Goal: Task Accomplishment & Management: Use online tool/utility

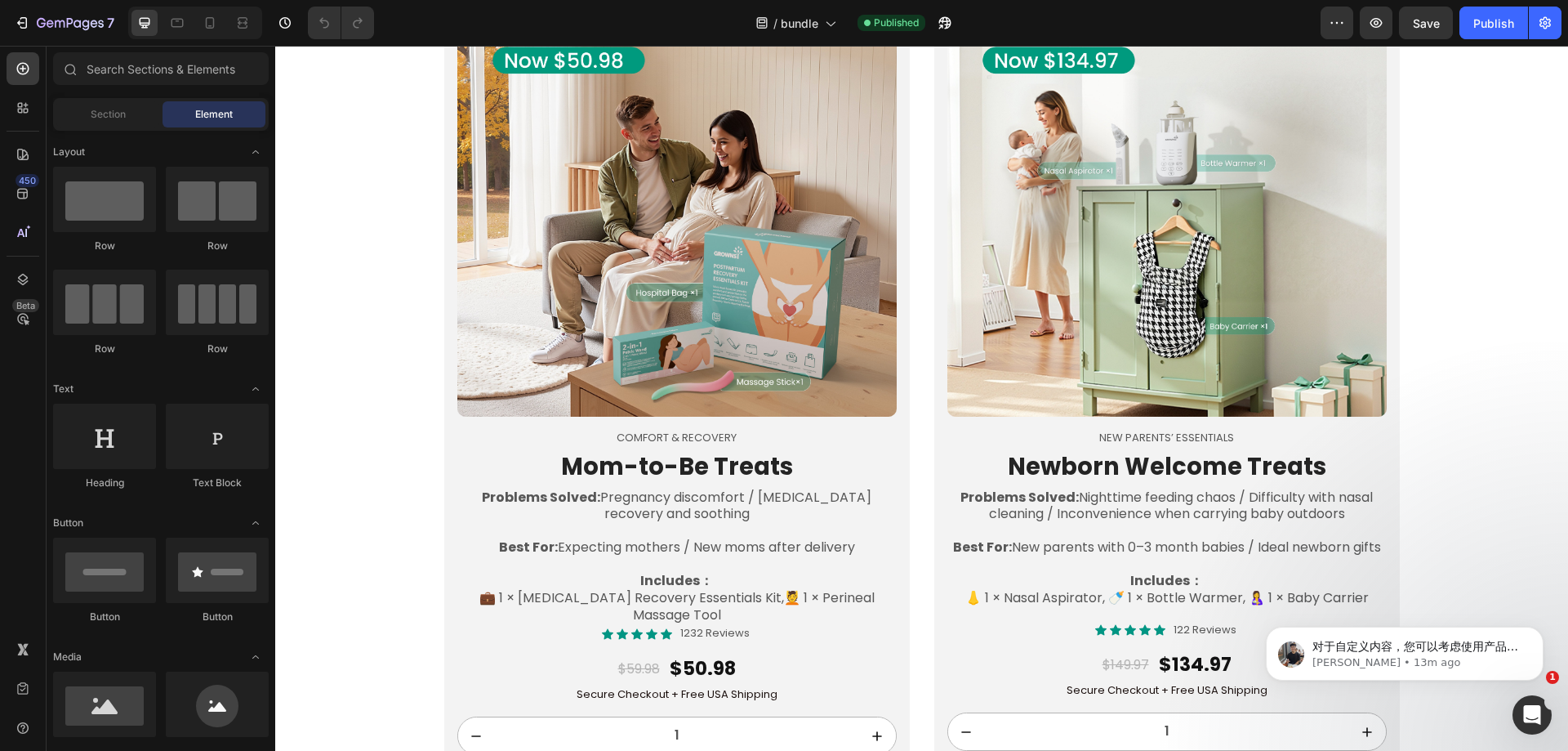
scroll to position [1583, 0]
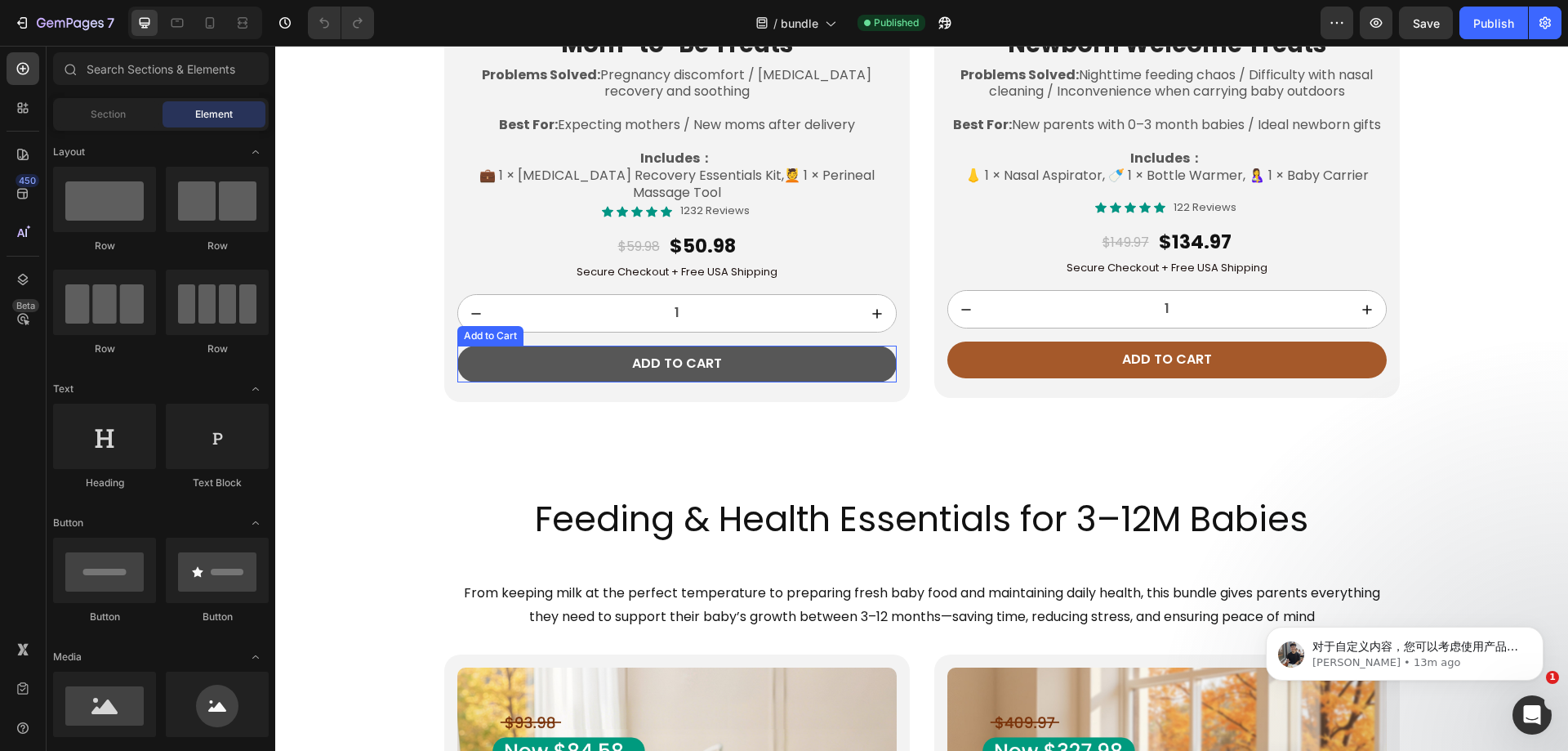
click at [500, 372] on button "Add to cart" at bounding box center [677, 364] width 439 height 37
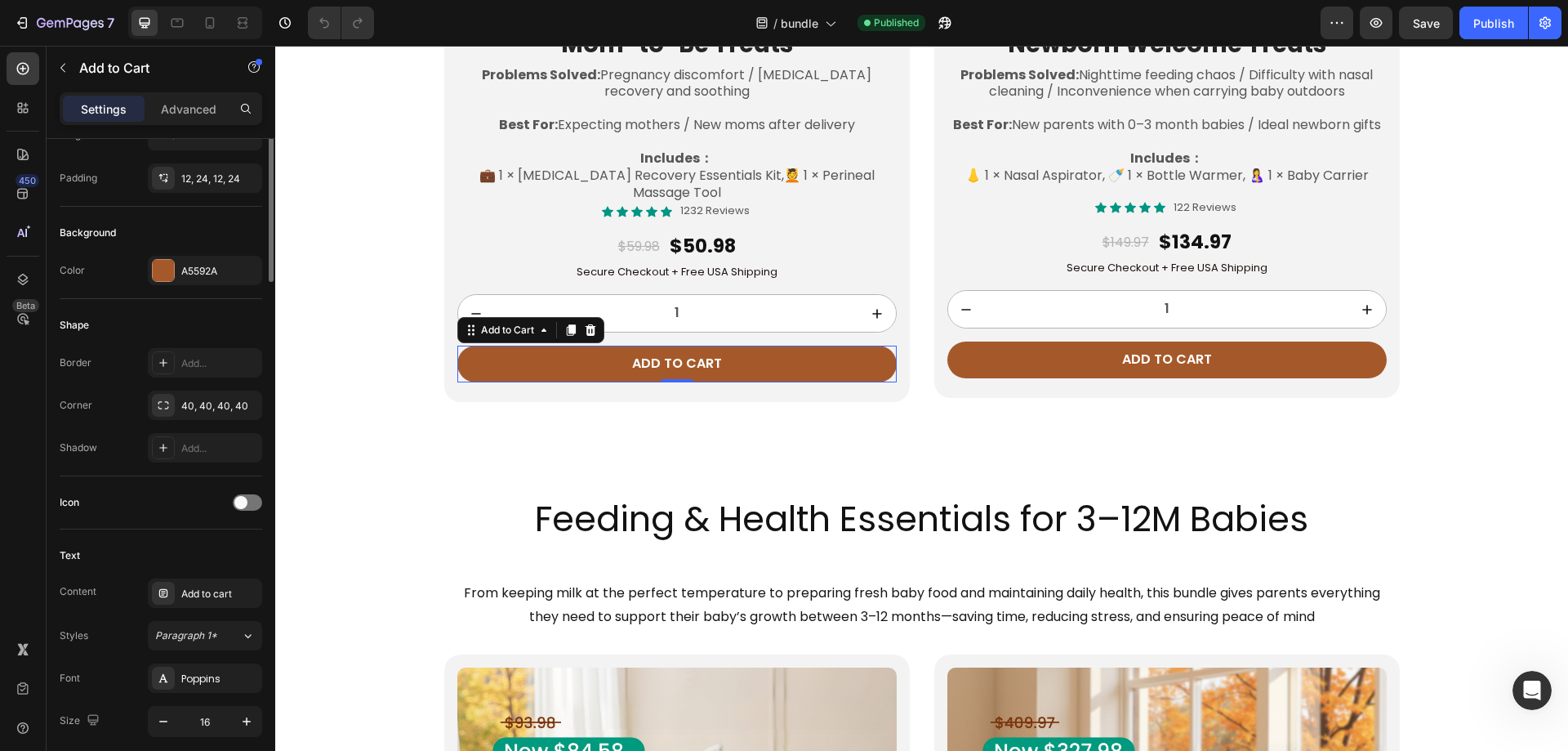
scroll to position [0, 0]
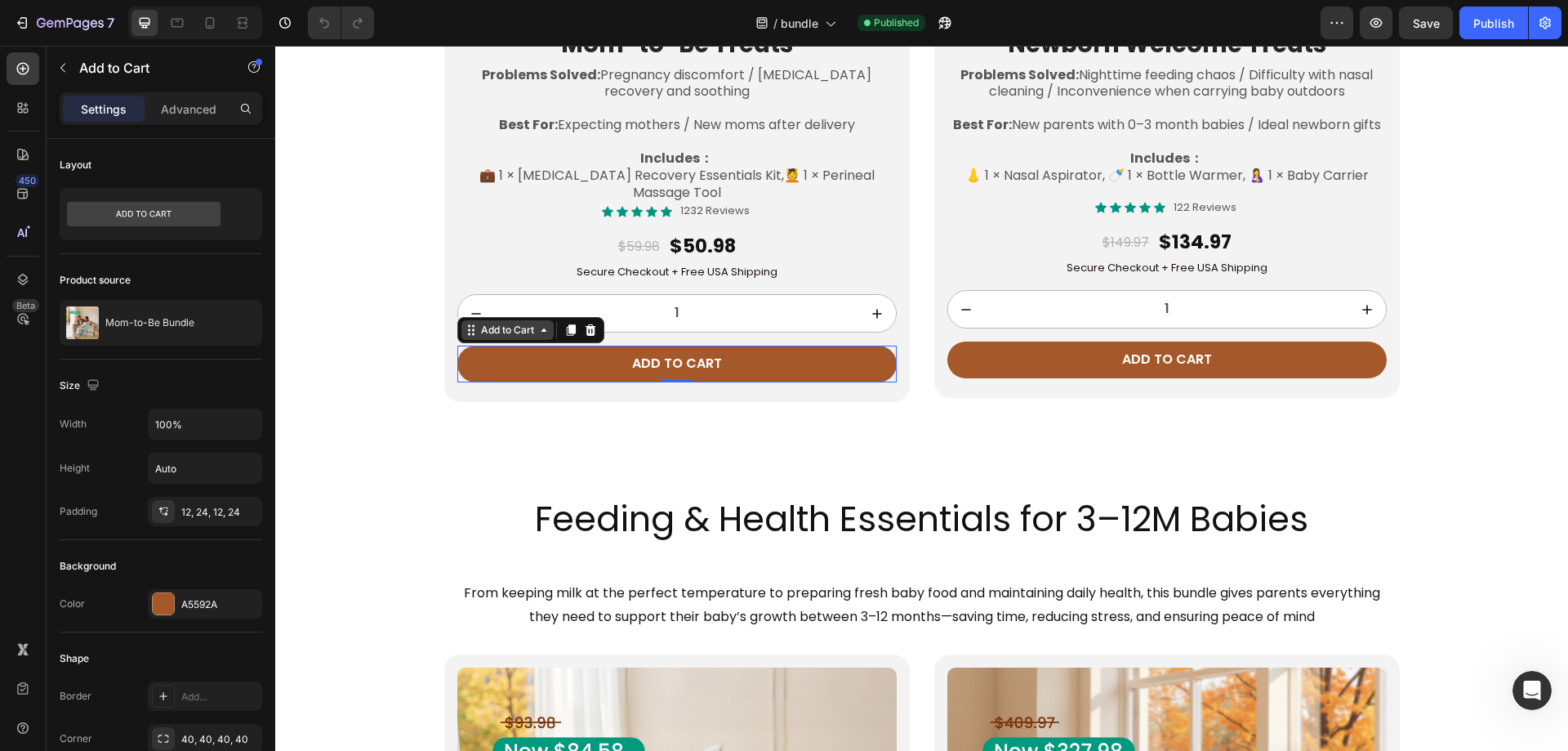
click at [494, 332] on div "Add to Cart" at bounding box center [507, 329] width 59 height 15
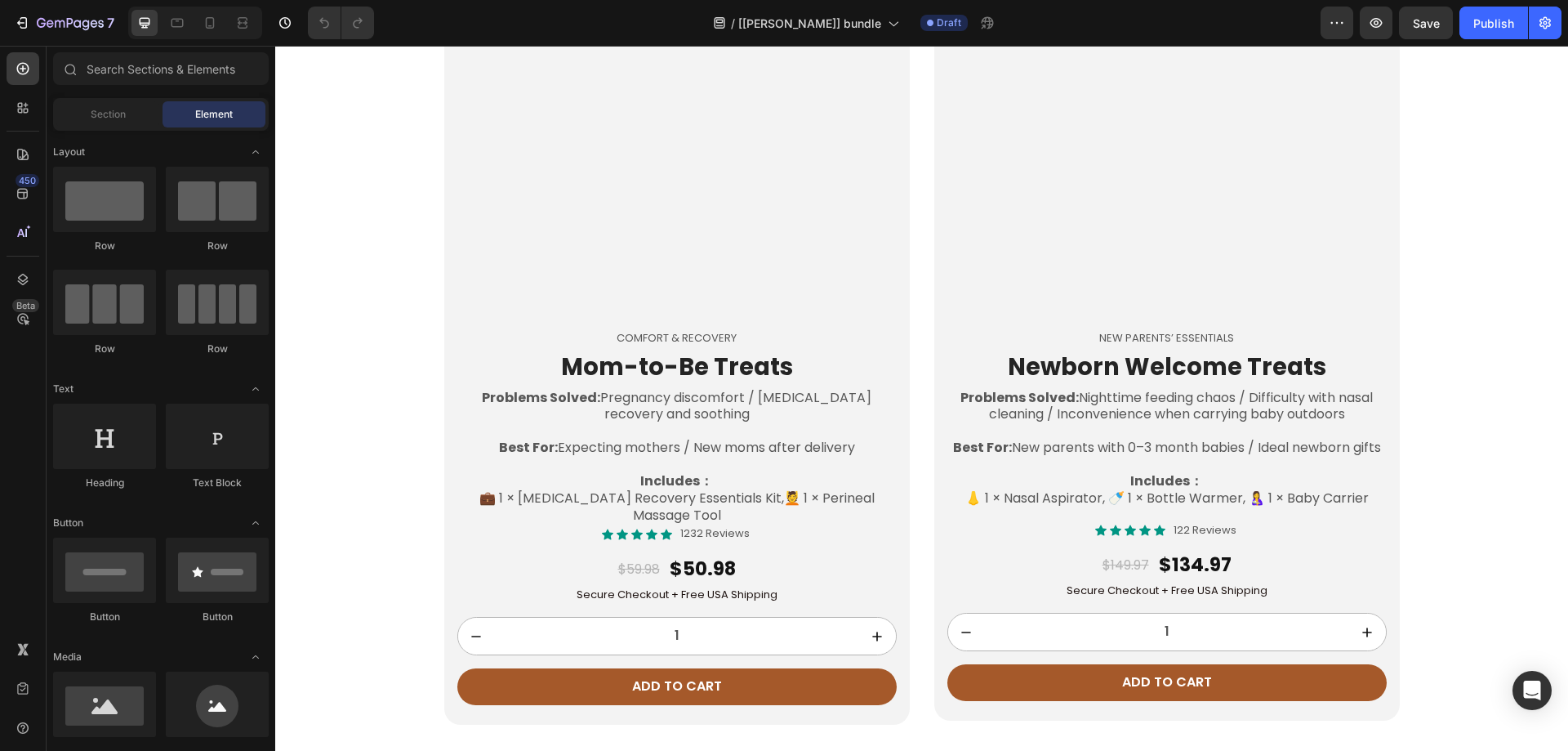
scroll to position [1583, 0]
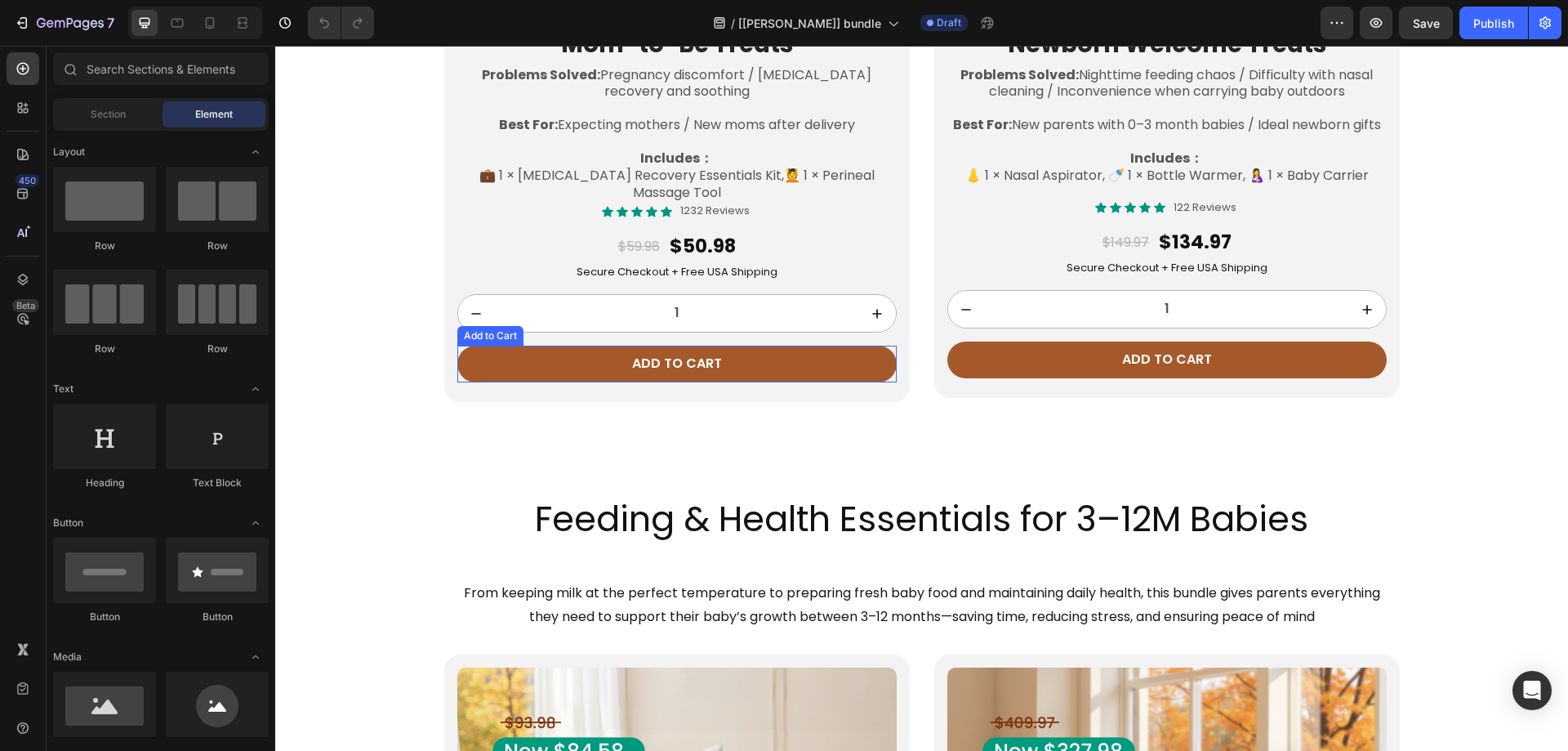
click at [480, 335] on div "Add to Cart" at bounding box center [490, 336] width 59 height 15
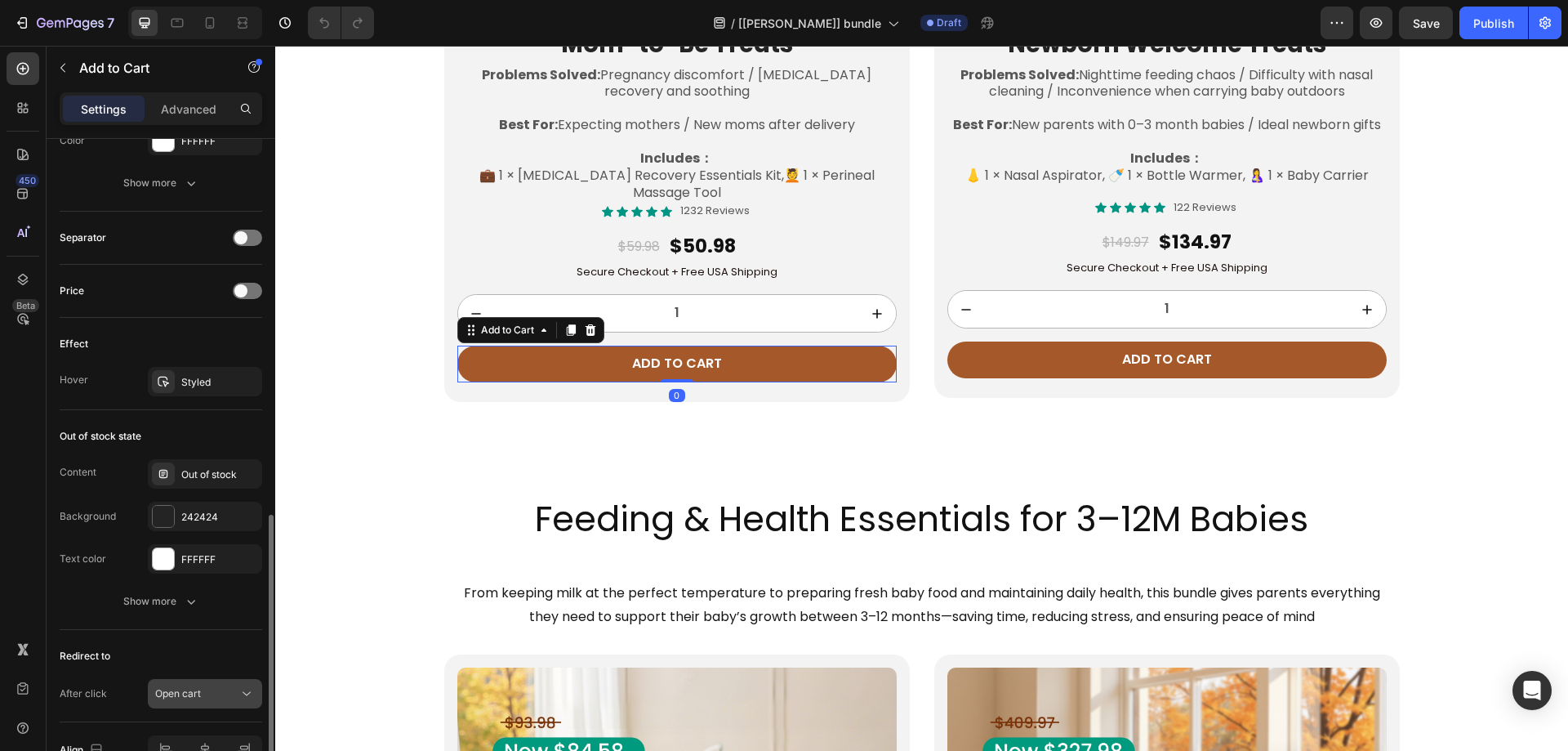
scroll to position [1092, 0]
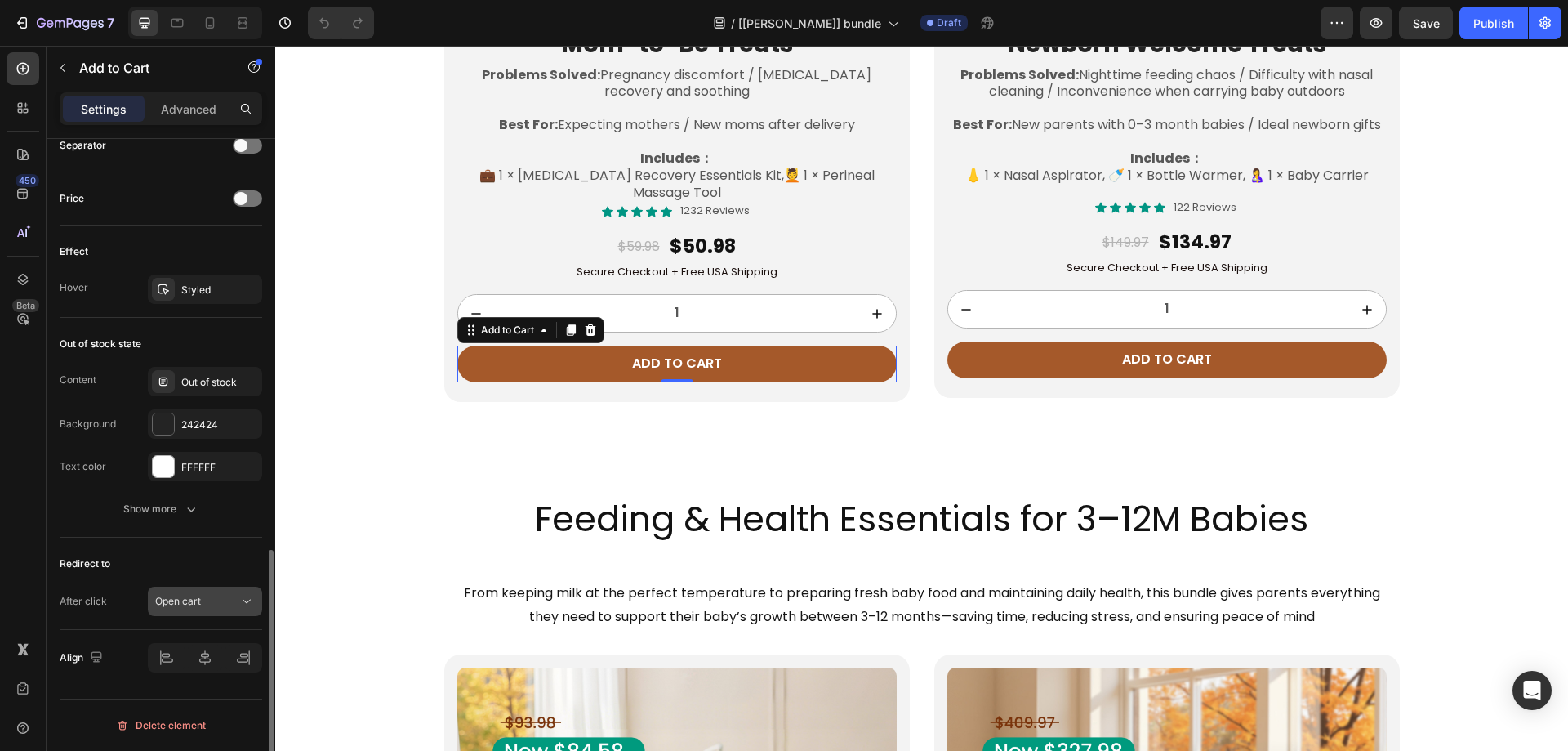
click at [174, 607] on span "Open cart" at bounding box center [178, 601] width 46 height 12
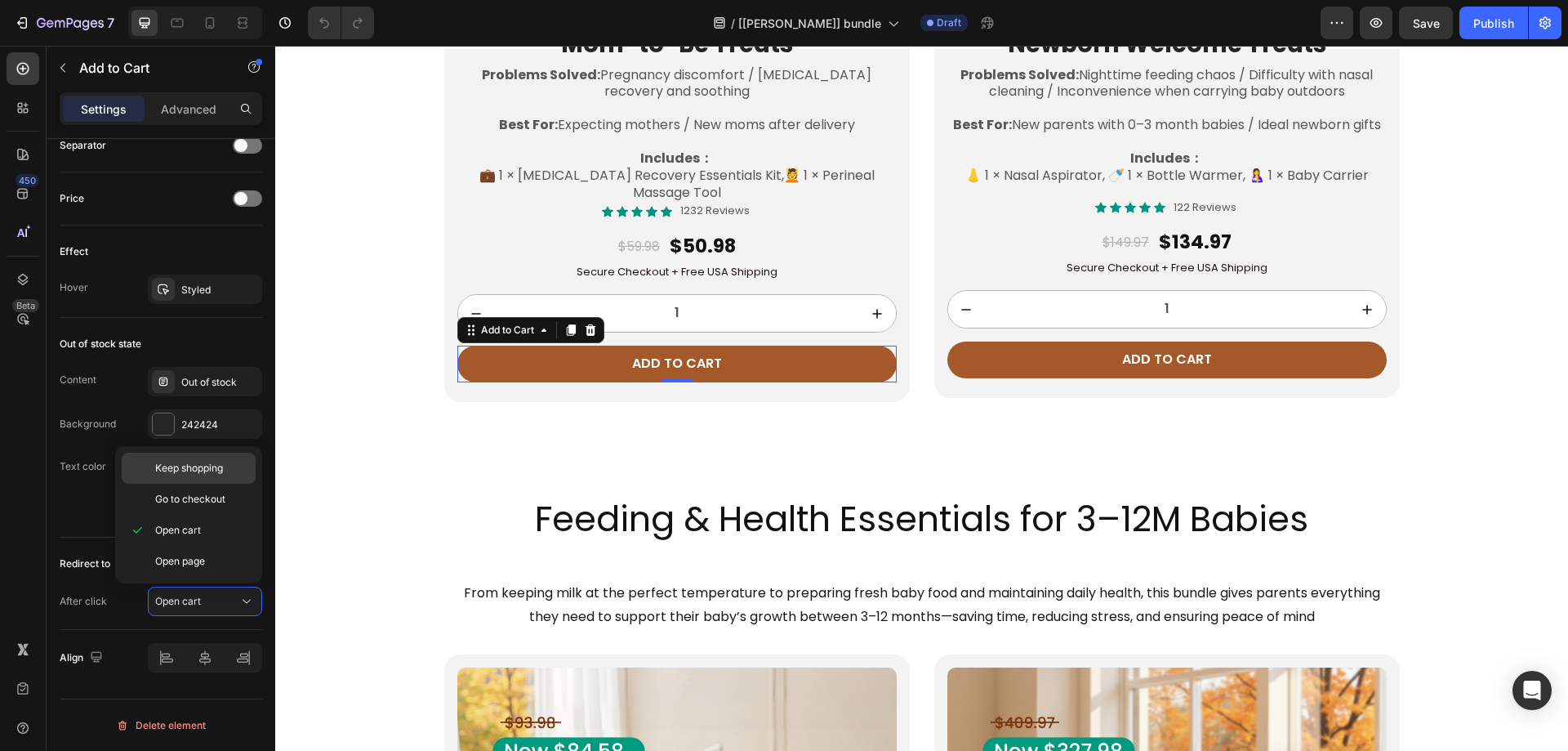
click at [184, 476] on div "Keep shopping" at bounding box center [188, 468] width 134 height 31
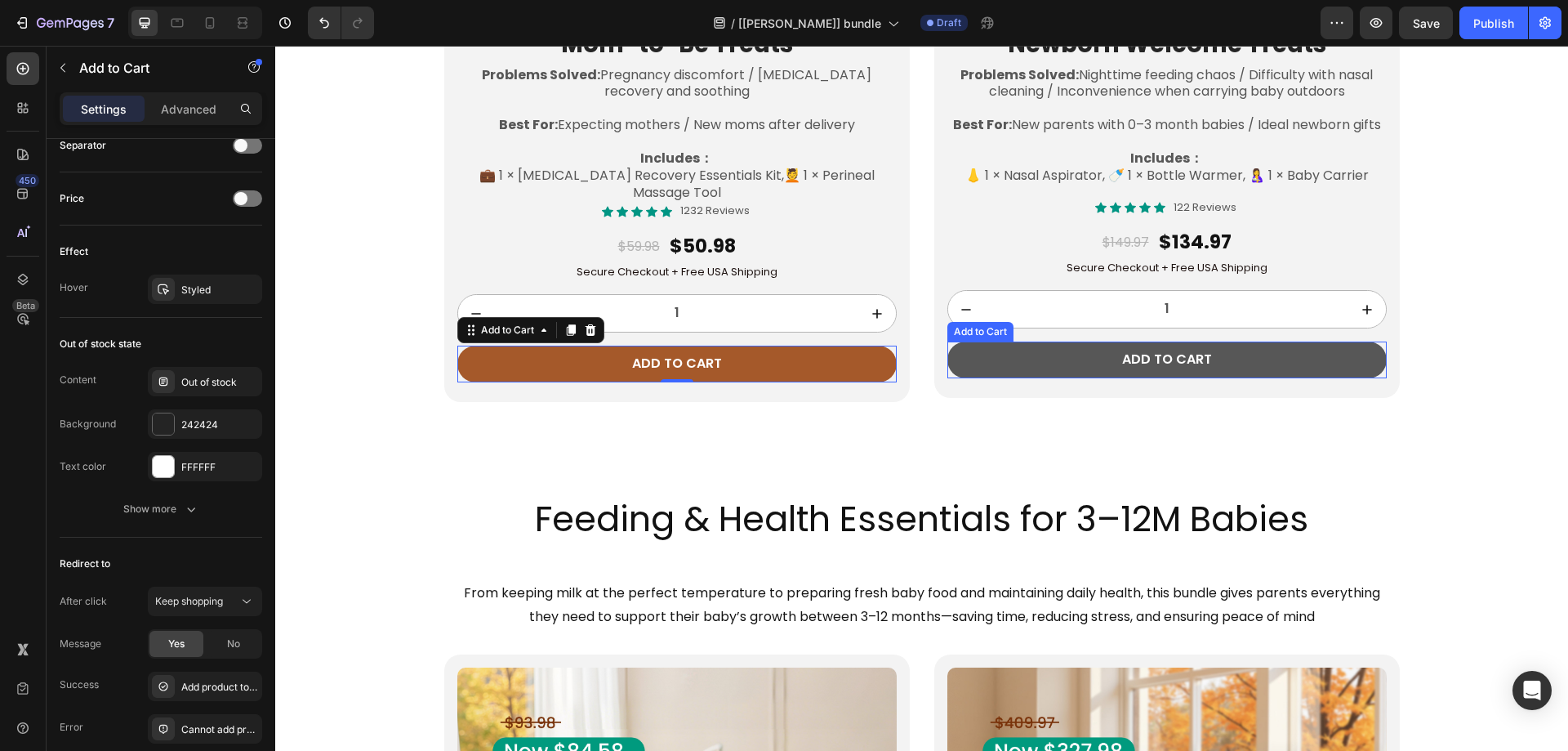
click at [963, 345] on button "Add to cart" at bounding box center [1167, 360] width 439 height 37
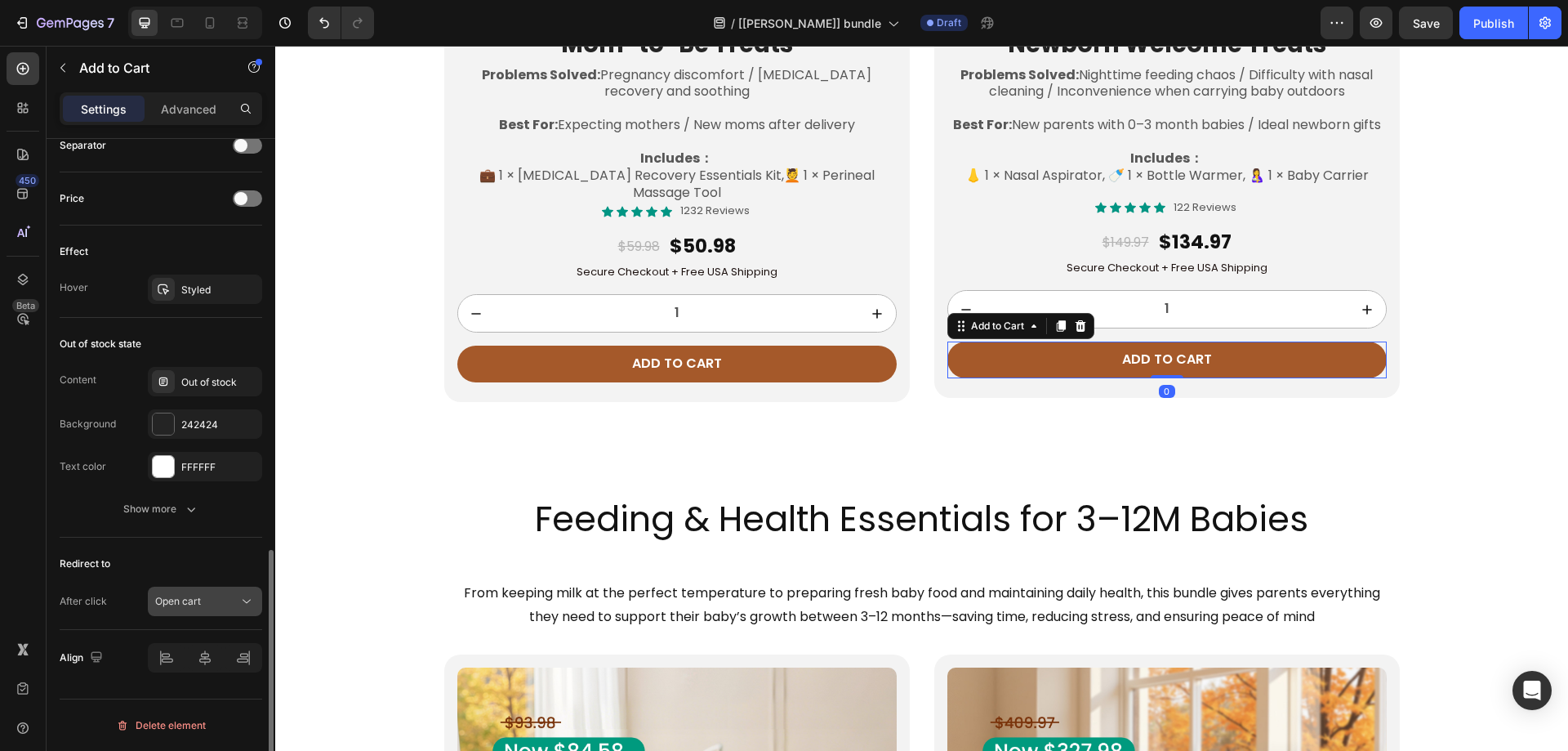
click at [208, 602] on div "Open cart" at bounding box center [197, 601] width 83 height 15
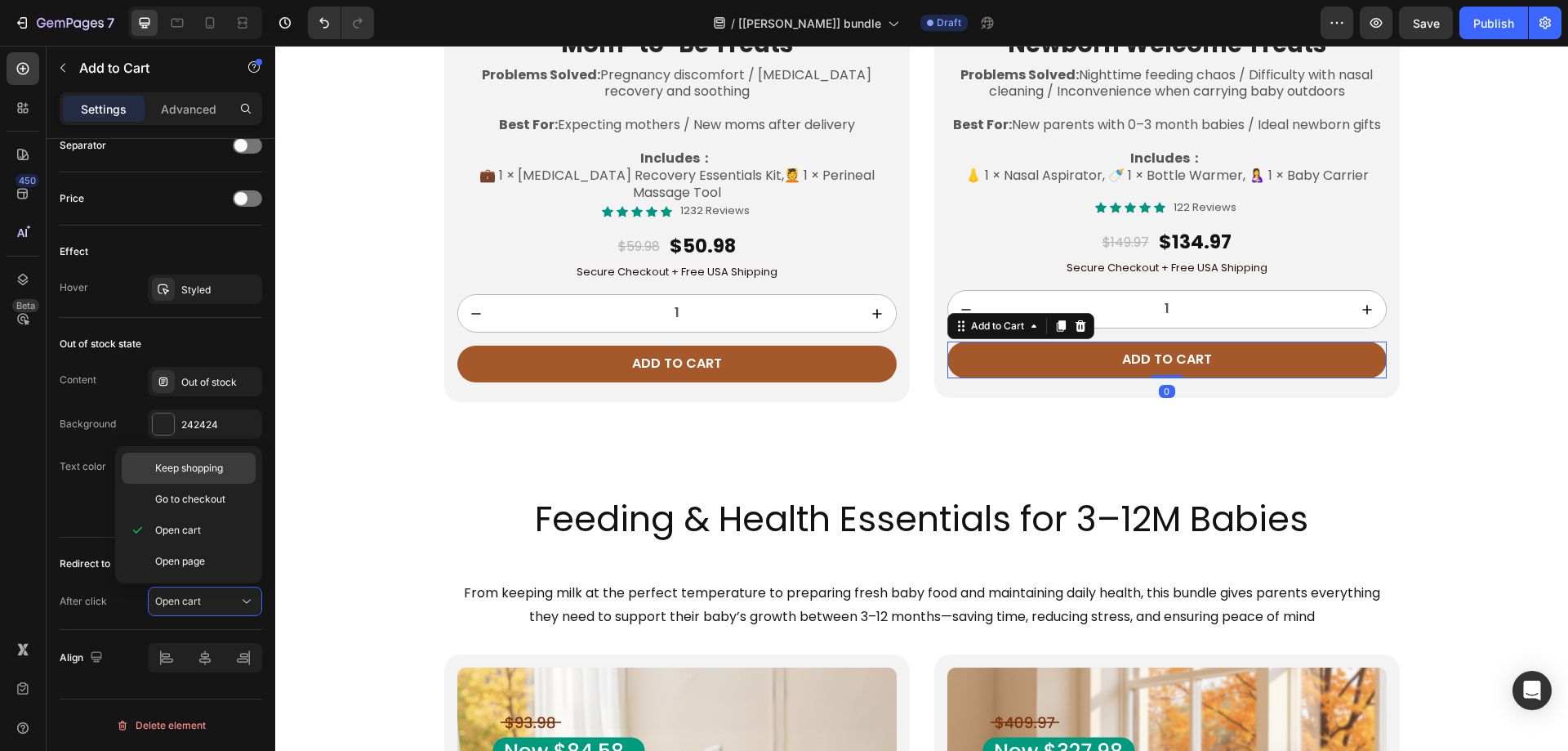
click at [179, 472] on span "Keep shopping" at bounding box center [189, 468] width 68 height 15
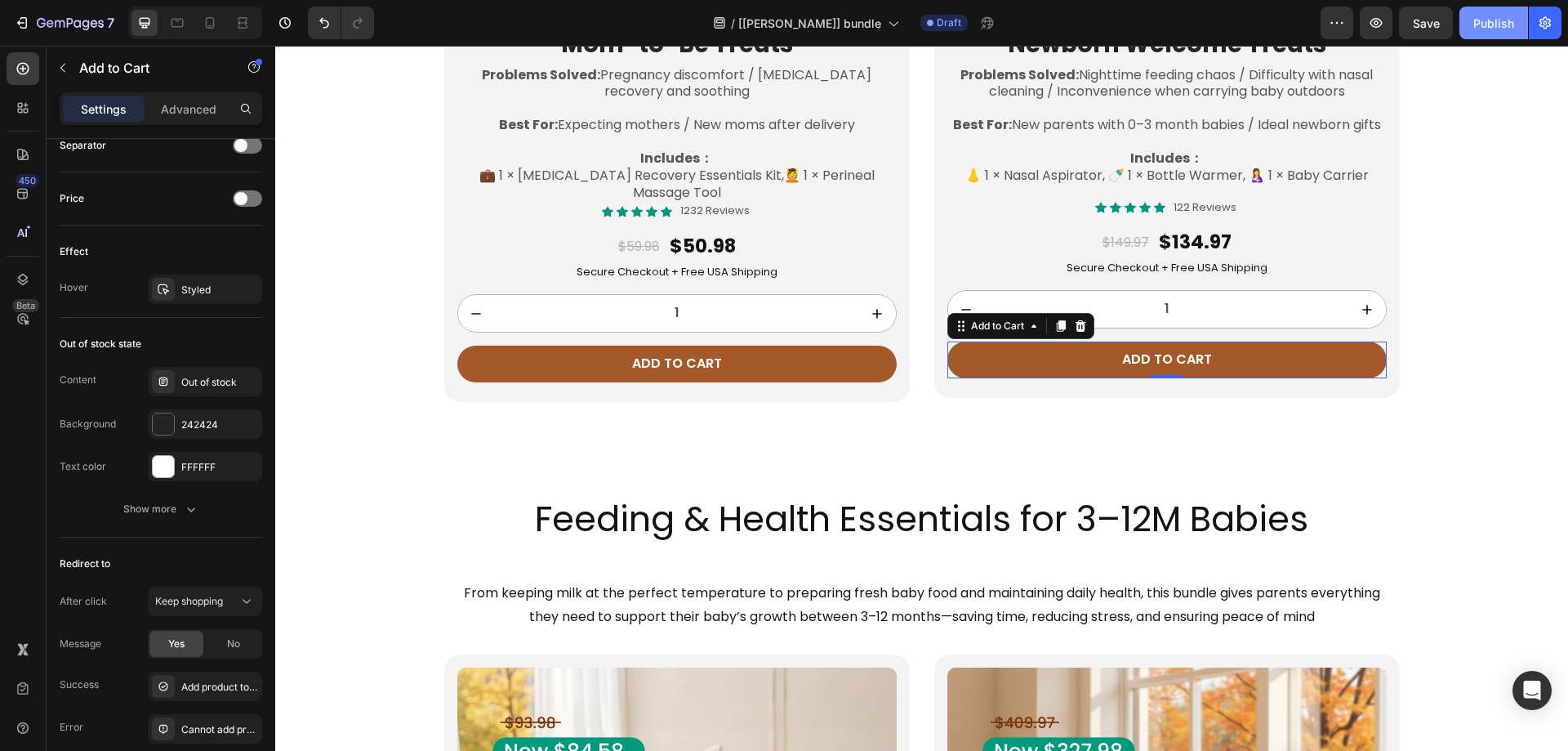
click at [1489, 31] on div "Publish" at bounding box center [1494, 23] width 41 height 17
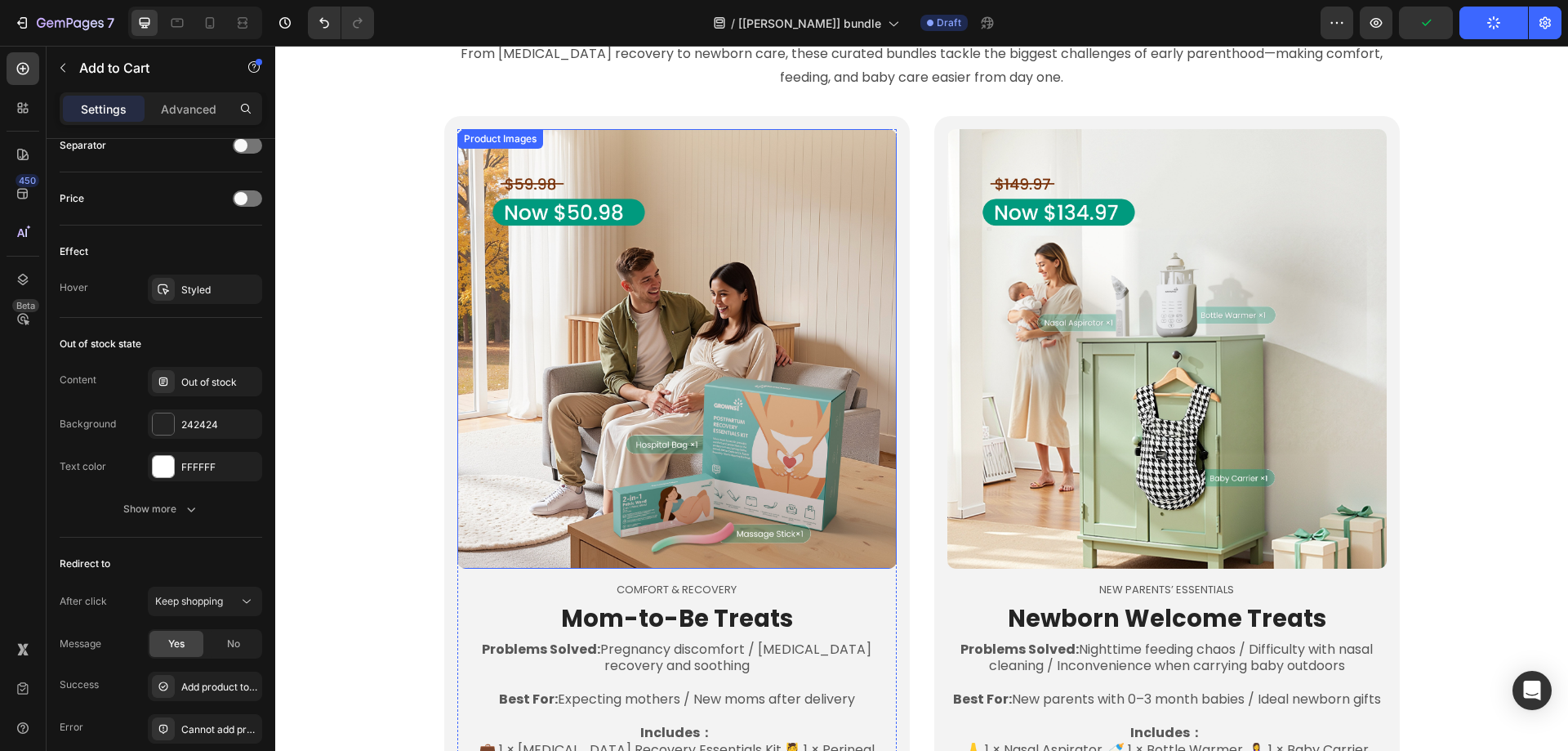
scroll to position [917, 0]
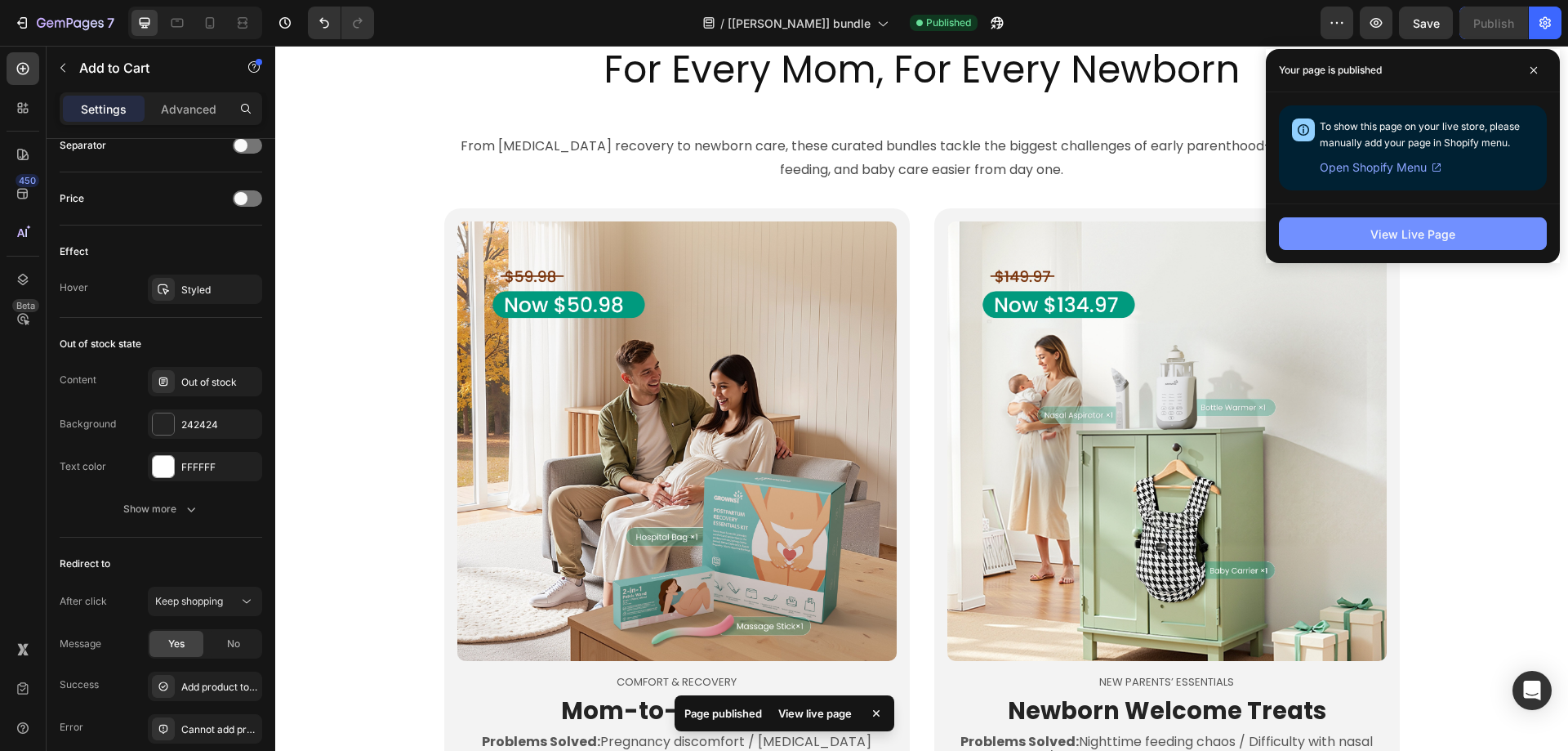
click at [1400, 228] on div "View Live Page" at bounding box center [1413, 234] width 85 height 17
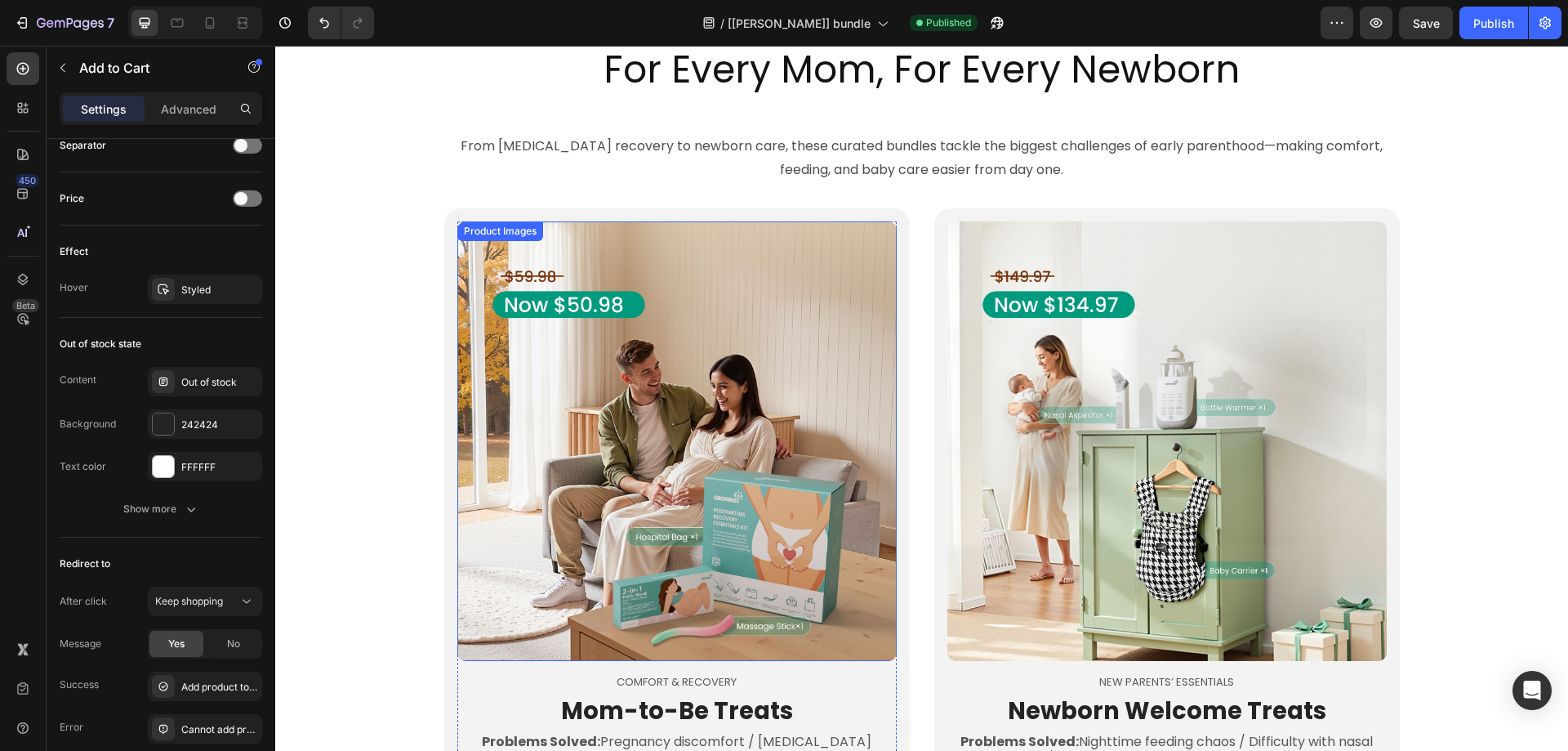
scroll to position [1250, 0]
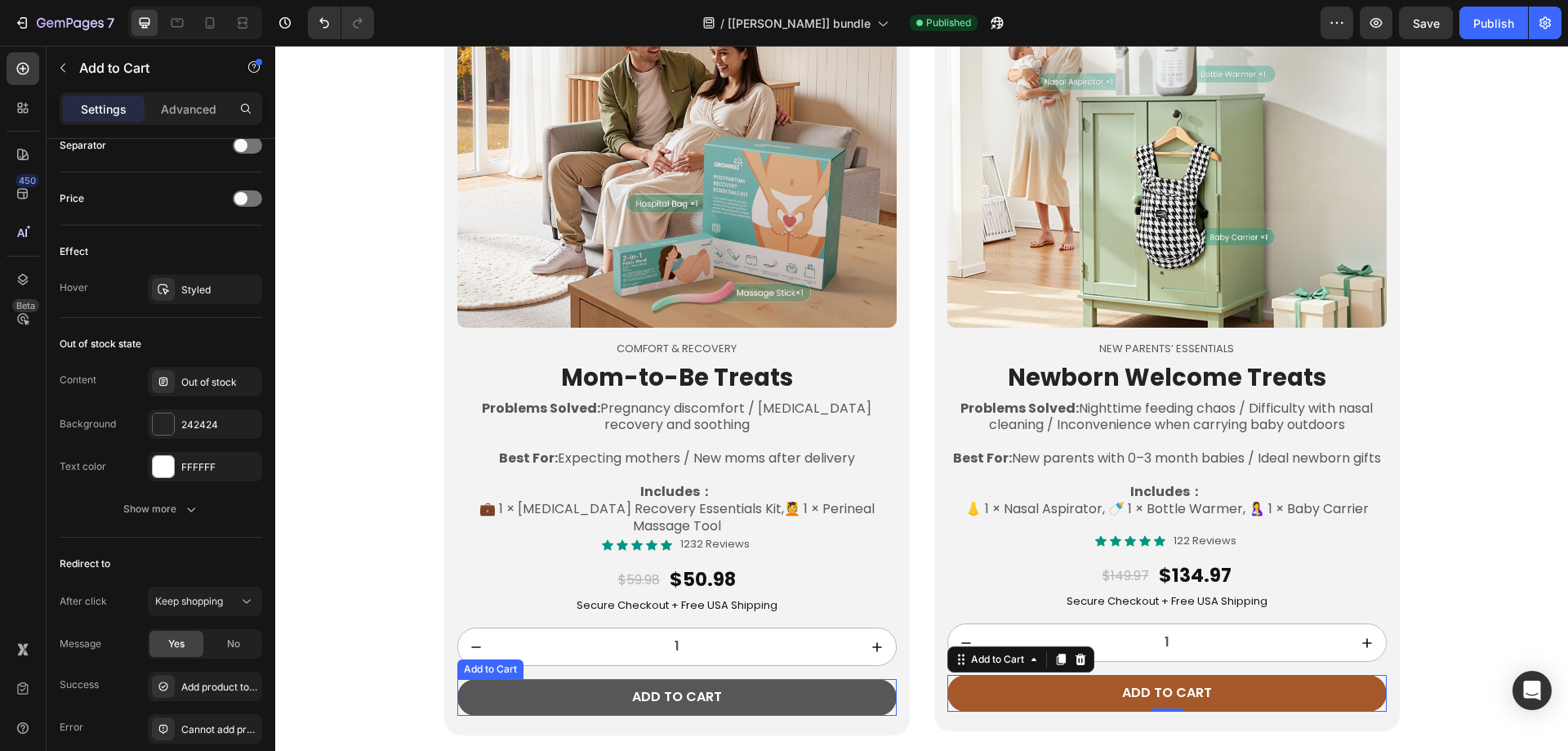
click at [484, 682] on button "Add to cart" at bounding box center [677, 698] width 439 height 37
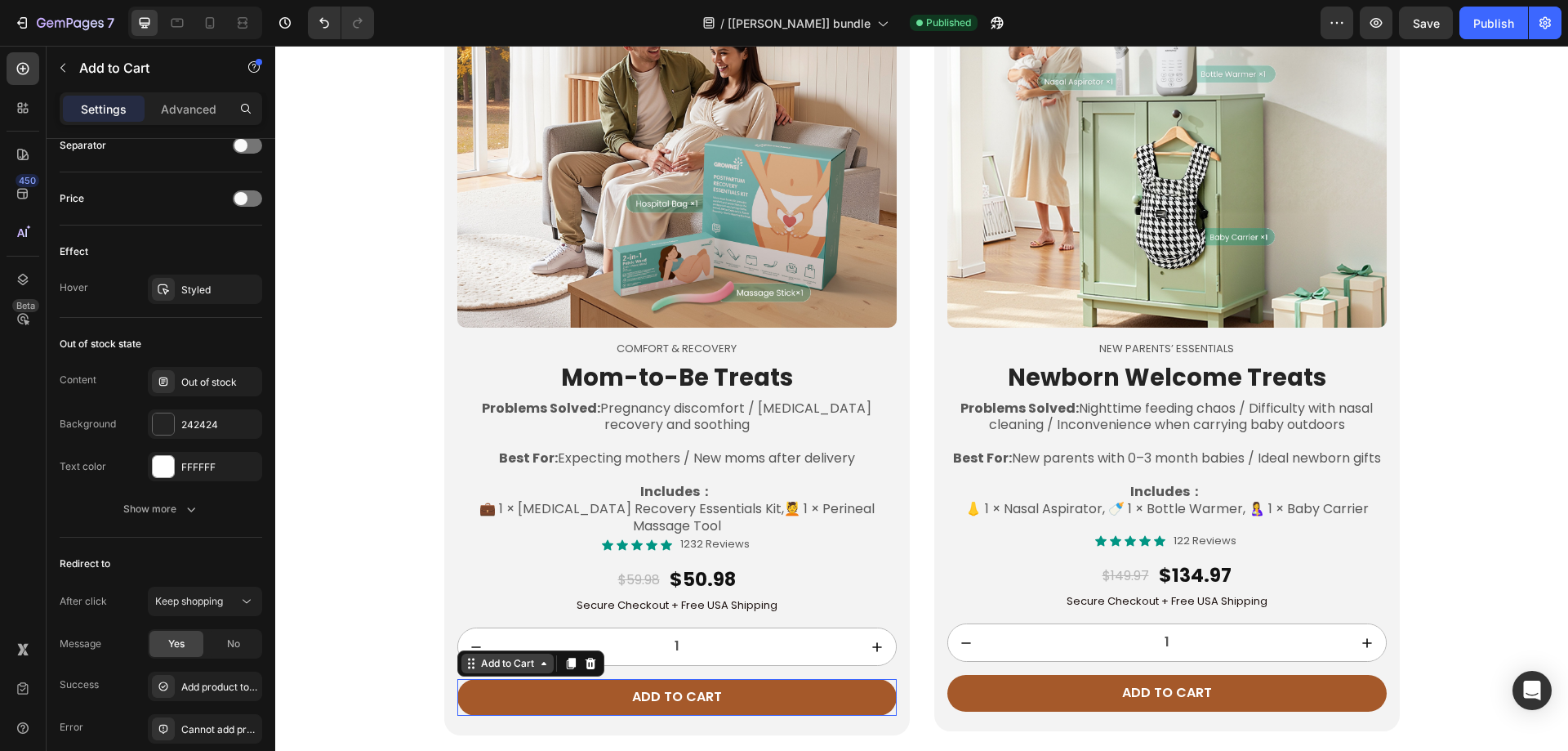
click at [490, 665] on div "Add to Cart" at bounding box center [507, 663] width 59 height 15
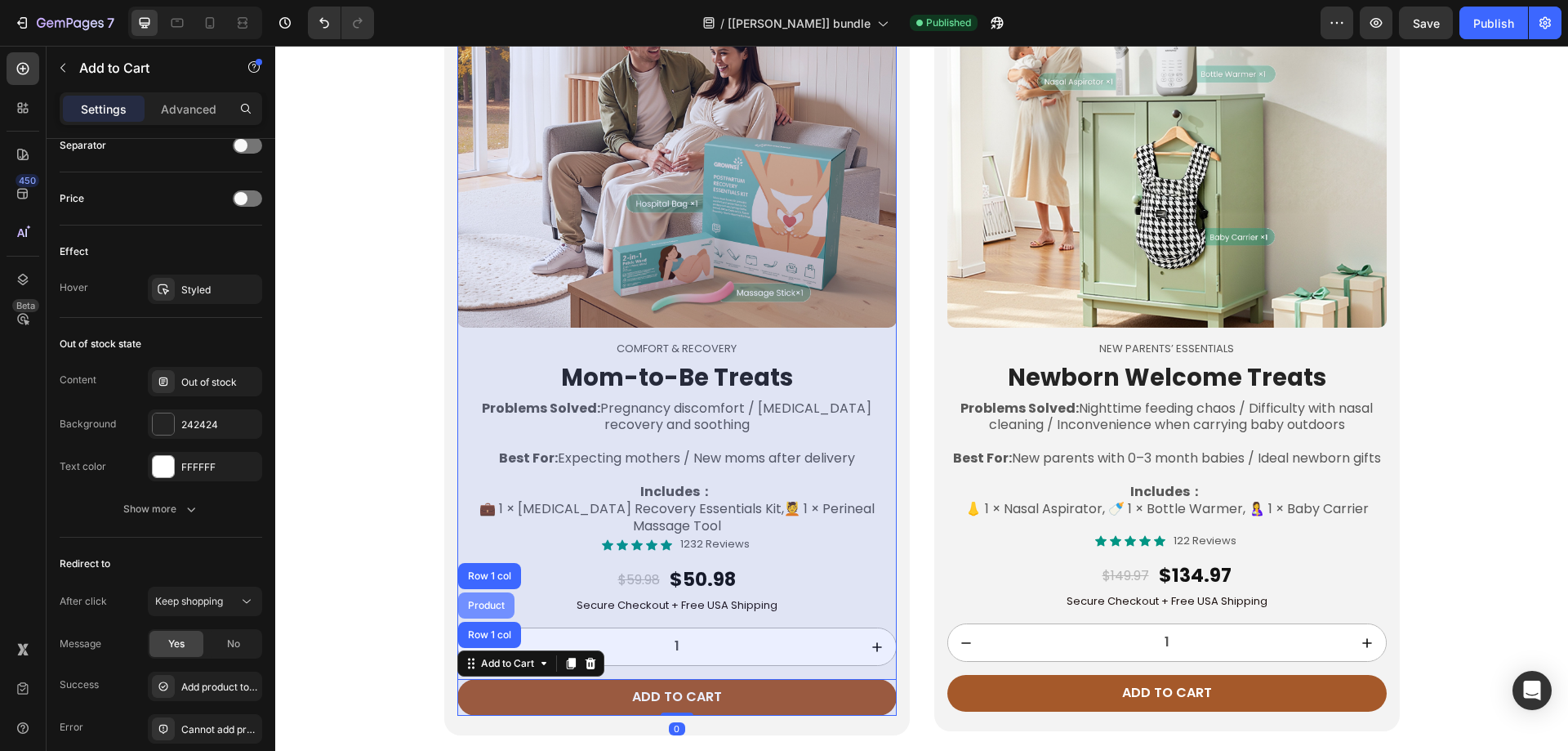
click at [487, 604] on div "Product" at bounding box center [486, 605] width 43 height 10
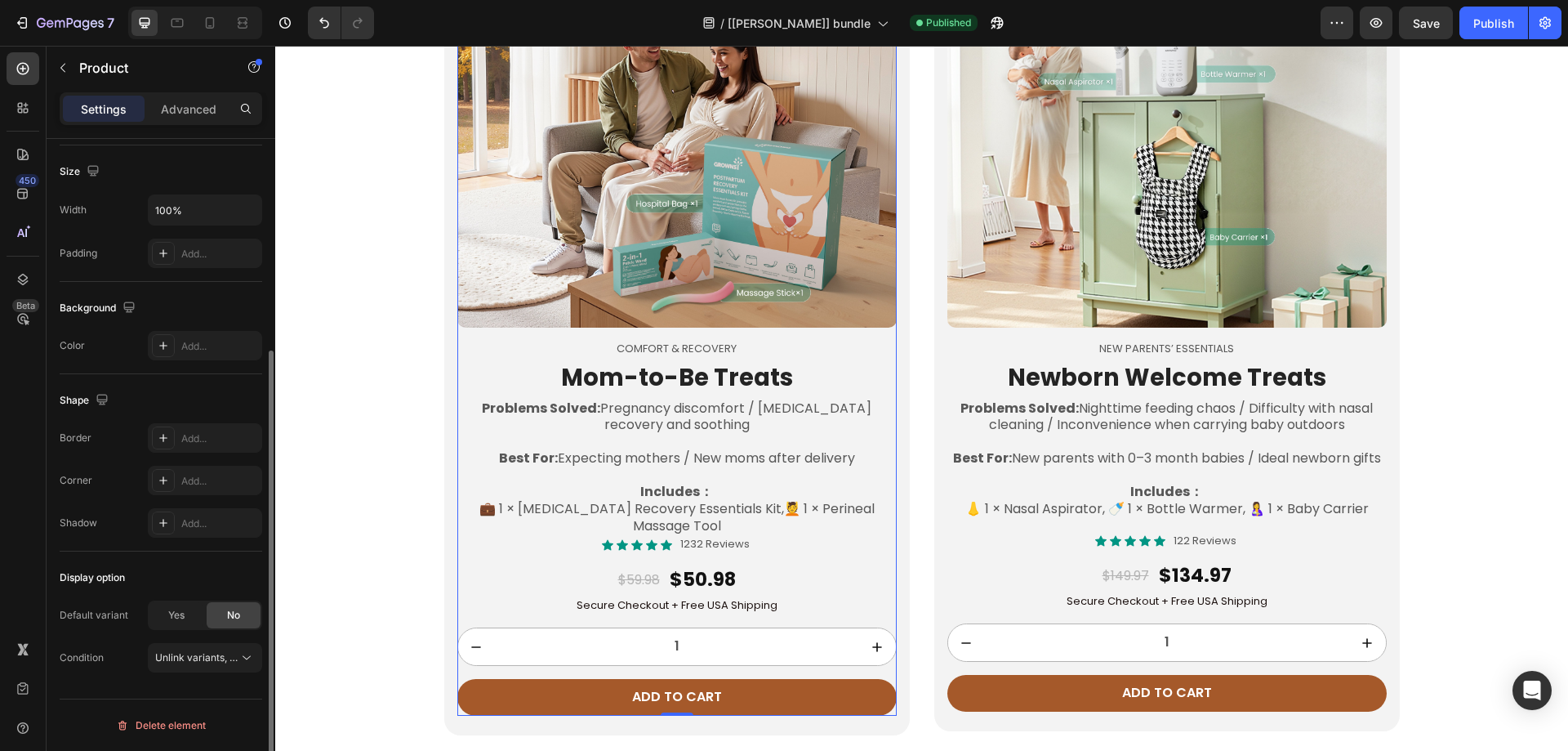
scroll to position [0, 0]
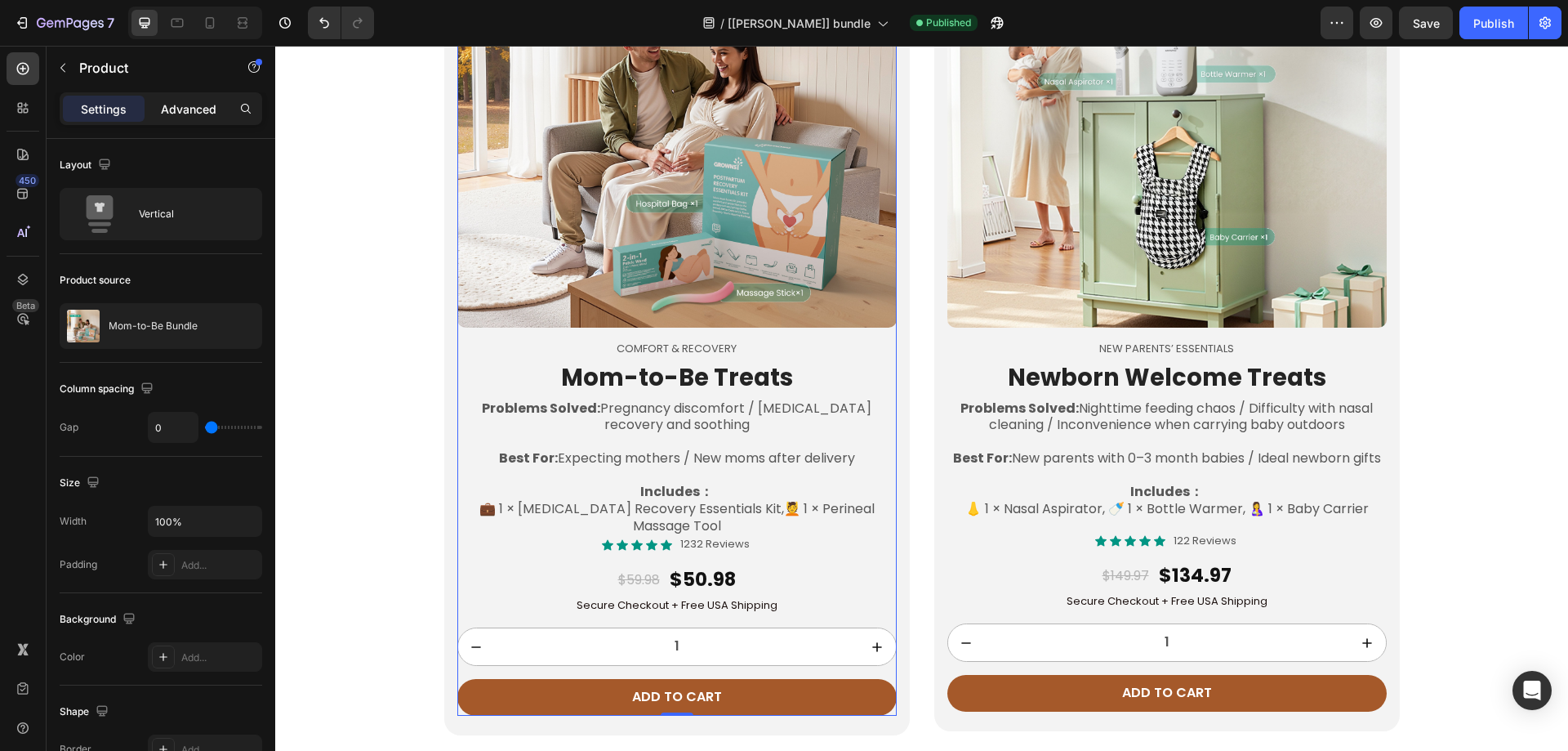
click at [184, 111] on p "Advanced" at bounding box center [189, 108] width 56 height 17
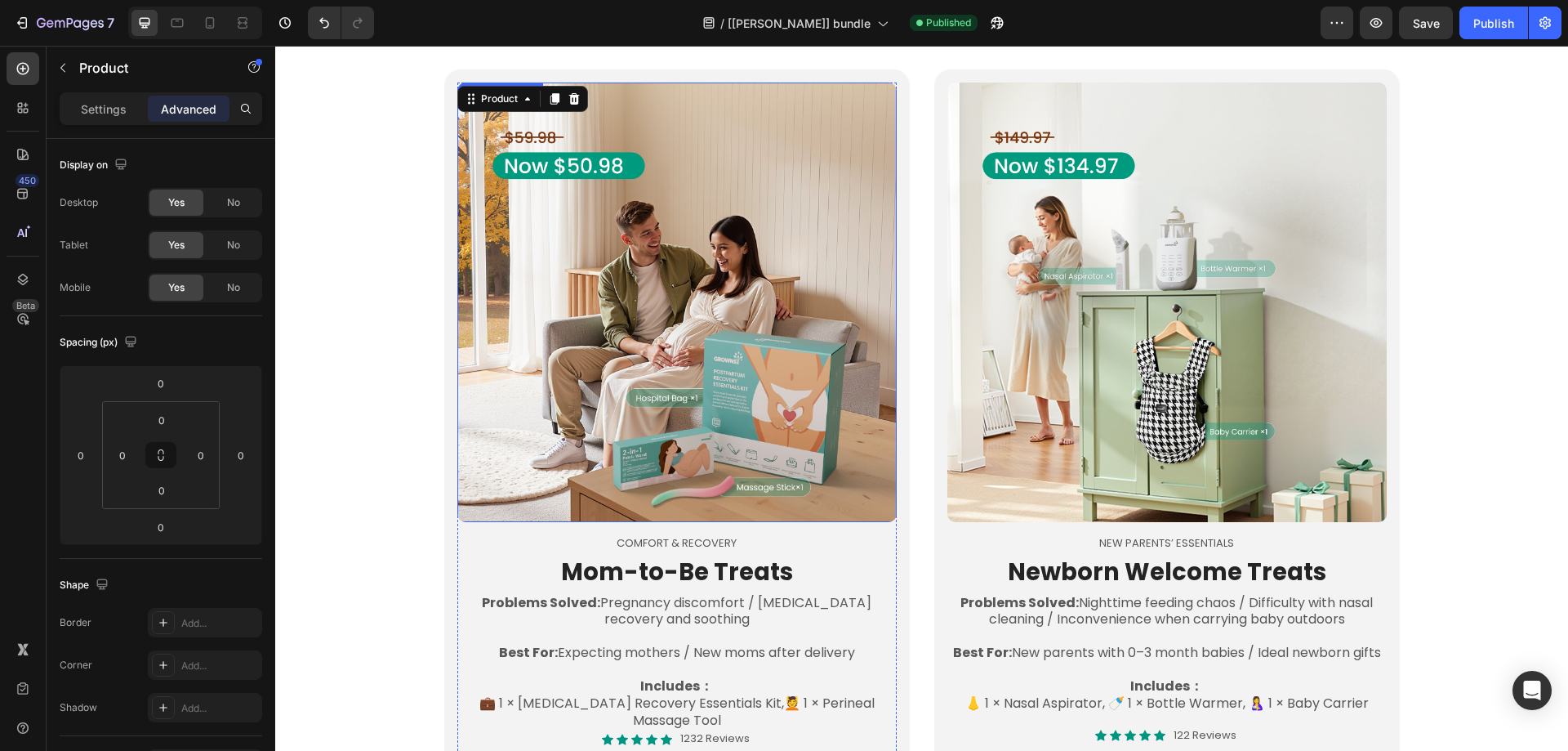
scroll to position [917, 0]
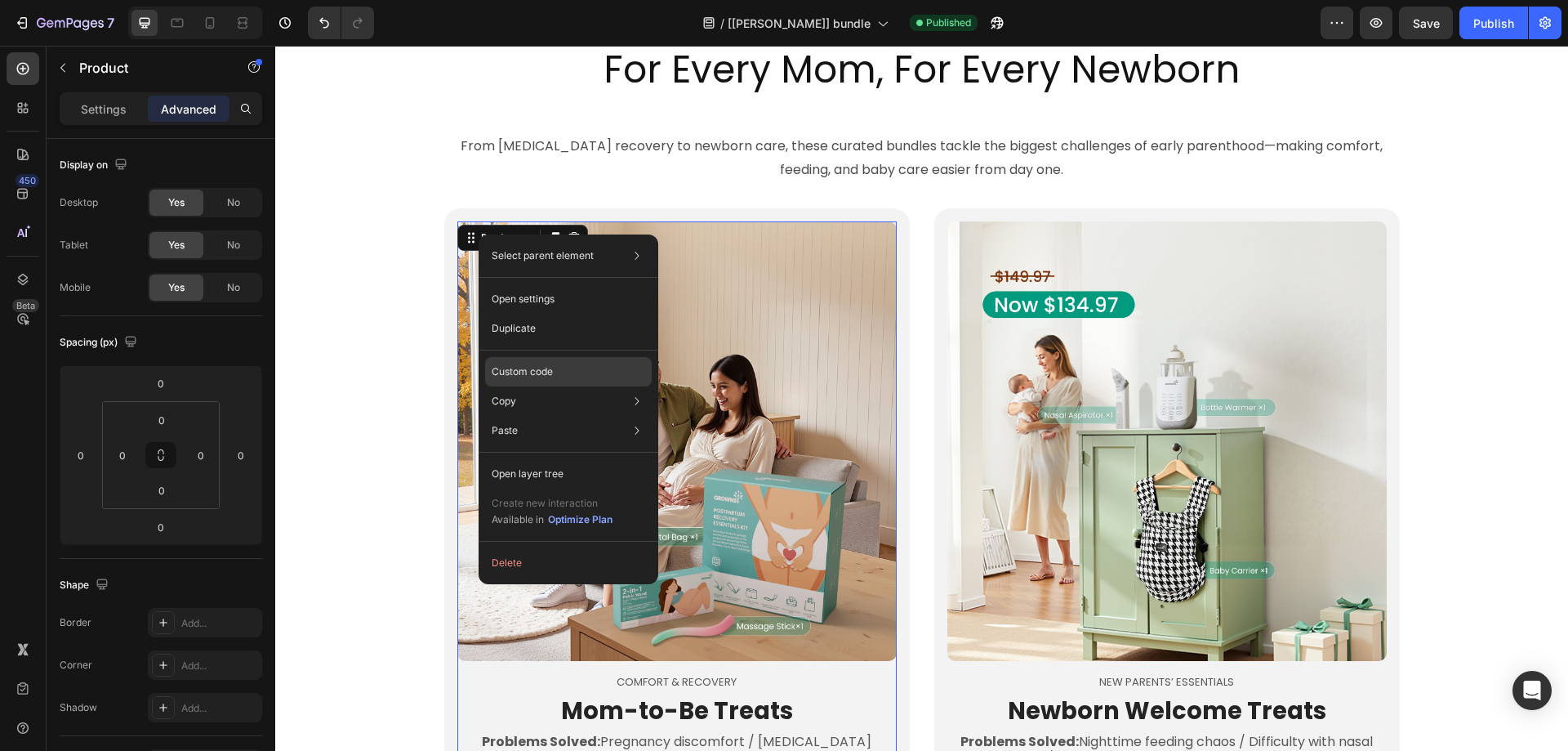
click at [511, 361] on div "Custom code" at bounding box center [568, 371] width 166 height 29
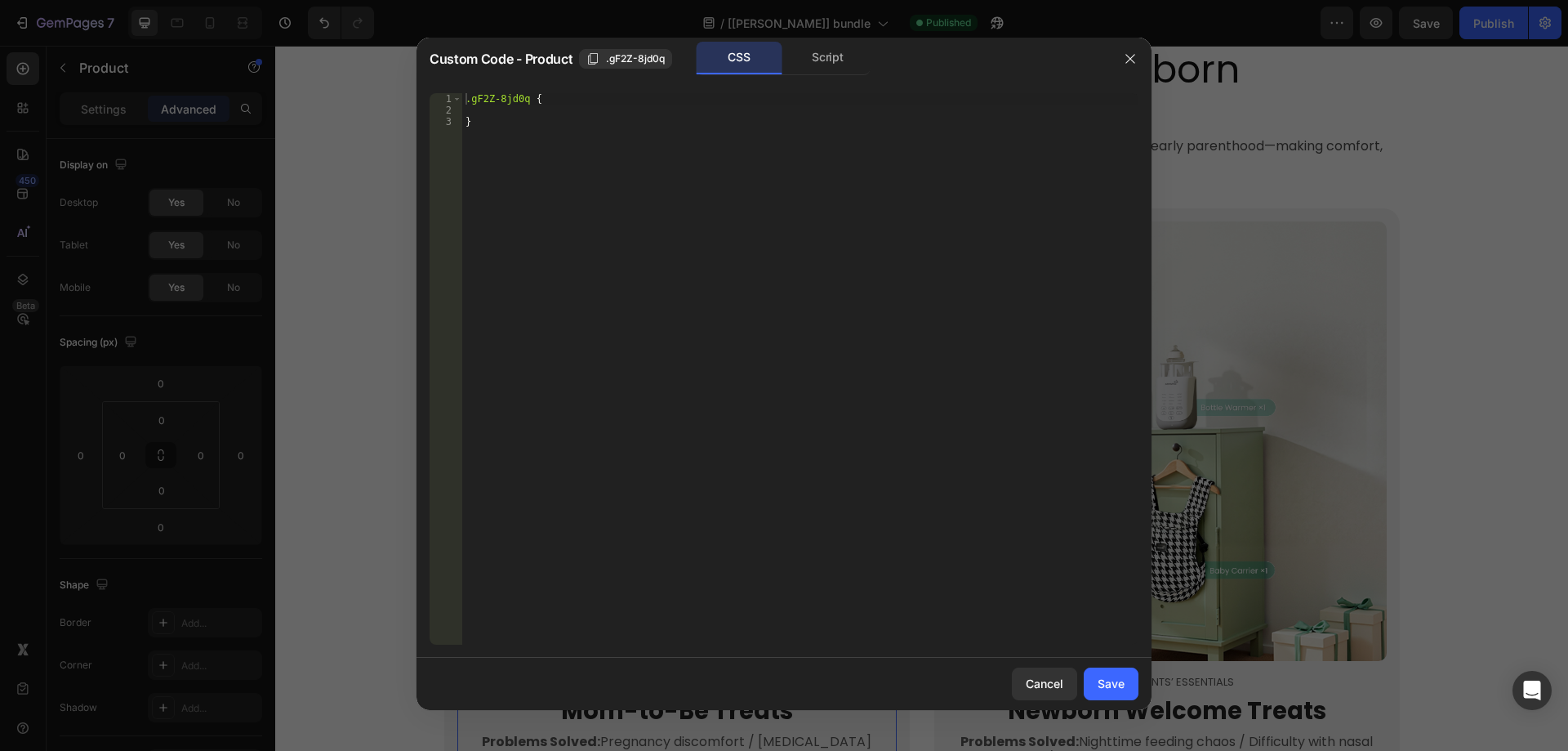
click at [821, 87] on div "1 2 3 .gF2Z-8jd0q { } ההההההההההההההההההההההההההההההההההההההההההההההההההההההההה…" at bounding box center [784, 368] width 735 height 577
click at [833, 66] on div "Script" at bounding box center [827, 58] width 86 height 33
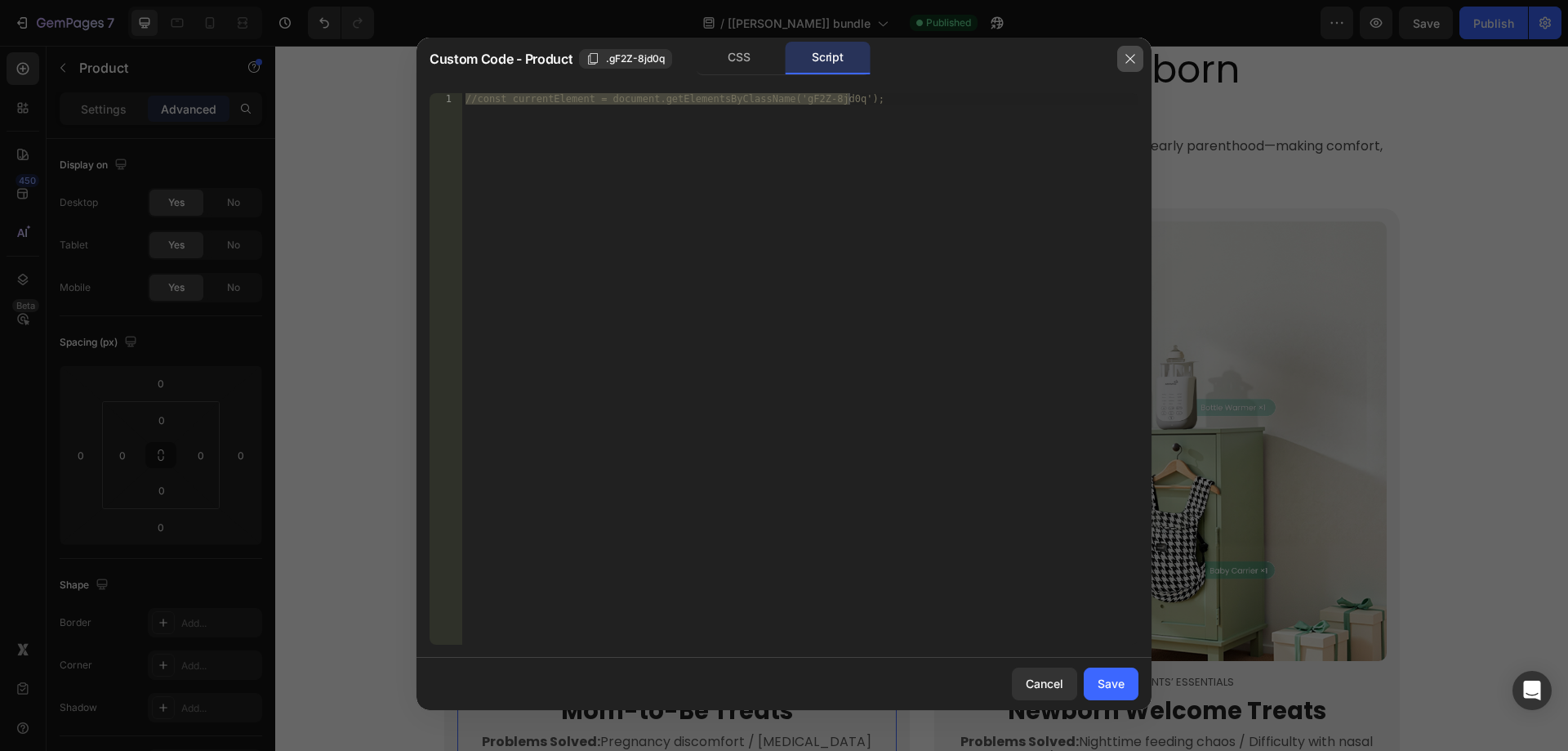
click at [1127, 46] on button "button" at bounding box center [1131, 59] width 27 height 27
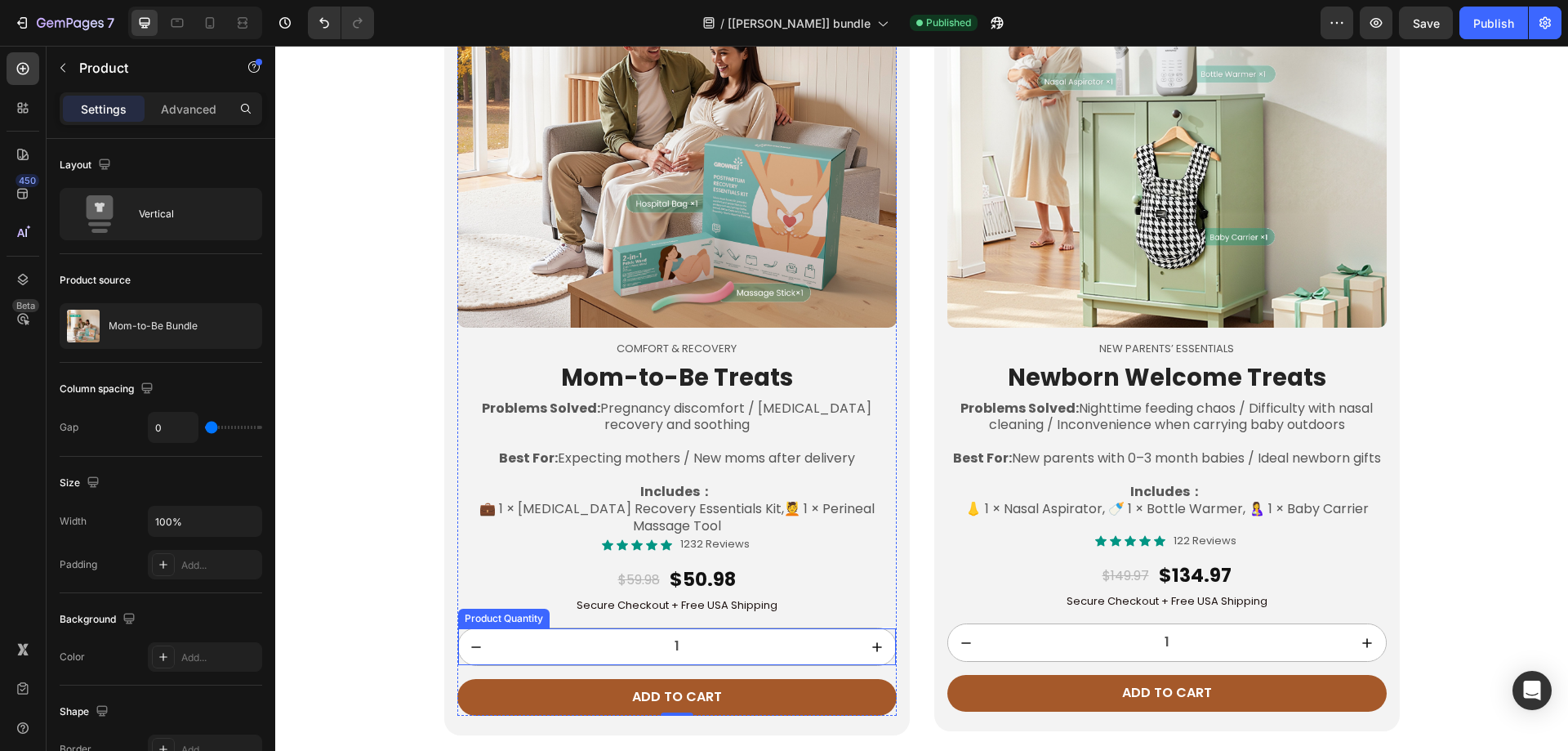
scroll to position [1500, 0]
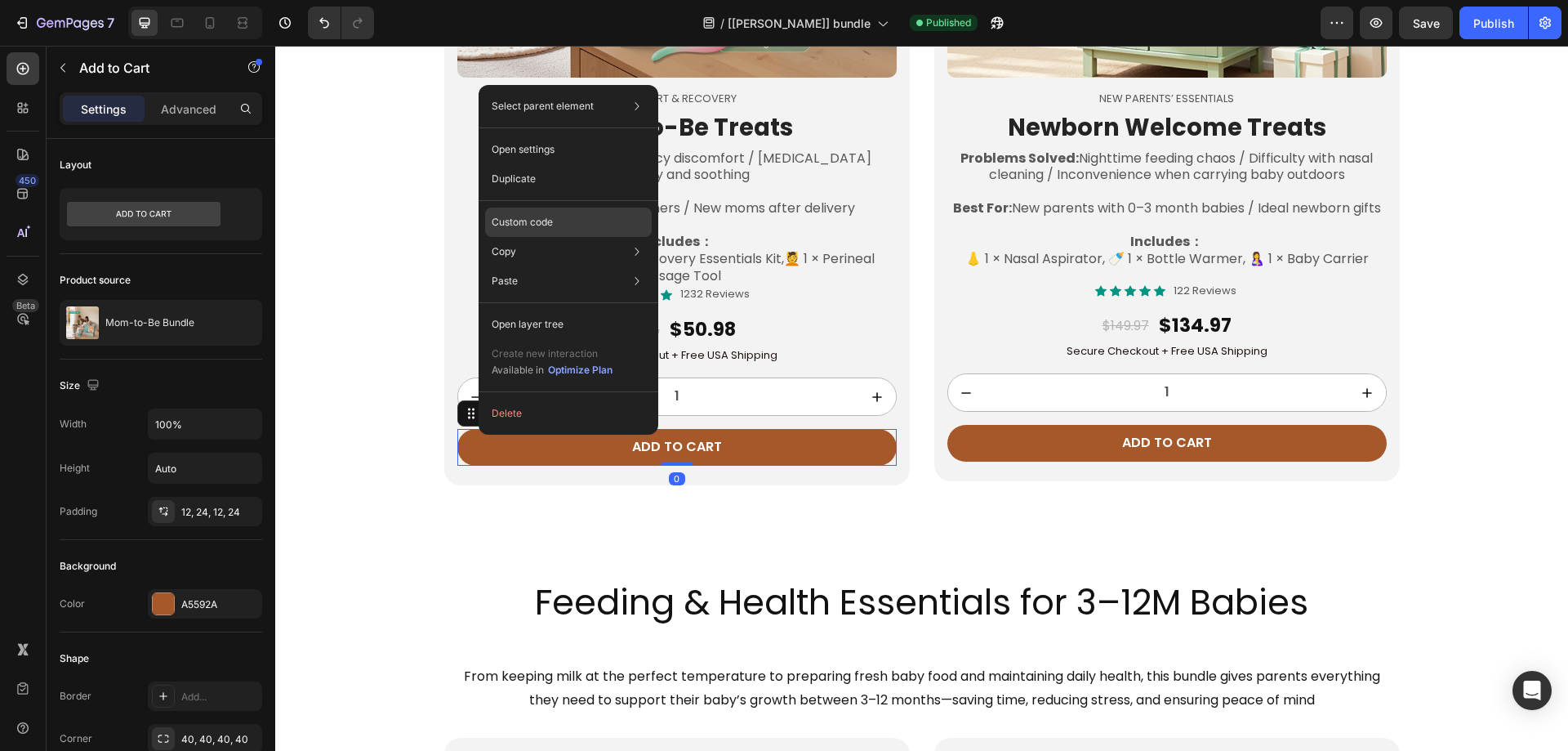
click at [530, 223] on p "Custom code" at bounding box center [521, 222] width 61 height 15
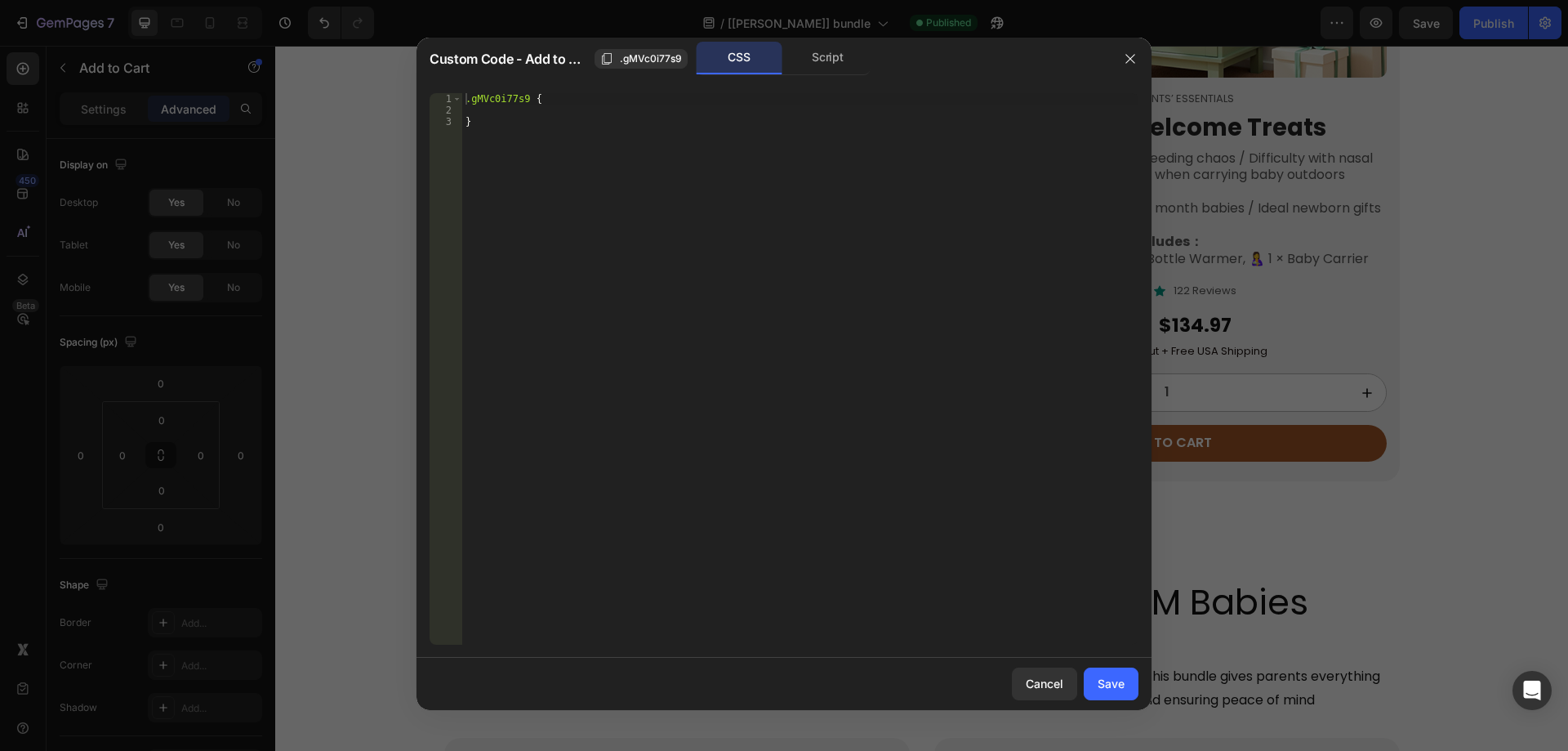
click at [800, 62] on div "Script" at bounding box center [827, 58] width 86 height 33
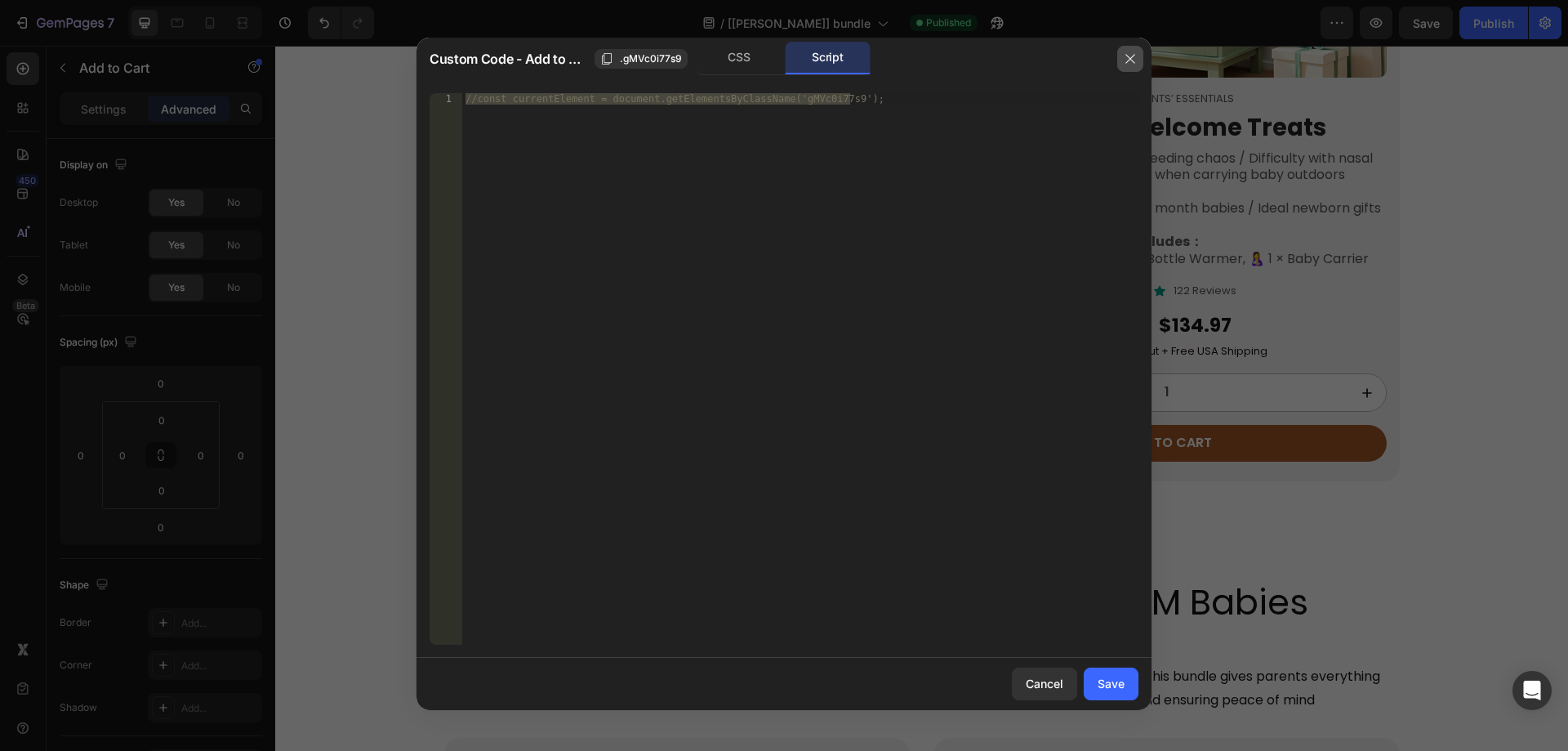
click at [1119, 51] on button "button" at bounding box center [1131, 59] width 27 height 27
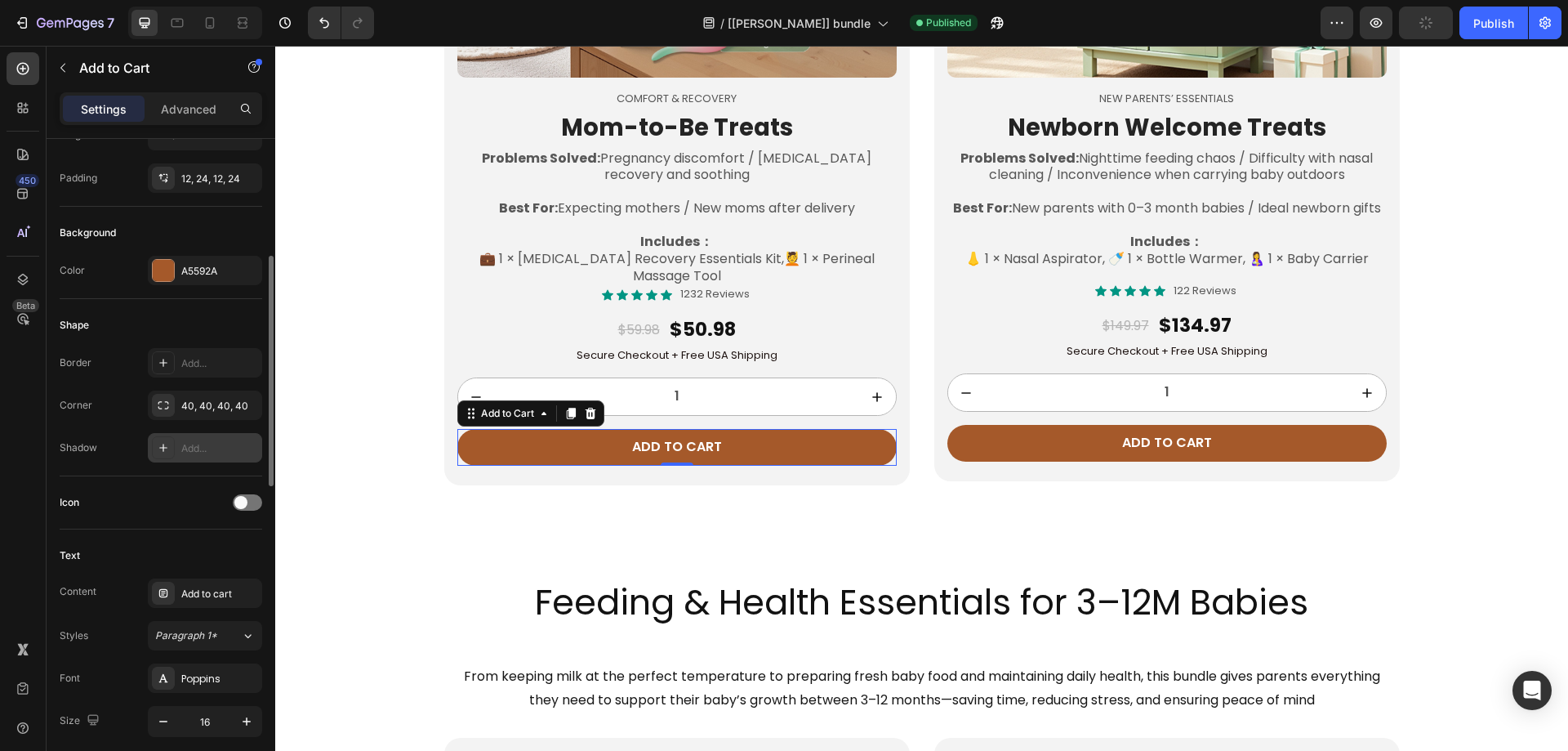
scroll to position [584, 0]
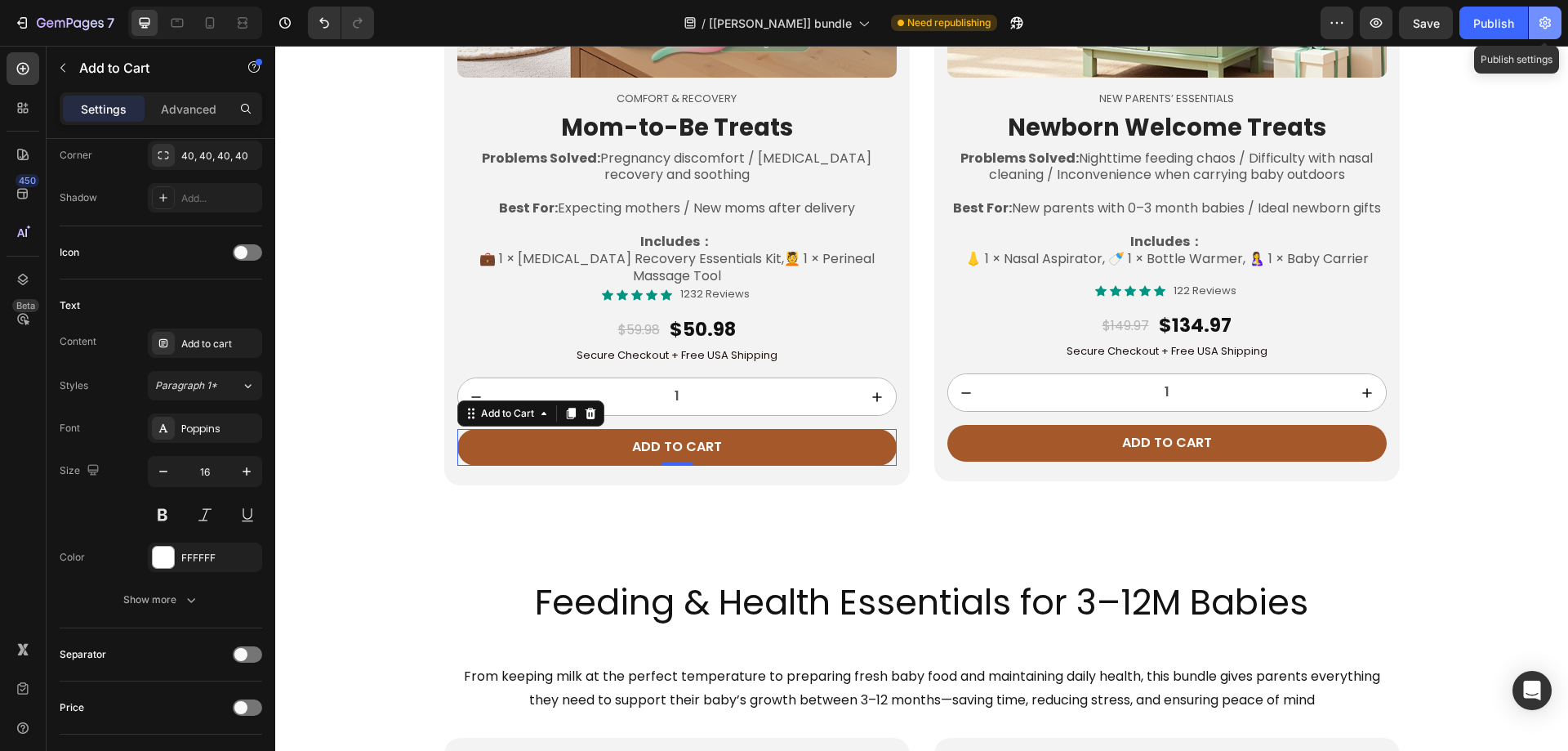
click at [1549, 12] on button "button" at bounding box center [1545, 22] width 33 height 33
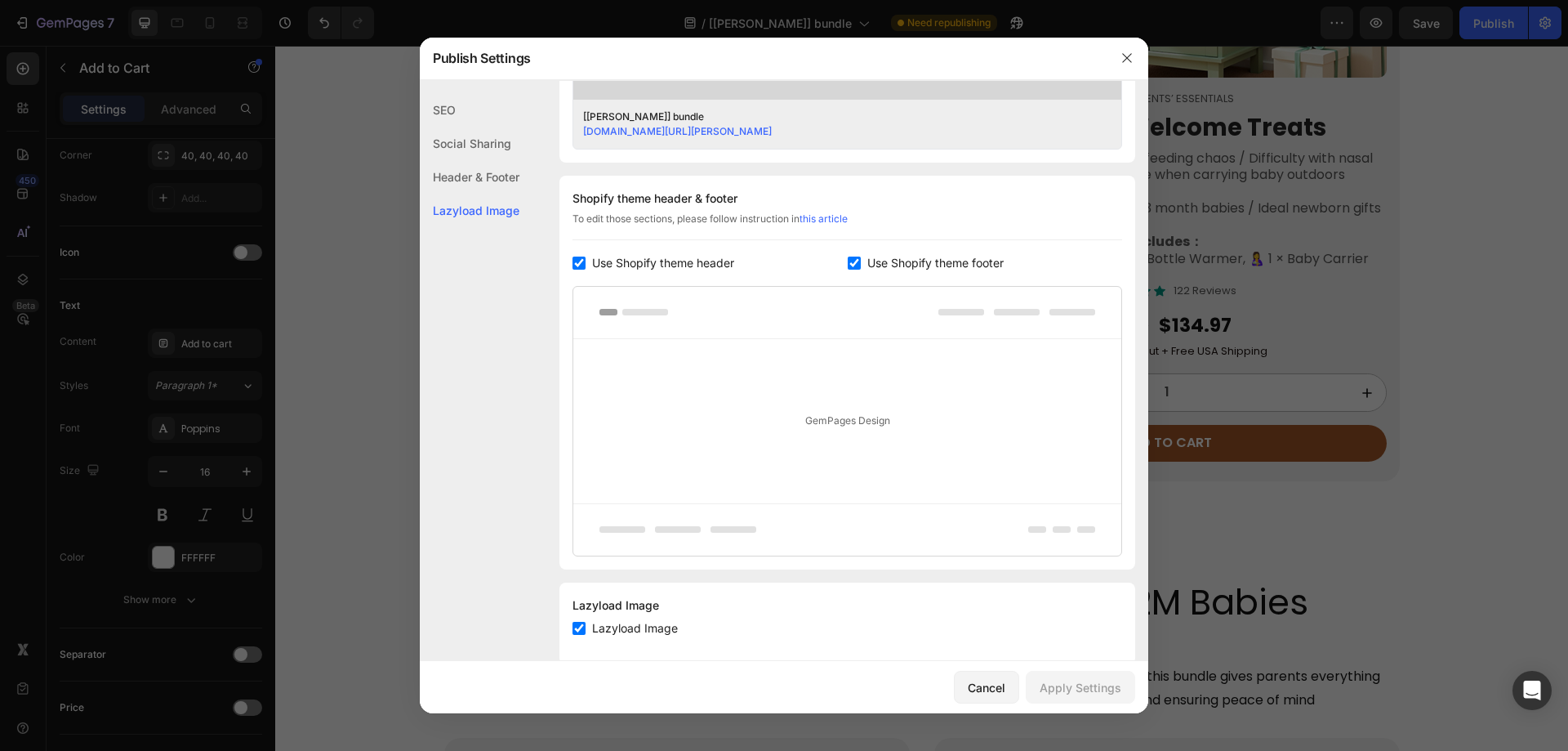
click at [694, 270] on span "Use Shopify theme header" at bounding box center [663, 263] width 143 height 19
checkbox input "false"
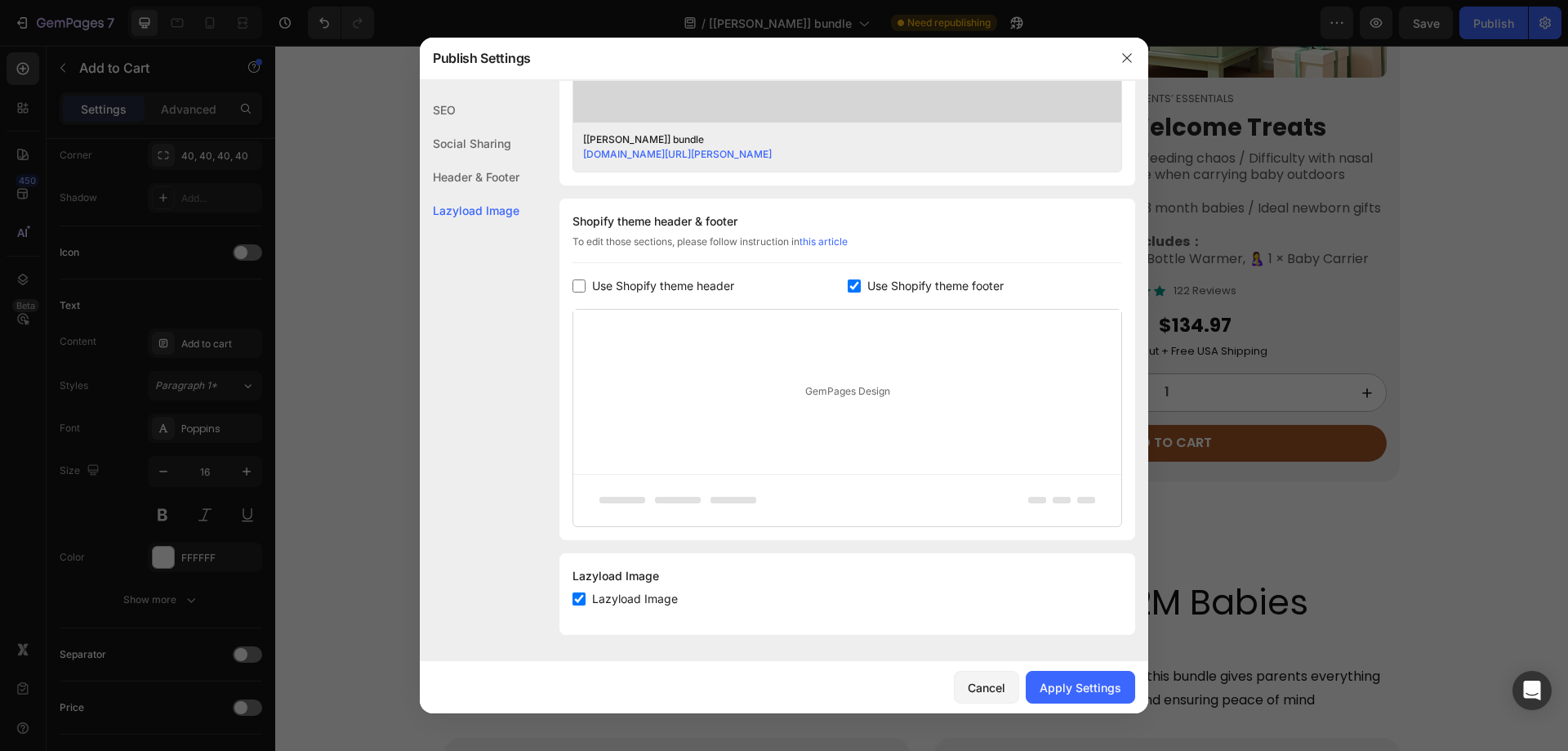
click at [921, 277] on span "Use Shopify theme footer" at bounding box center [936, 286] width 136 height 19
checkbox input "false"
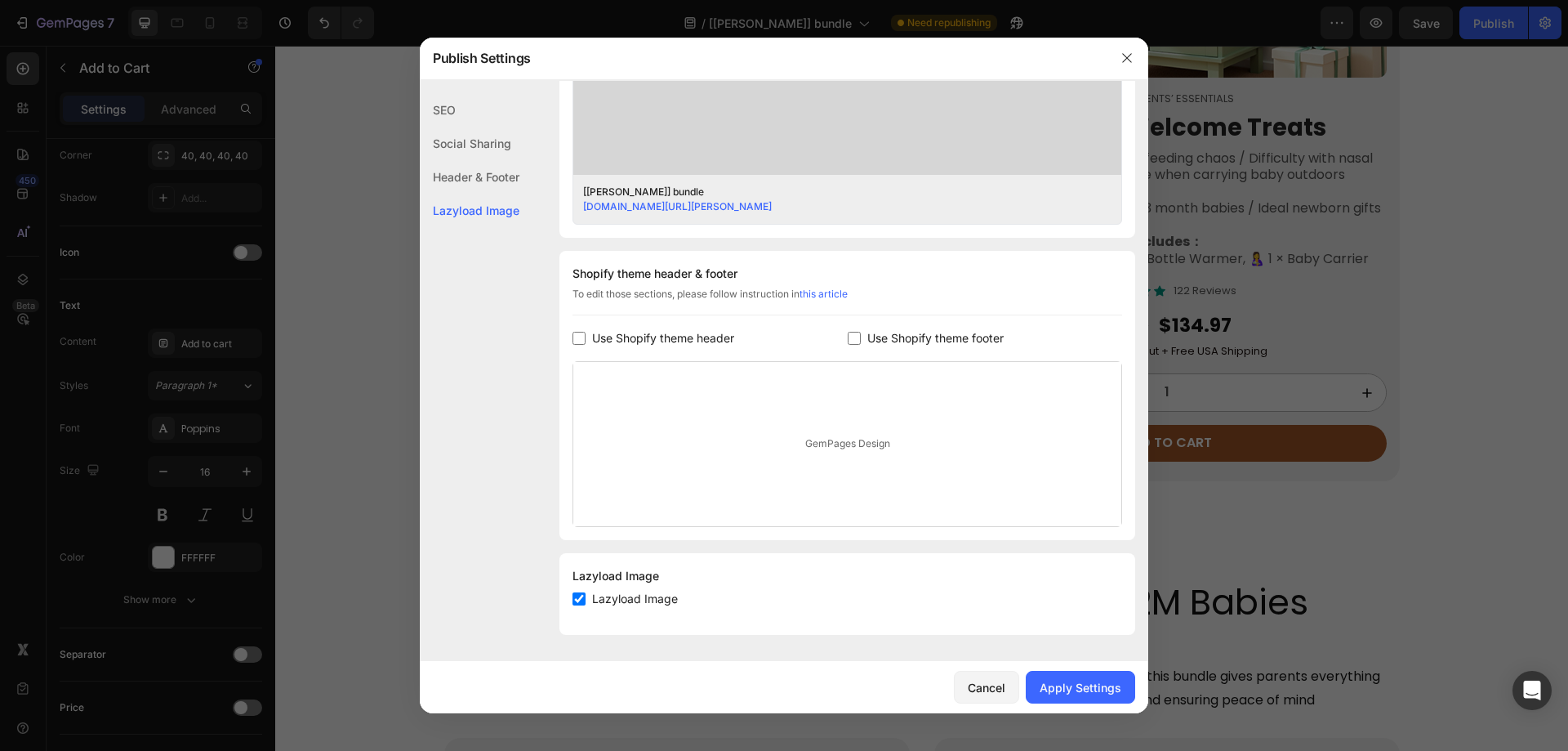
scroll to position [611, 0]
click at [1083, 684] on div "Apply Settings" at bounding box center [1080, 687] width 81 height 17
click at [1134, 58] on button "button" at bounding box center [1127, 58] width 27 height 27
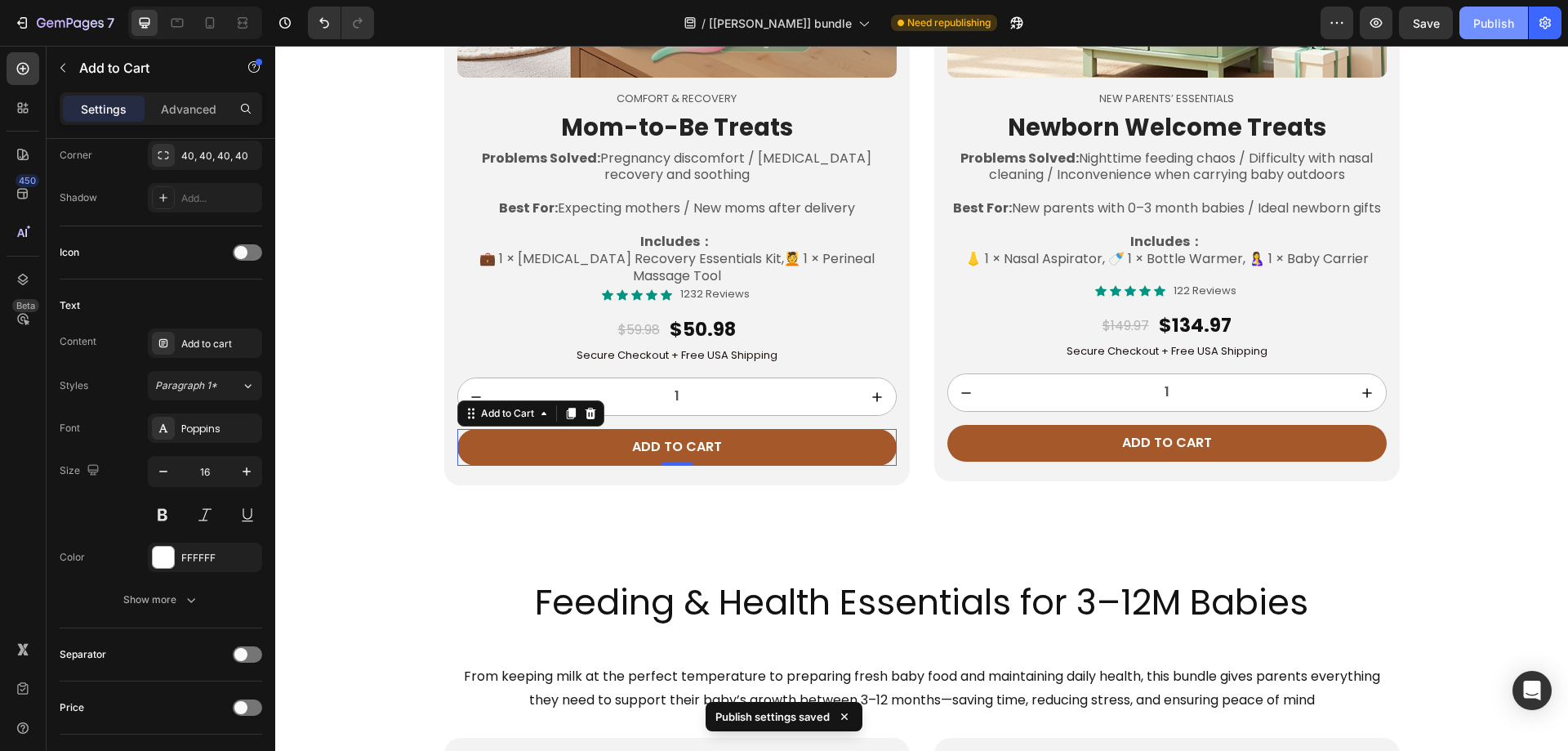
click at [1483, 16] on div "Publish" at bounding box center [1494, 23] width 41 height 17
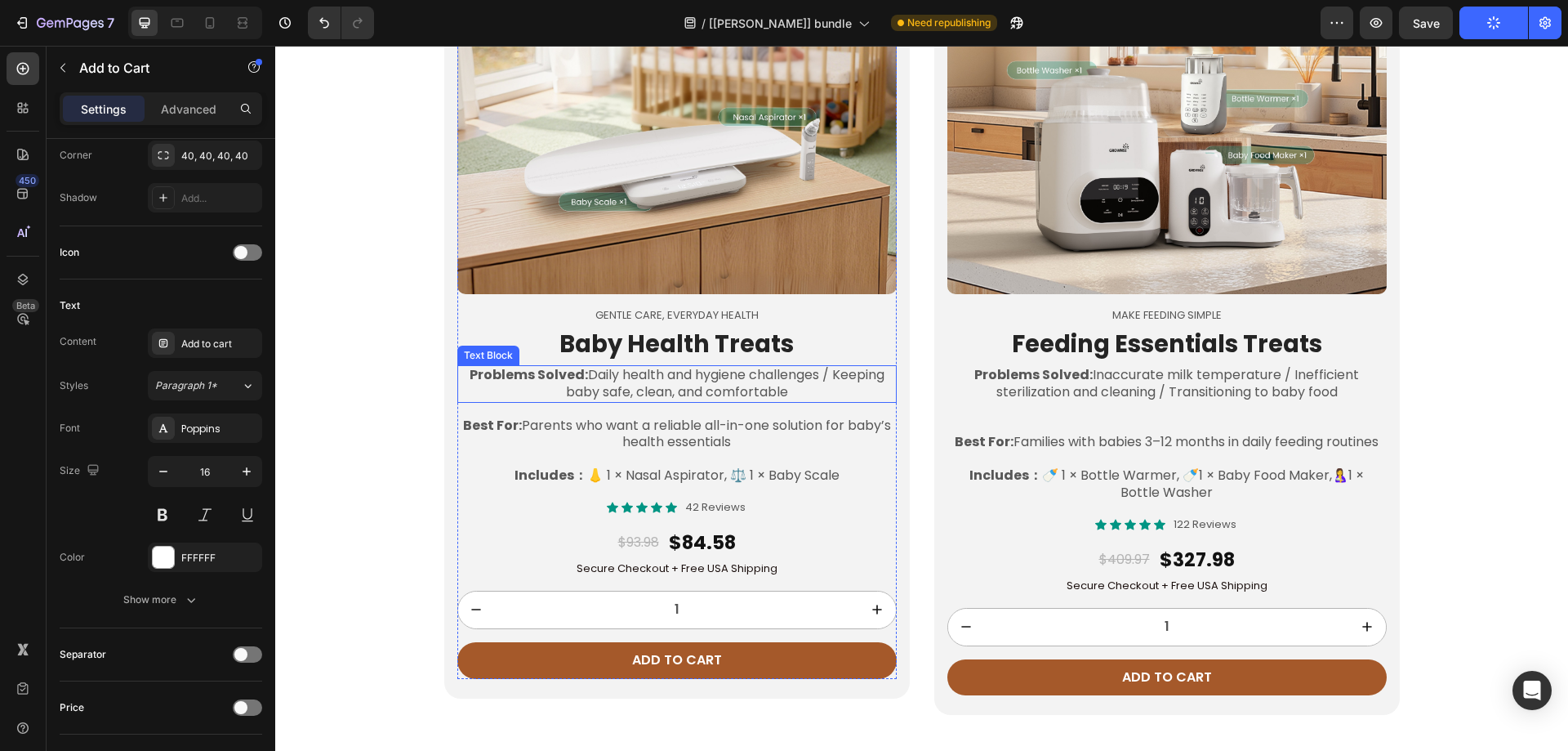
scroll to position [2583, 0]
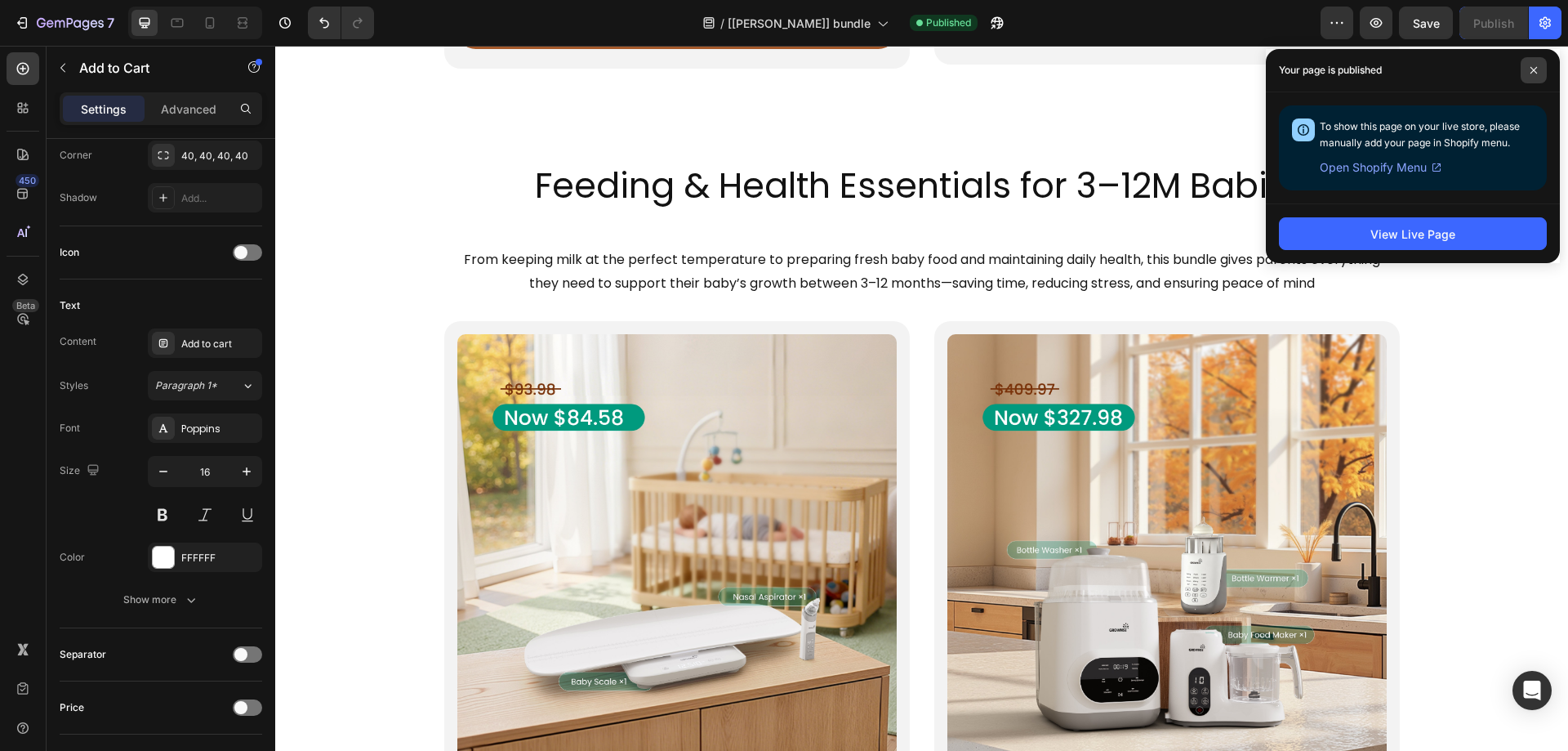
click at [1535, 74] on span at bounding box center [1534, 71] width 27 height 27
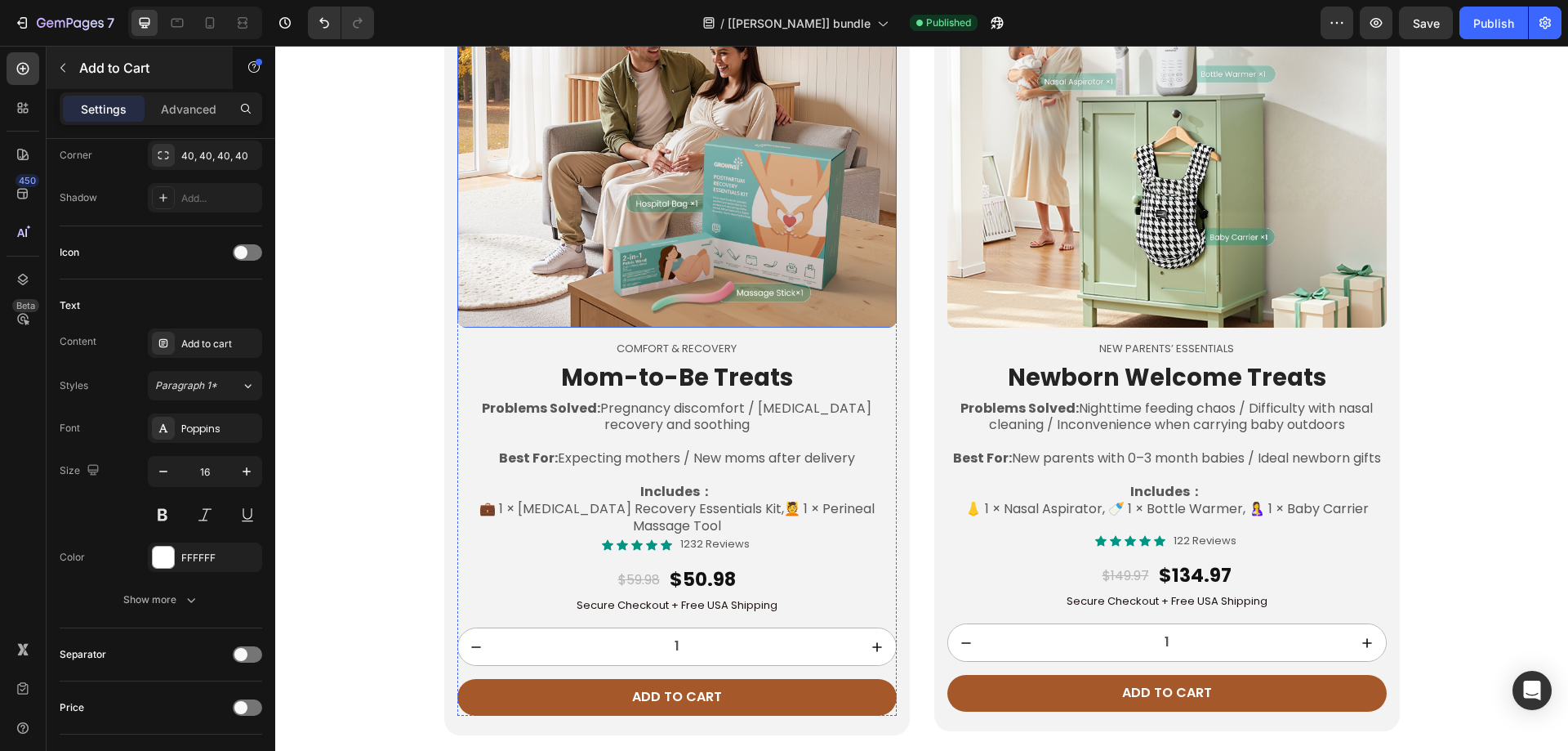
scroll to position [1416, 0]
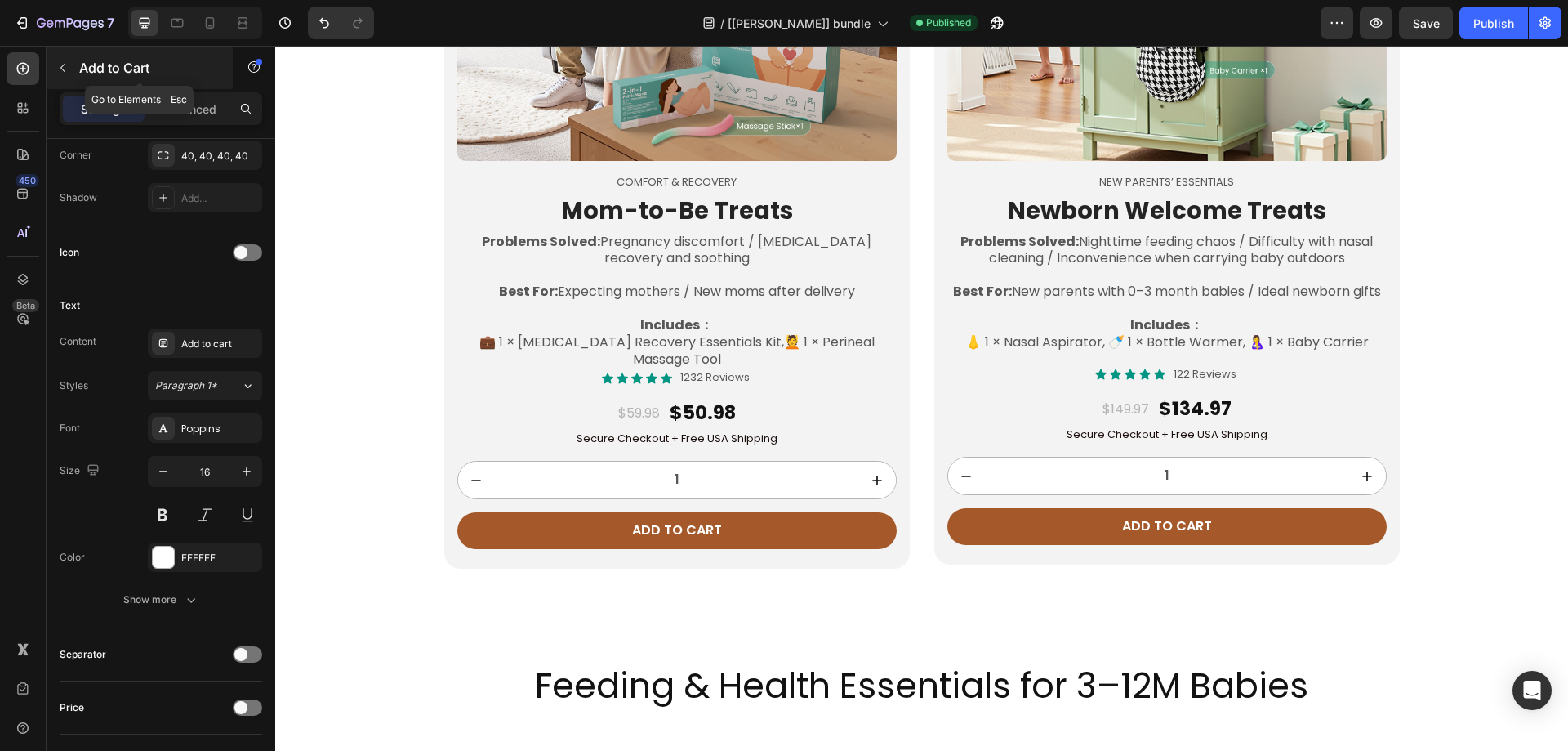
click at [63, 65] on icon "button" at bounding box center [63, 67] width 13 height 13
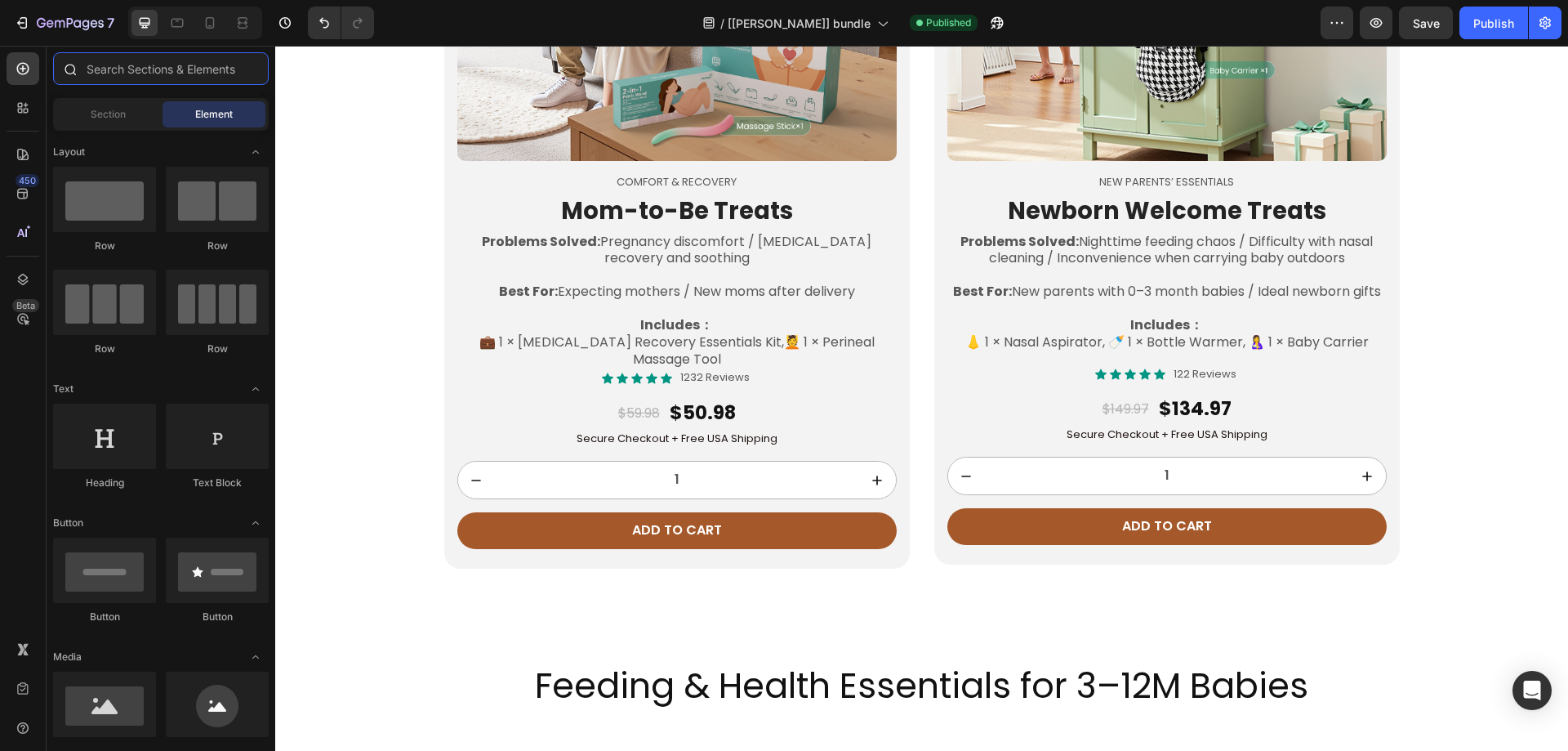
click at [92, 66] on input "text" at bounding box center [161, 68] width 216 height 33
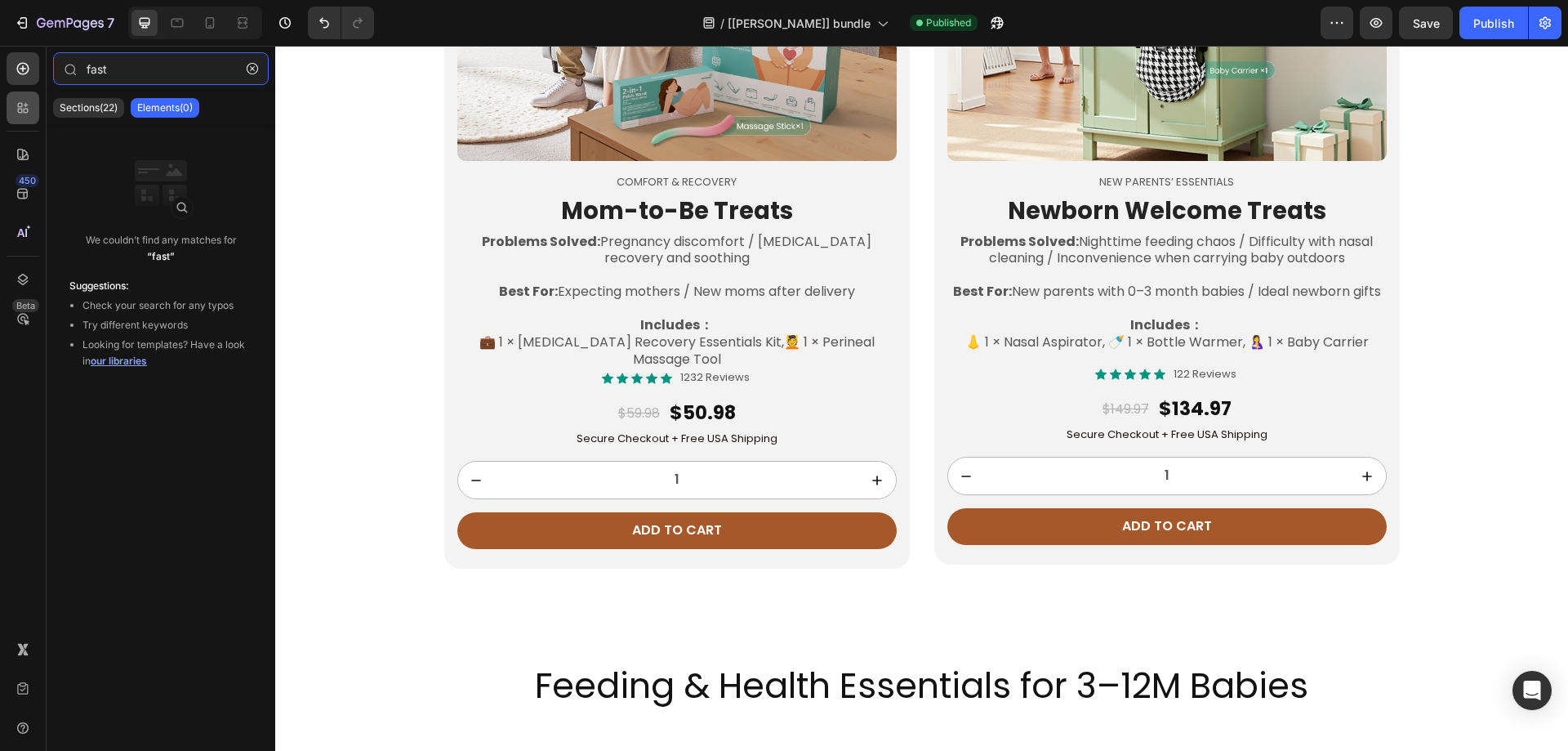
type input "fast"
click at [26, 120] on div at bounding box center [22, 107] width 33 height 33
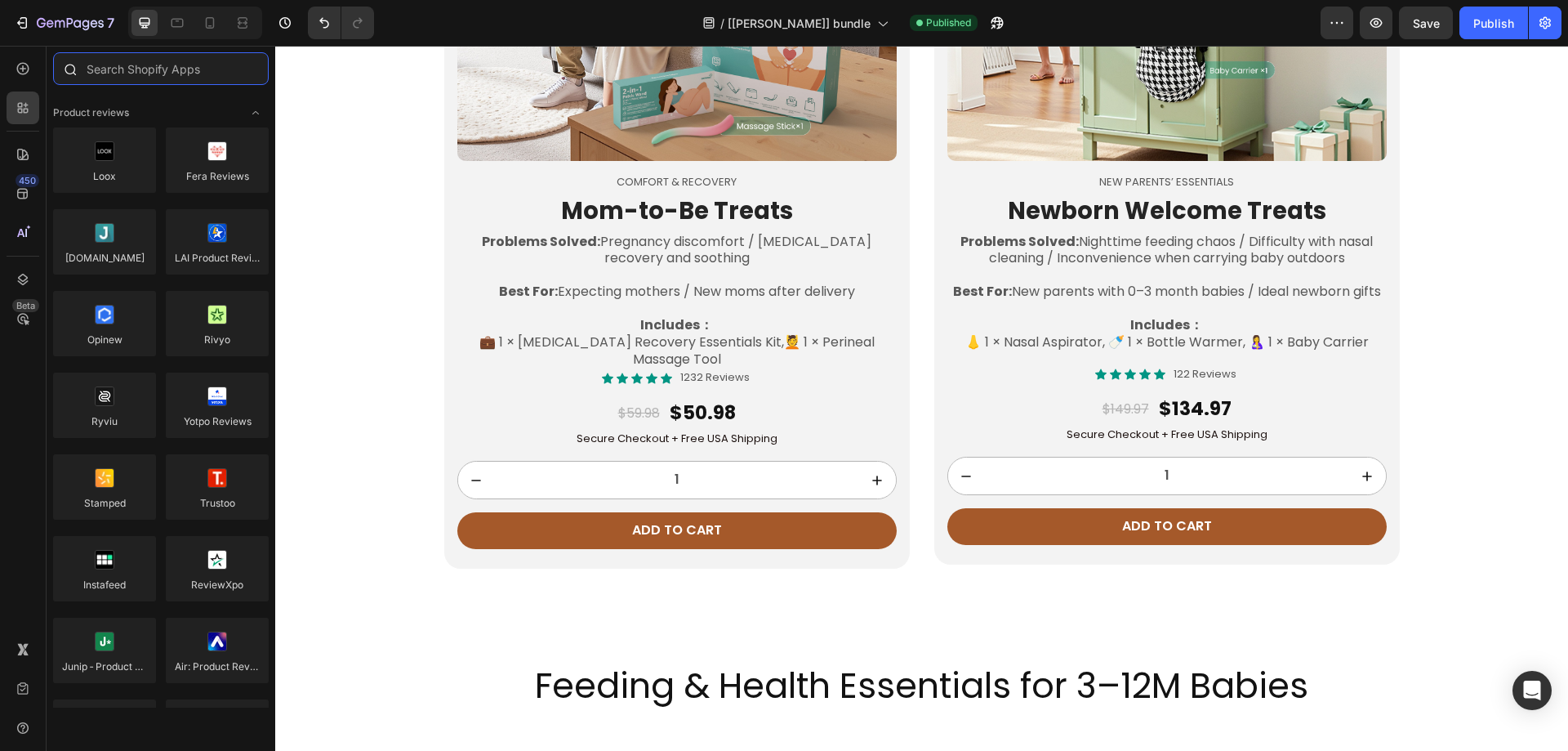
click at [110, 78] on input "text" at bounding box center [161, 68] width 216 height 33
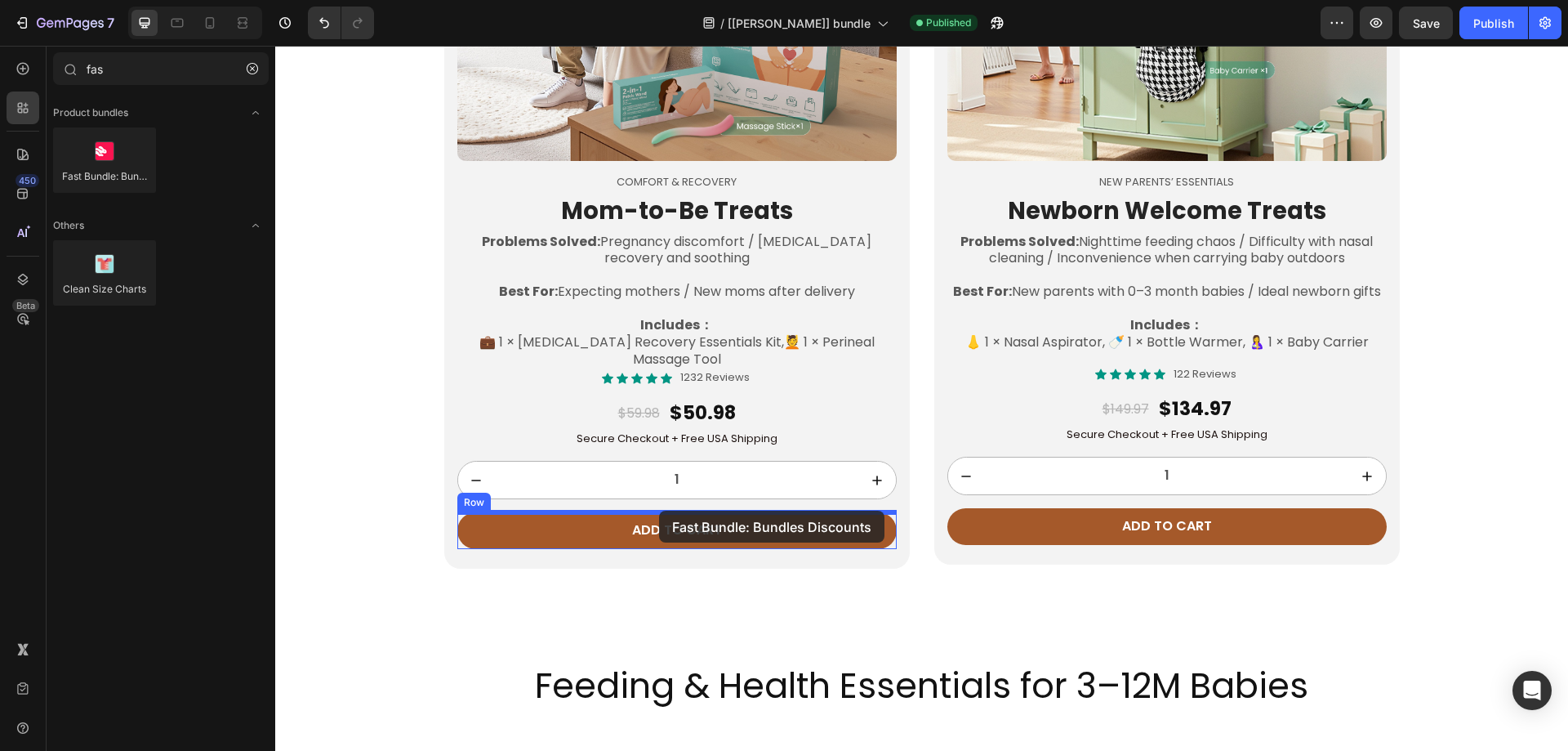
drag, startPoint x: 374, startPoint y: 195, endPoint x: 659, endPoint y: 511, distance: 425.5
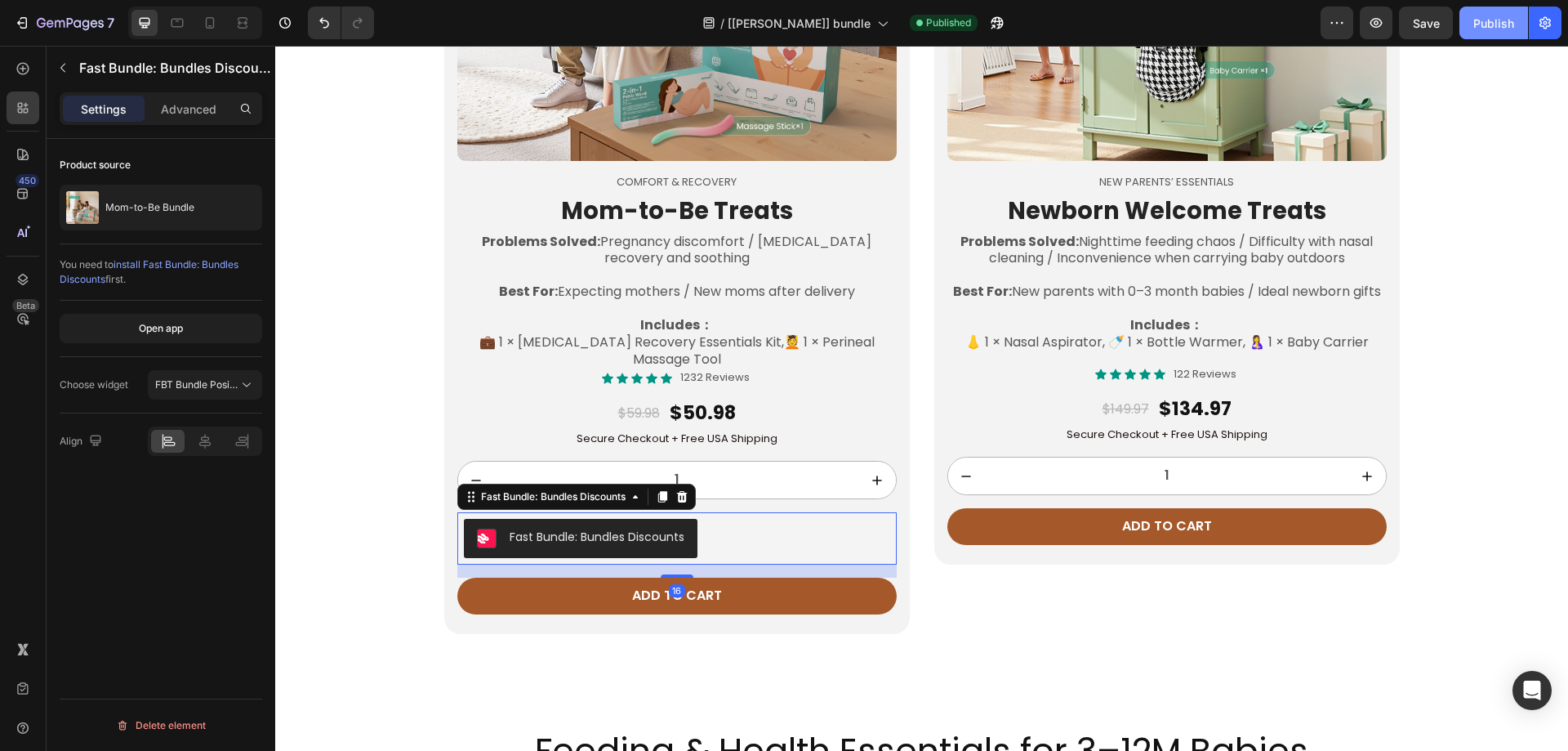
click at [1488, 29] on div "Publish" at bounding box center [1494, 23] width 41 height 17
click at [195, 394] on button "FBT Bundle Position" at bounding box center [205, 384] width 114 height 29
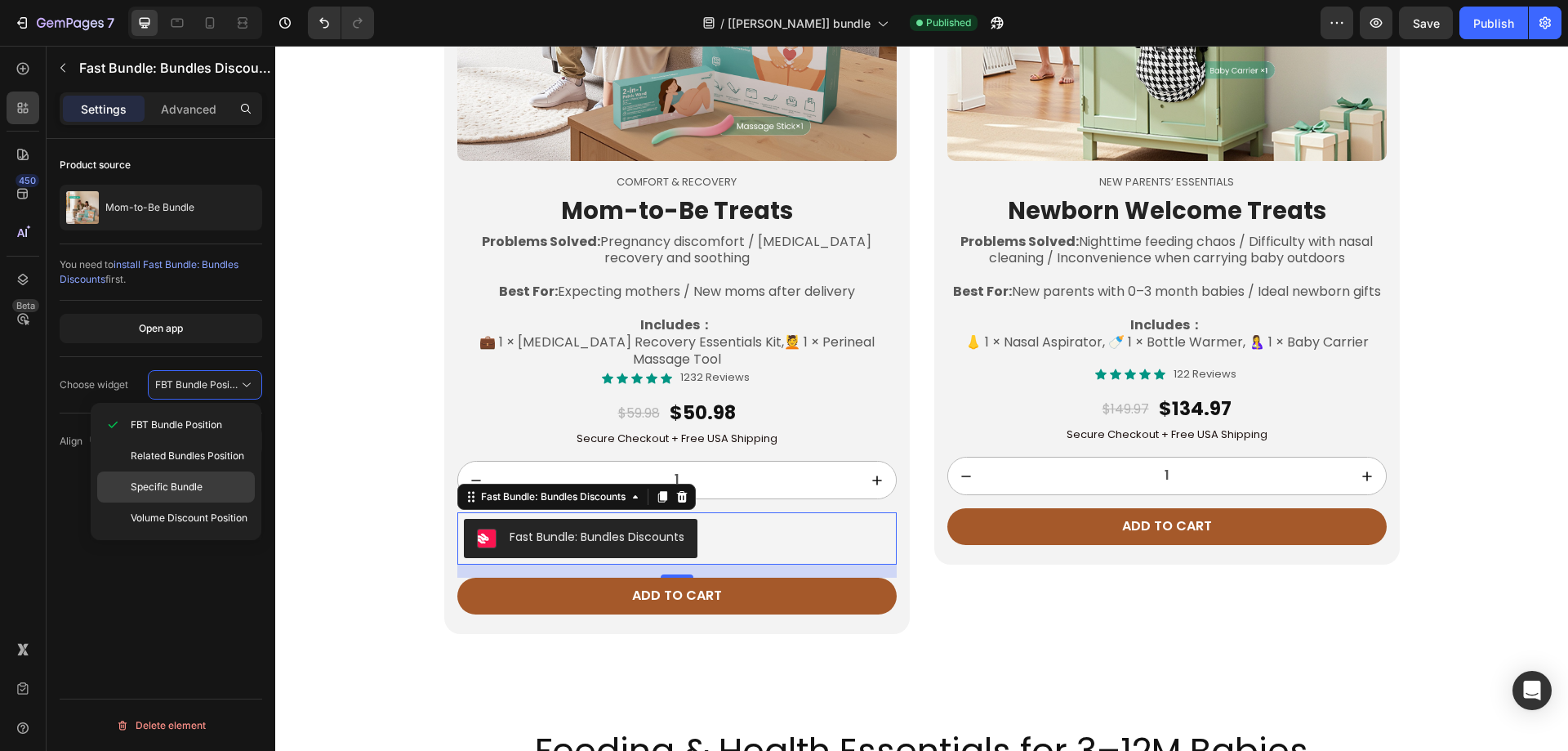
click at [176, 490] on span "Specific Bundle" at bounding box center [166, 486] width 72 height 15
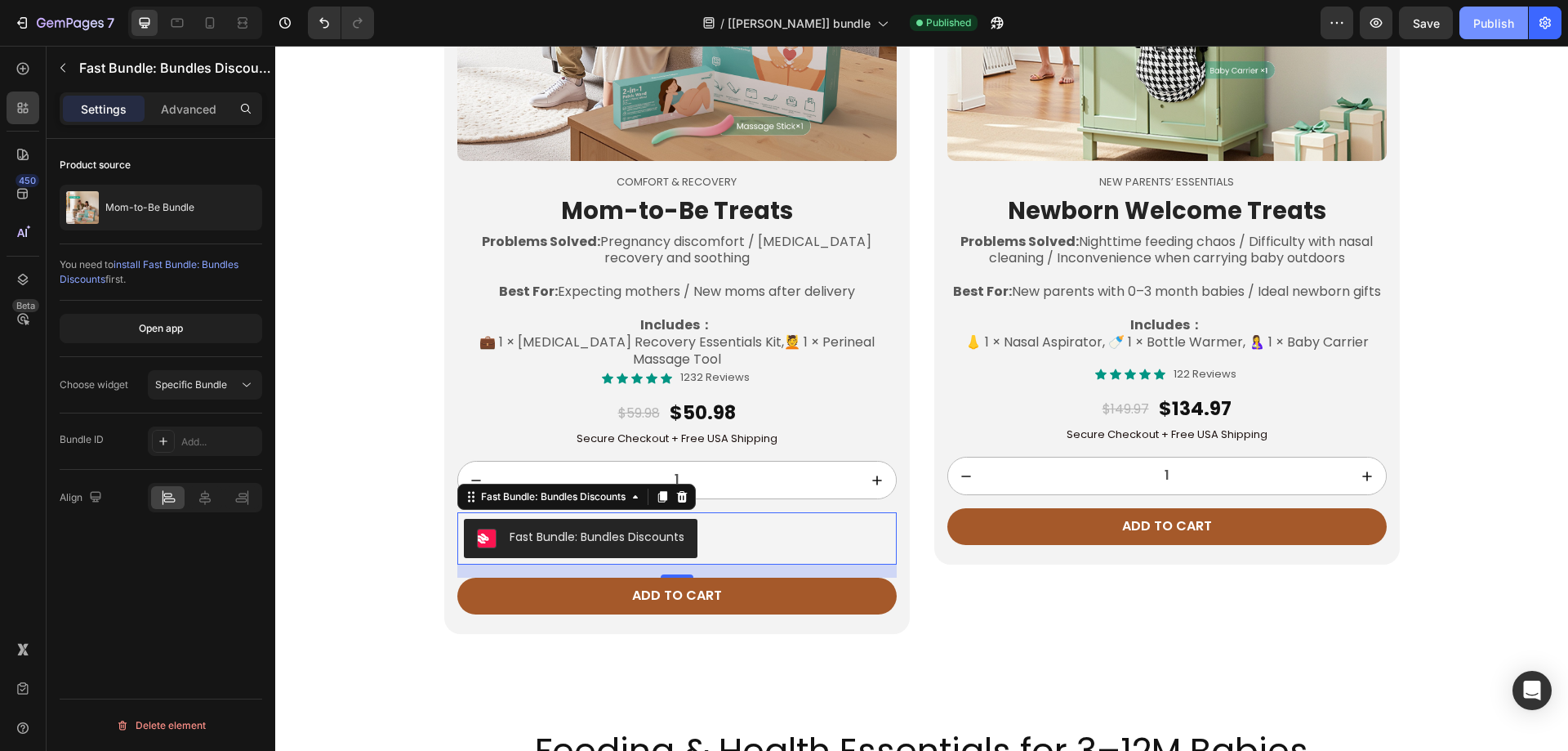
click at [1489, 25] on div "Publish" at bounding box center [1494, 23] width 41 height 17
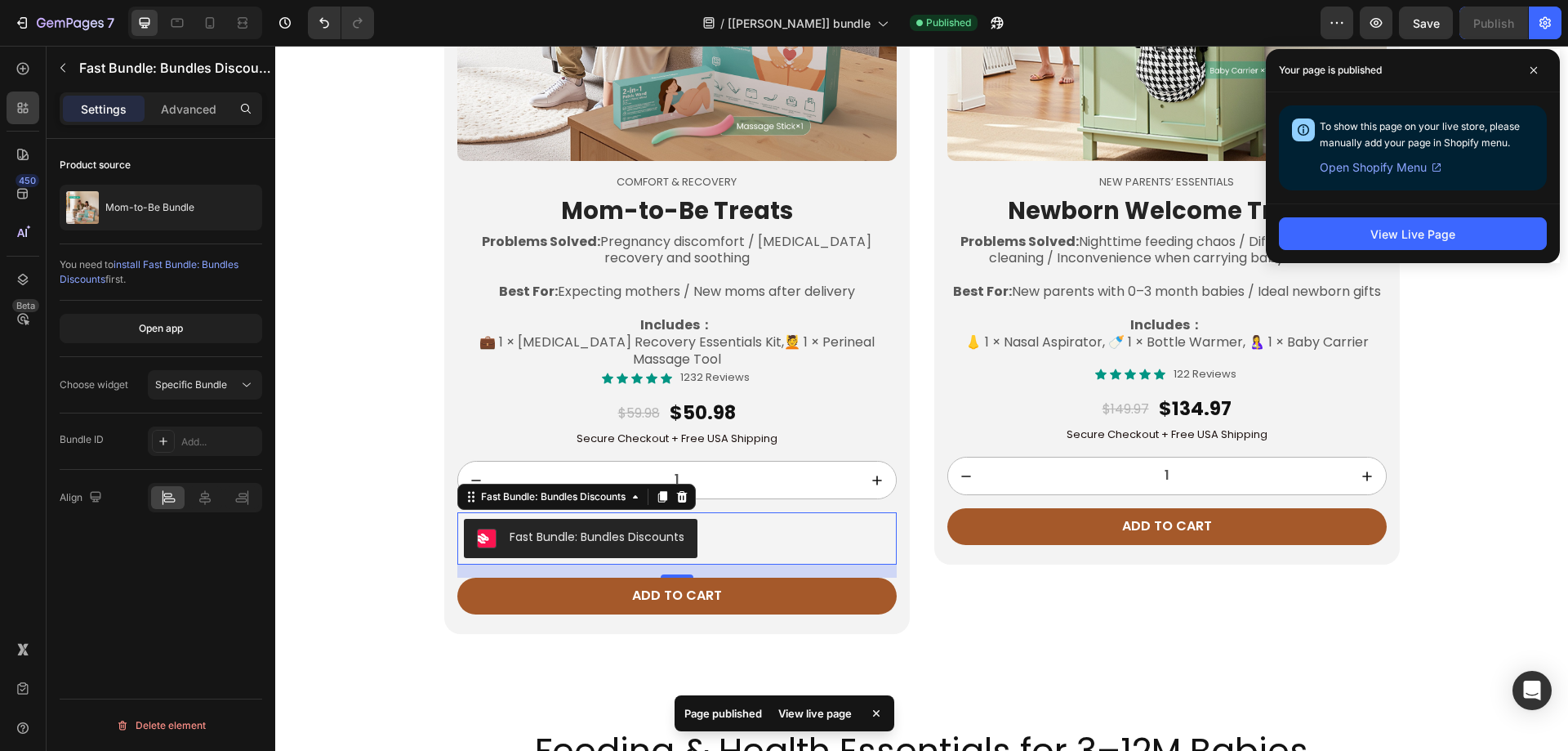
click at [1013, 20] on div "/ [Tony GemPages] bundle Published" at bounding box center [854, 22] width 933 height 33
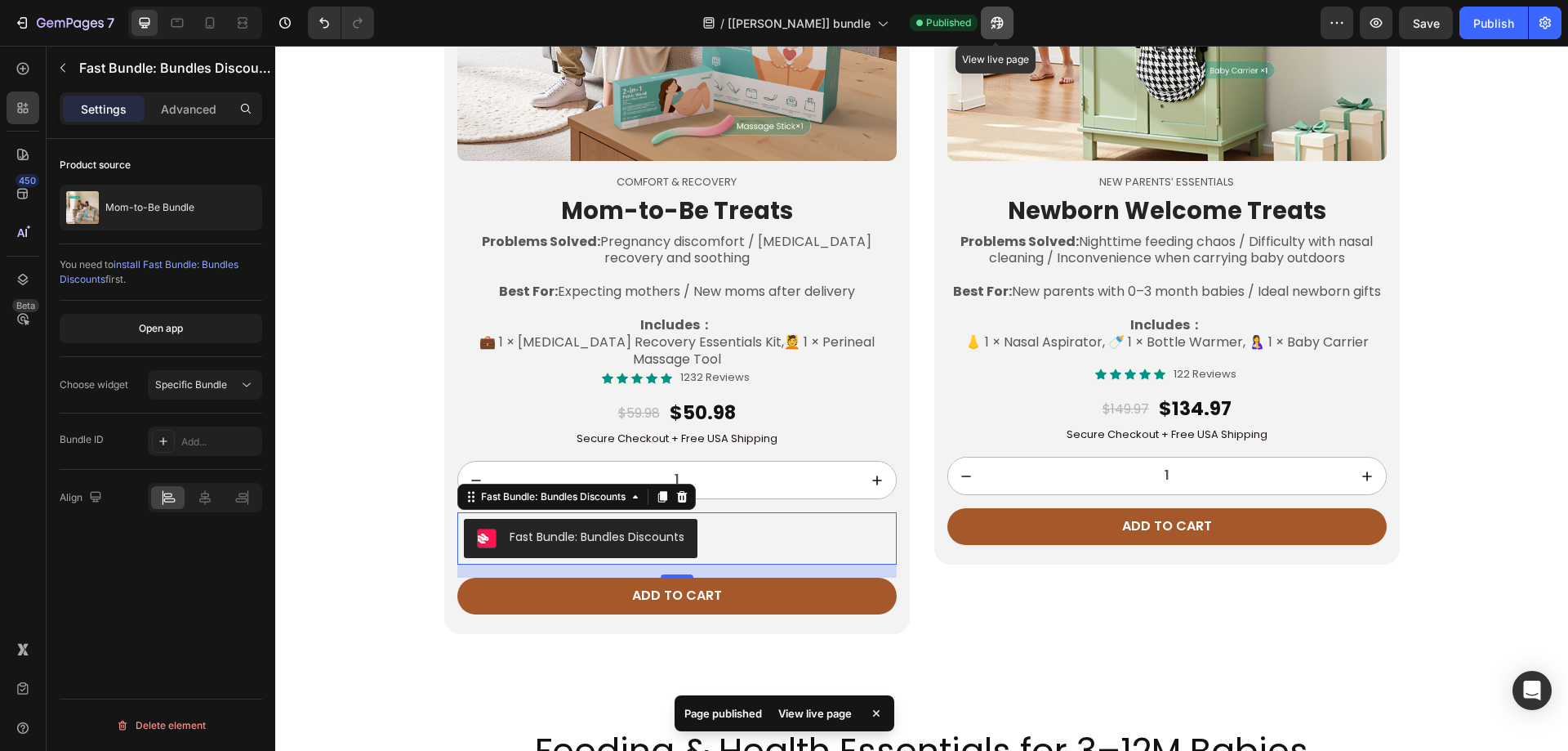
click at [993, 22] on icon "button" at bounding box center [998, 23] width 12 height 12
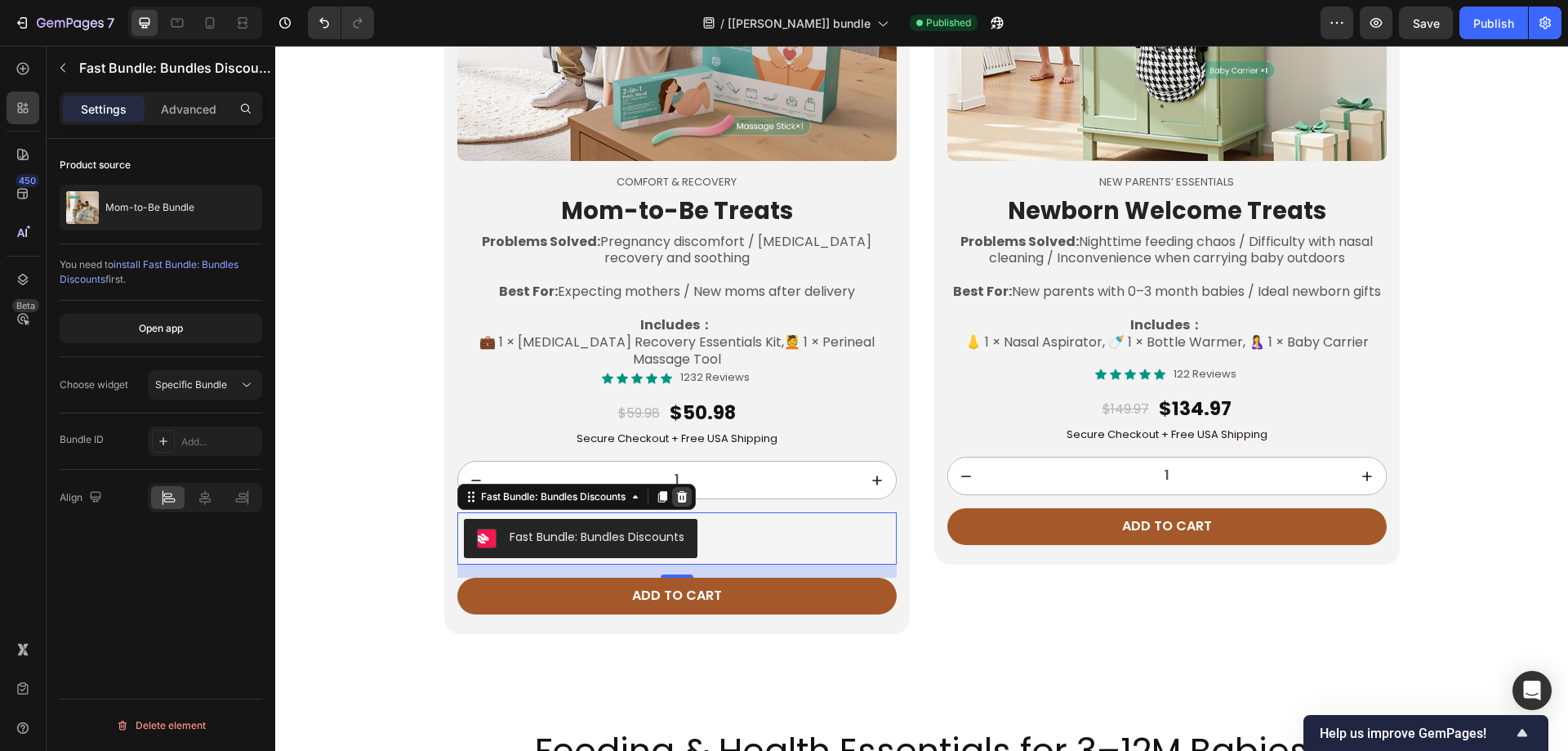
click at [684, 499] on icon at bounding box center [682, 496] width 11 height 12
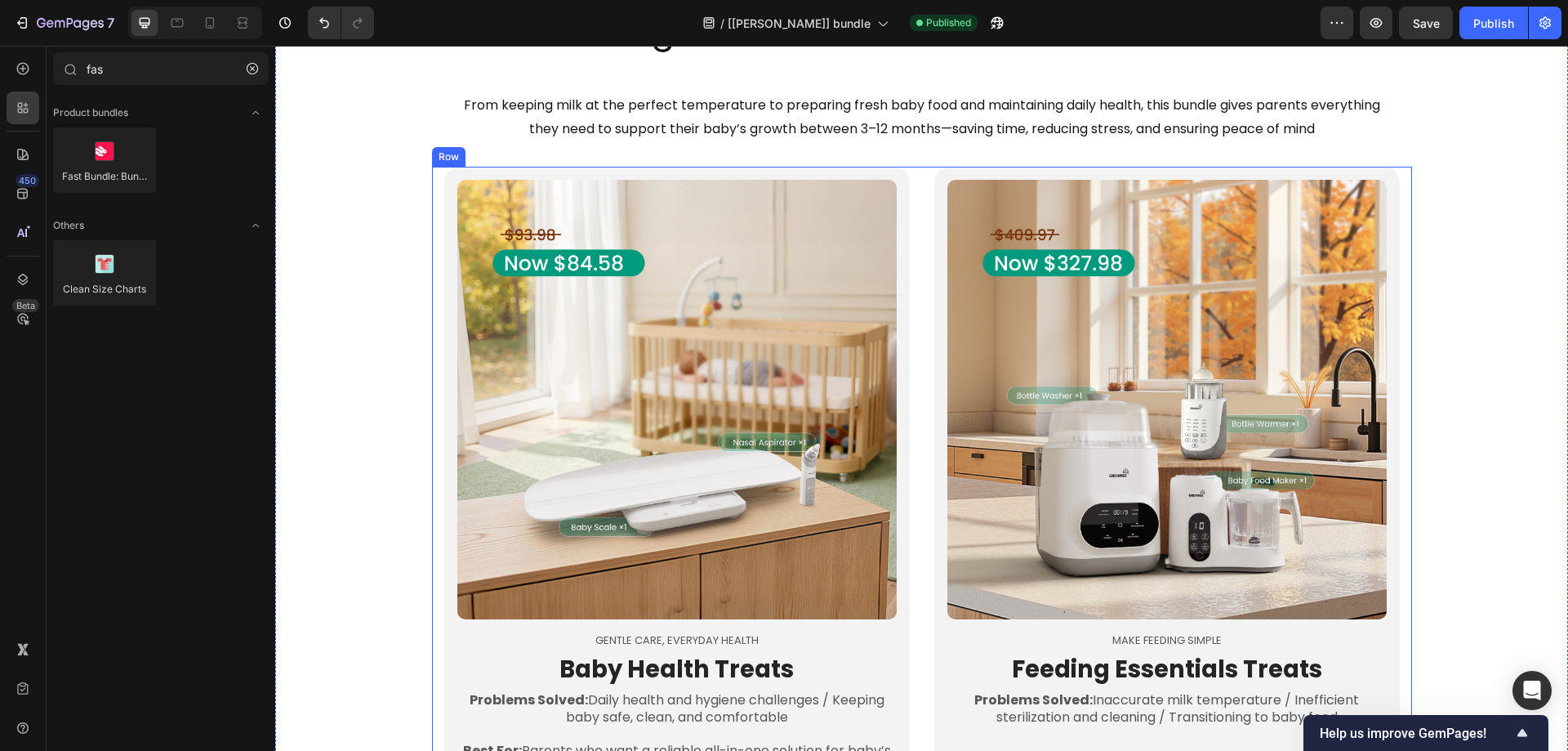
scroll to position [2000, 0]
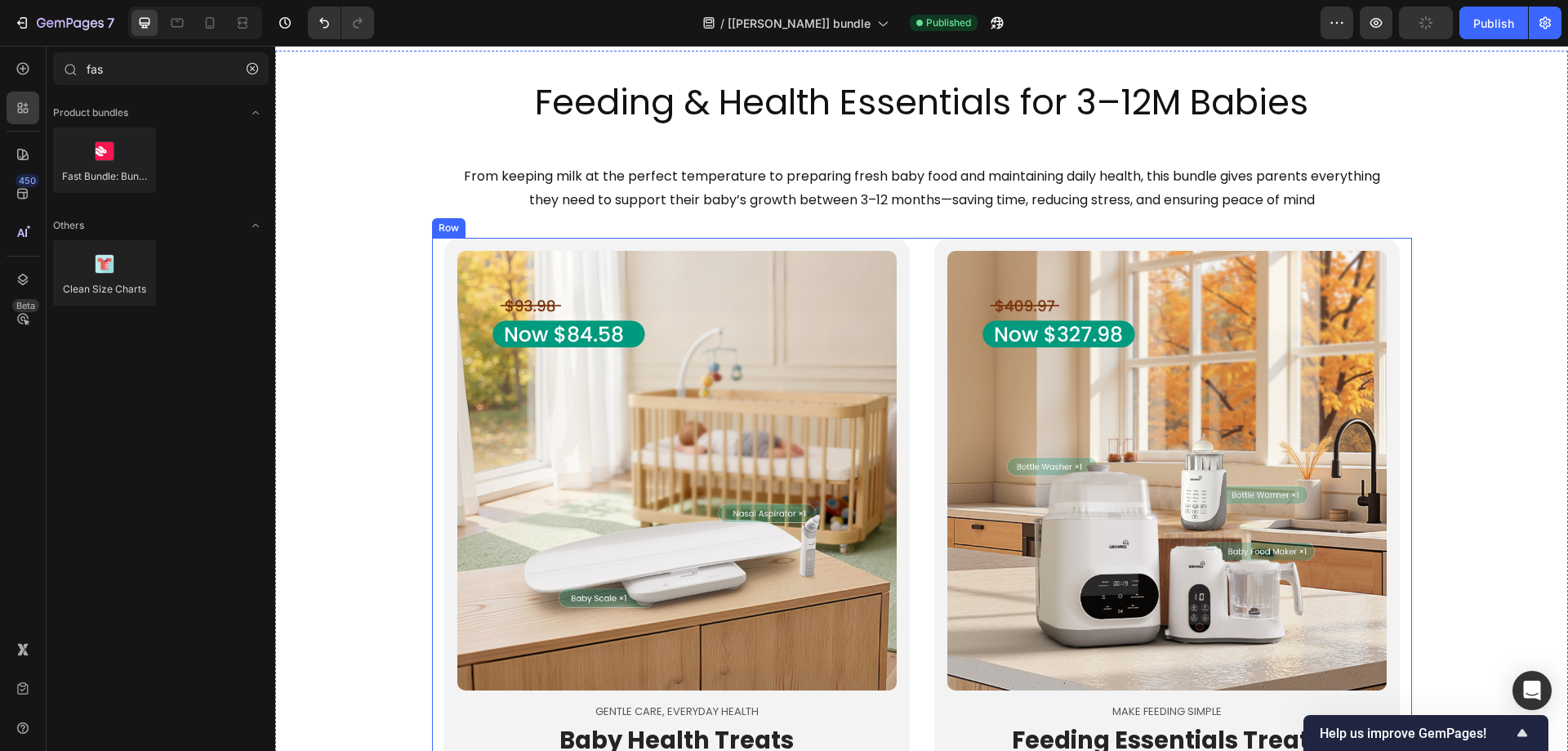
click at [919, 272] on div "Product Images Gentle Care, Everyday Health Text Block Baby Health Treats Headi…" at bounding box center [922, 674] width 980 height 873
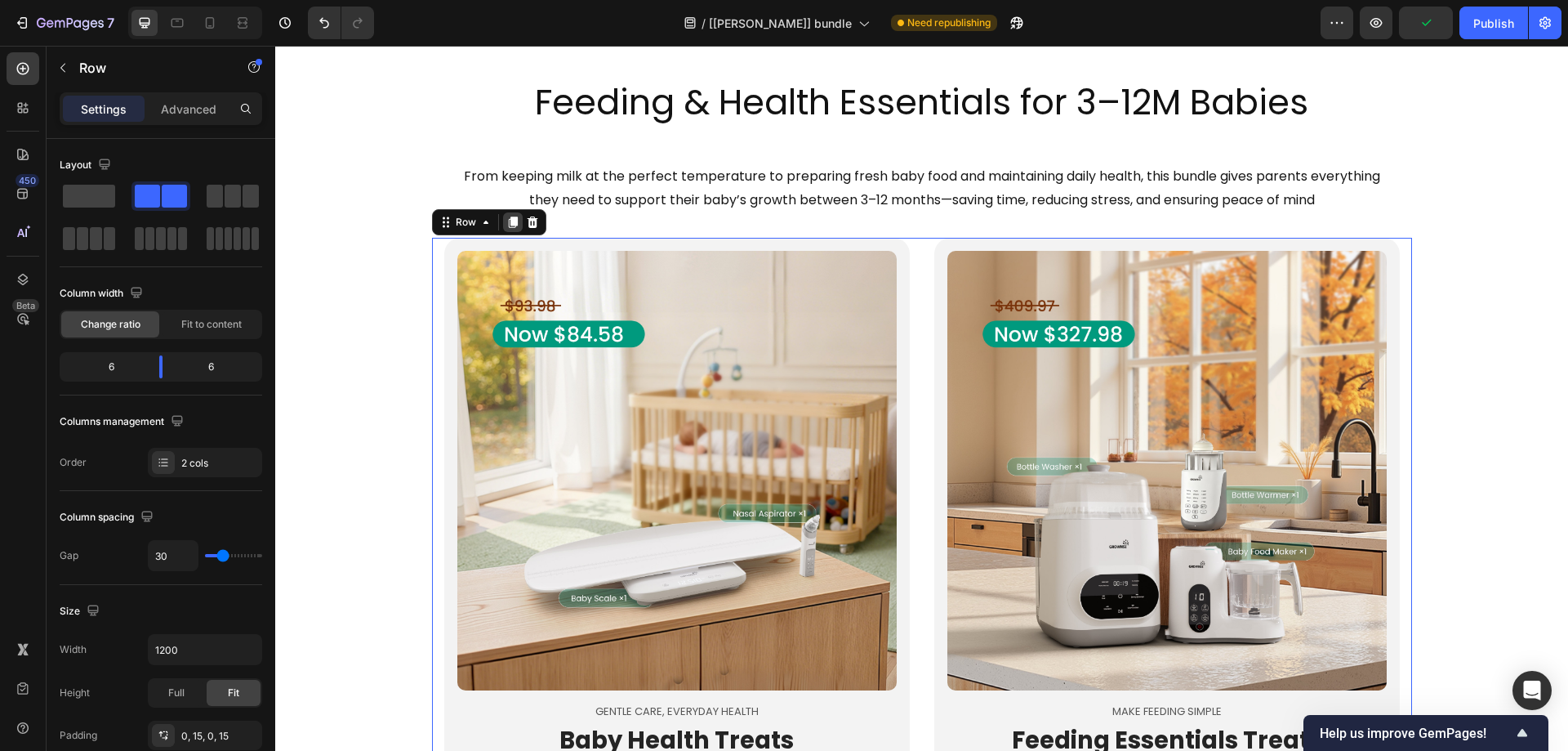
click at [514, 224] on icon at bounding box center [513, 222] width 9 height 12
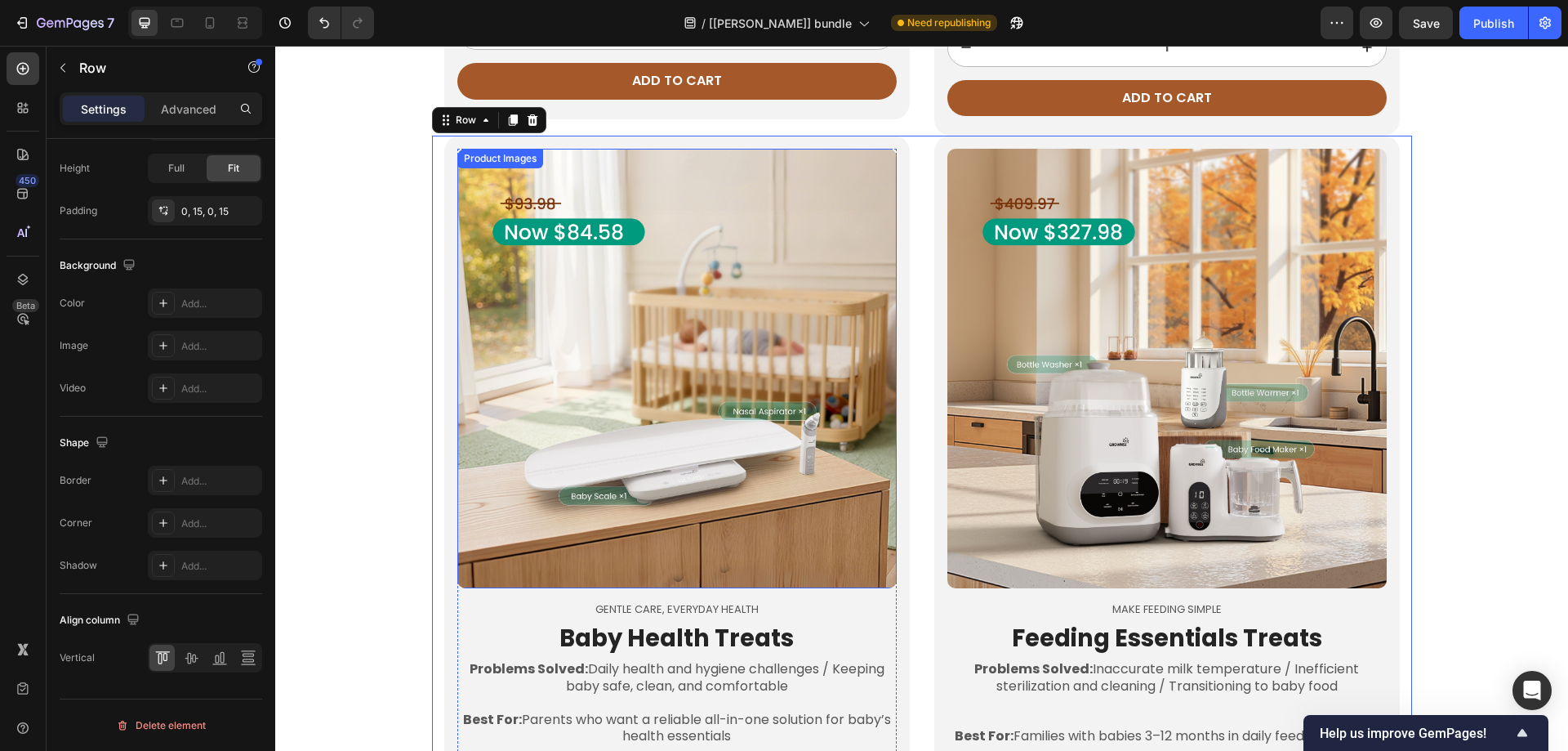
scroll to position [2942, 0]
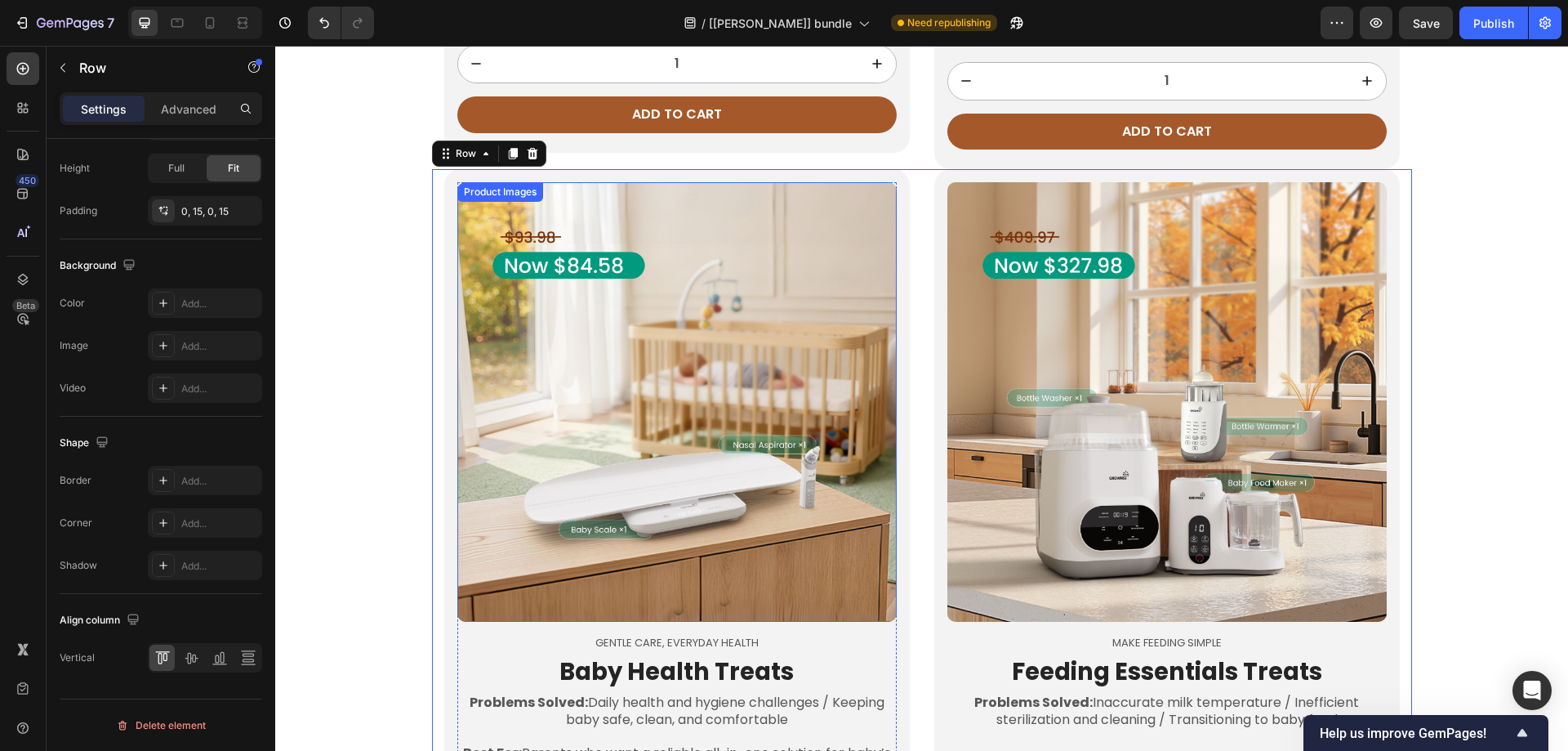
click at [571, 217] on img at bounding box center [677, 402] width 439 height 439
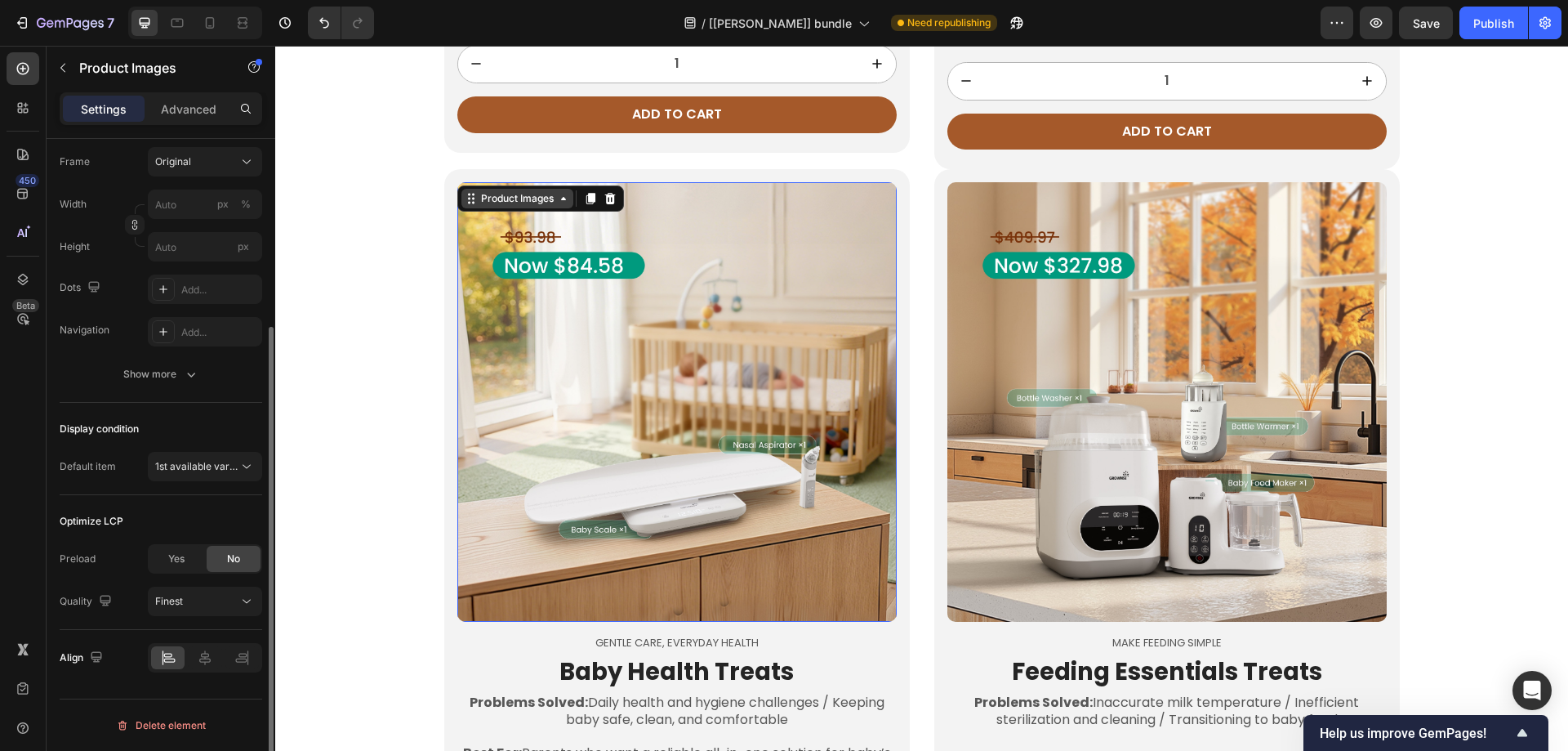
scroll to position [0, 0]
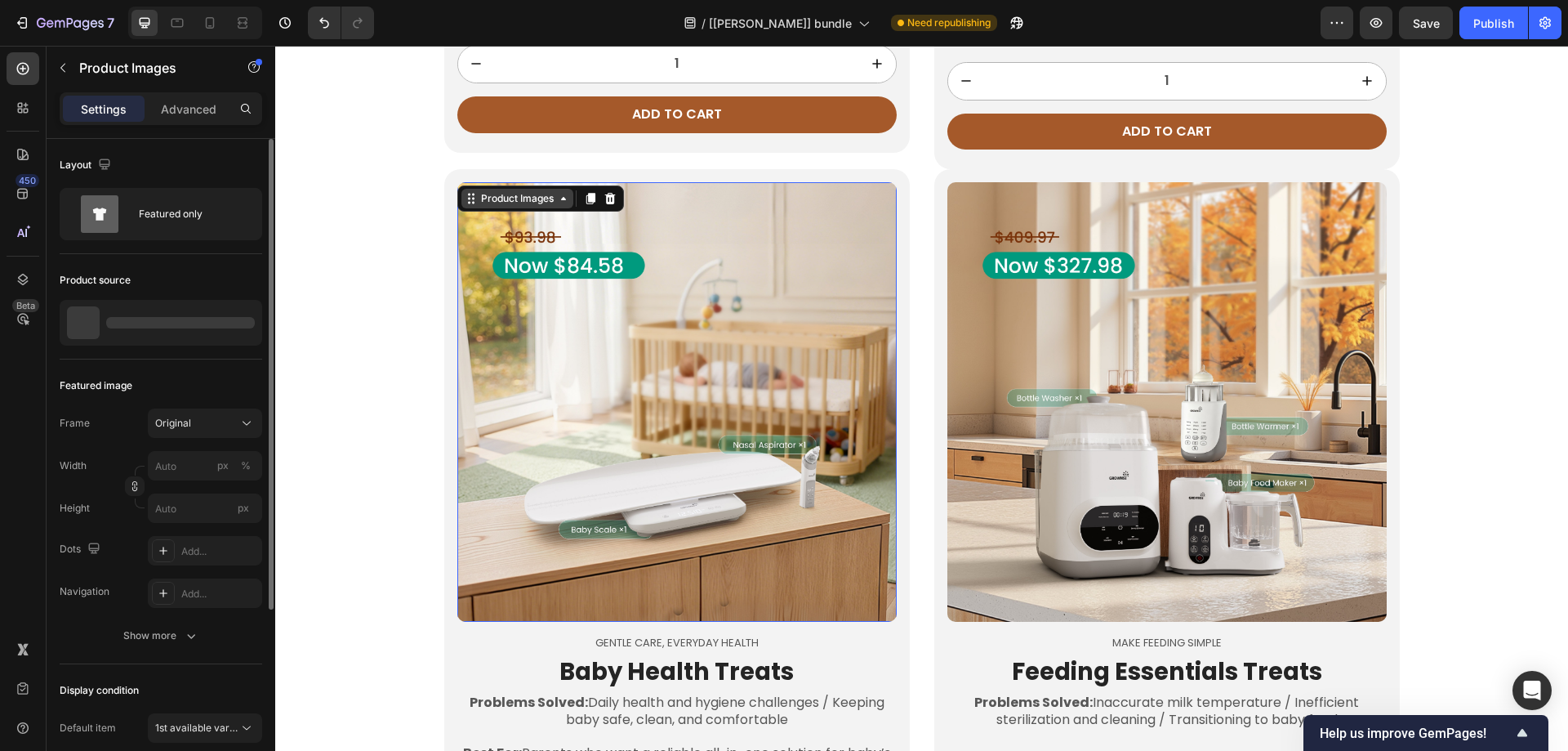
click at [505, 205] on div "Product Images" at bounding box center [517, 198] width 79 height 15
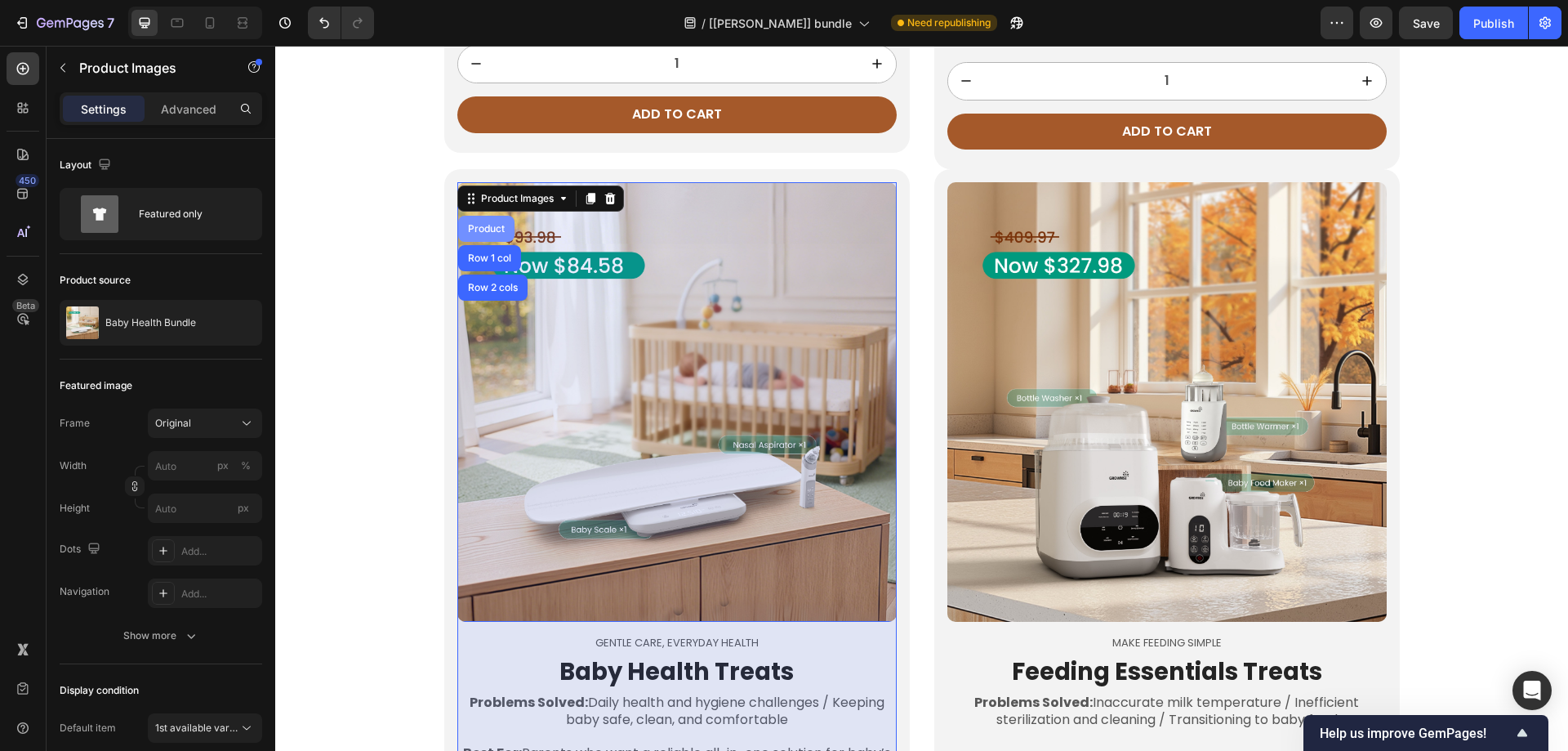
click at [481, 234] on div "Product" at bounding box center [486, 228] width 43 height 10
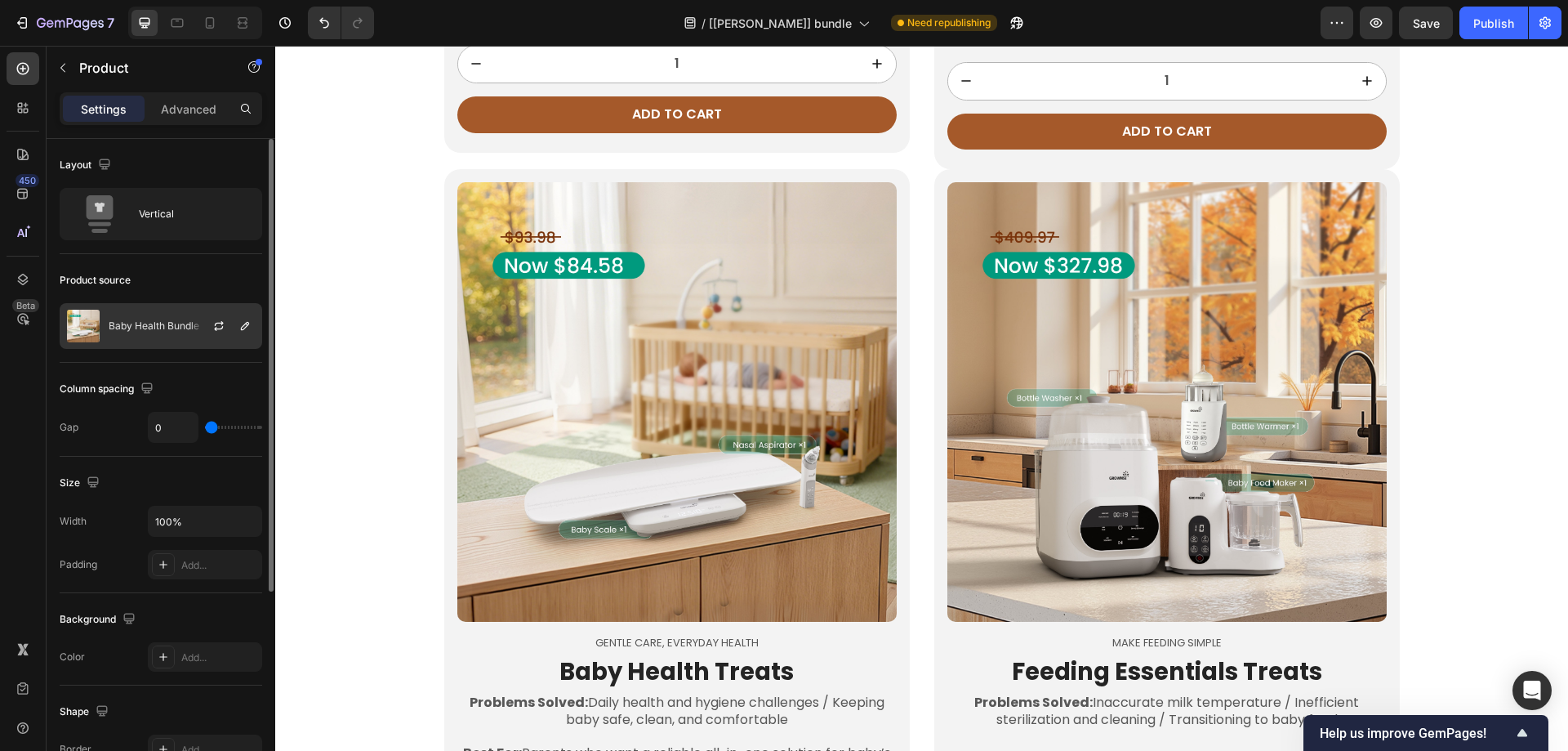
drag, startPoint x: 130, startPoint y: 321, endPoint x: 144, endPoint y: 321, distance: 14.0
click at [131, 321] on p "Baby Health Bundle" at bounding box center [154, 326] width 90 height 12
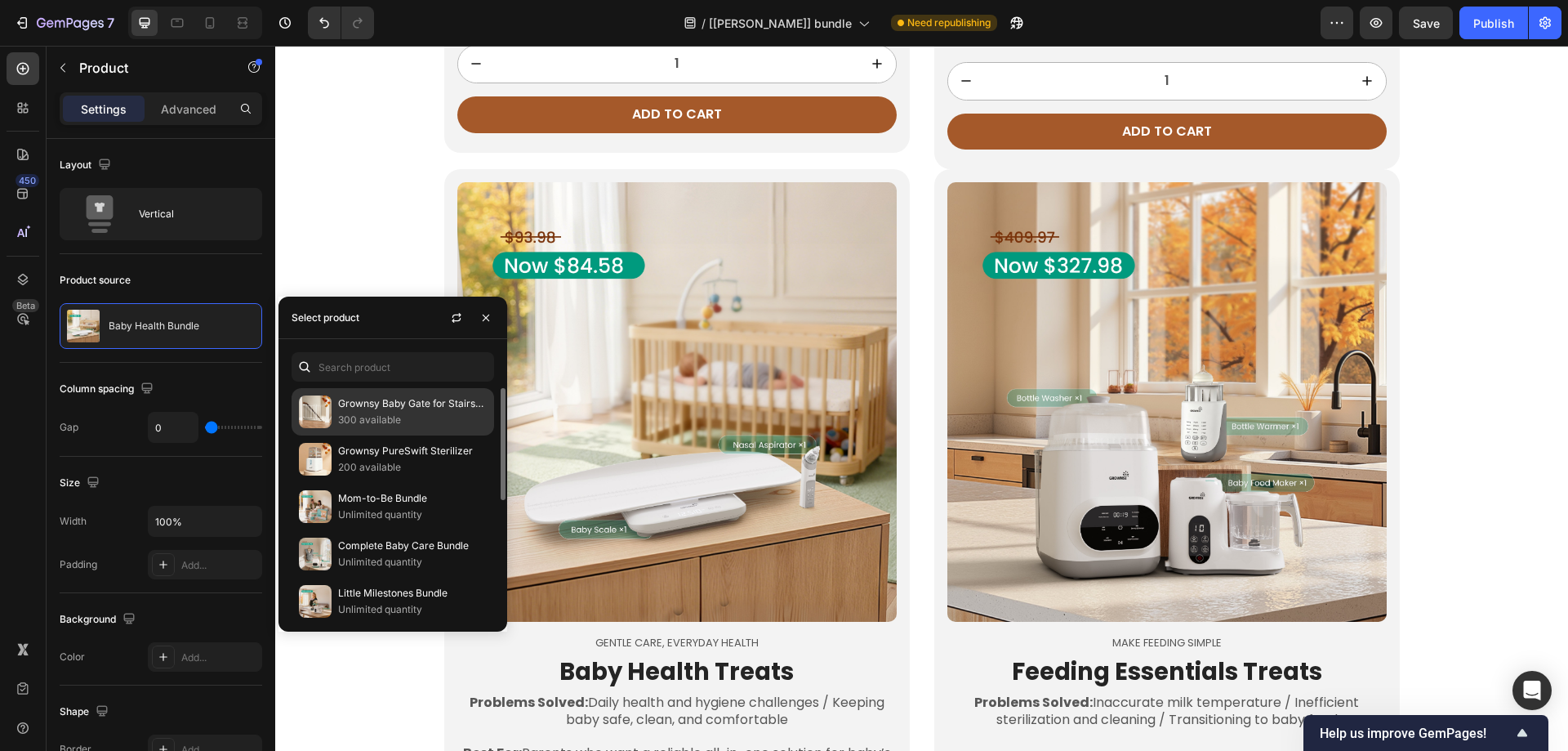
click at [400, 407] on p "Grownsy Baby Gate for Stairs- No Bottom Bar, Adjustable Width One-Hand Operation" at bounding box center [413, 403] width 149 height 16
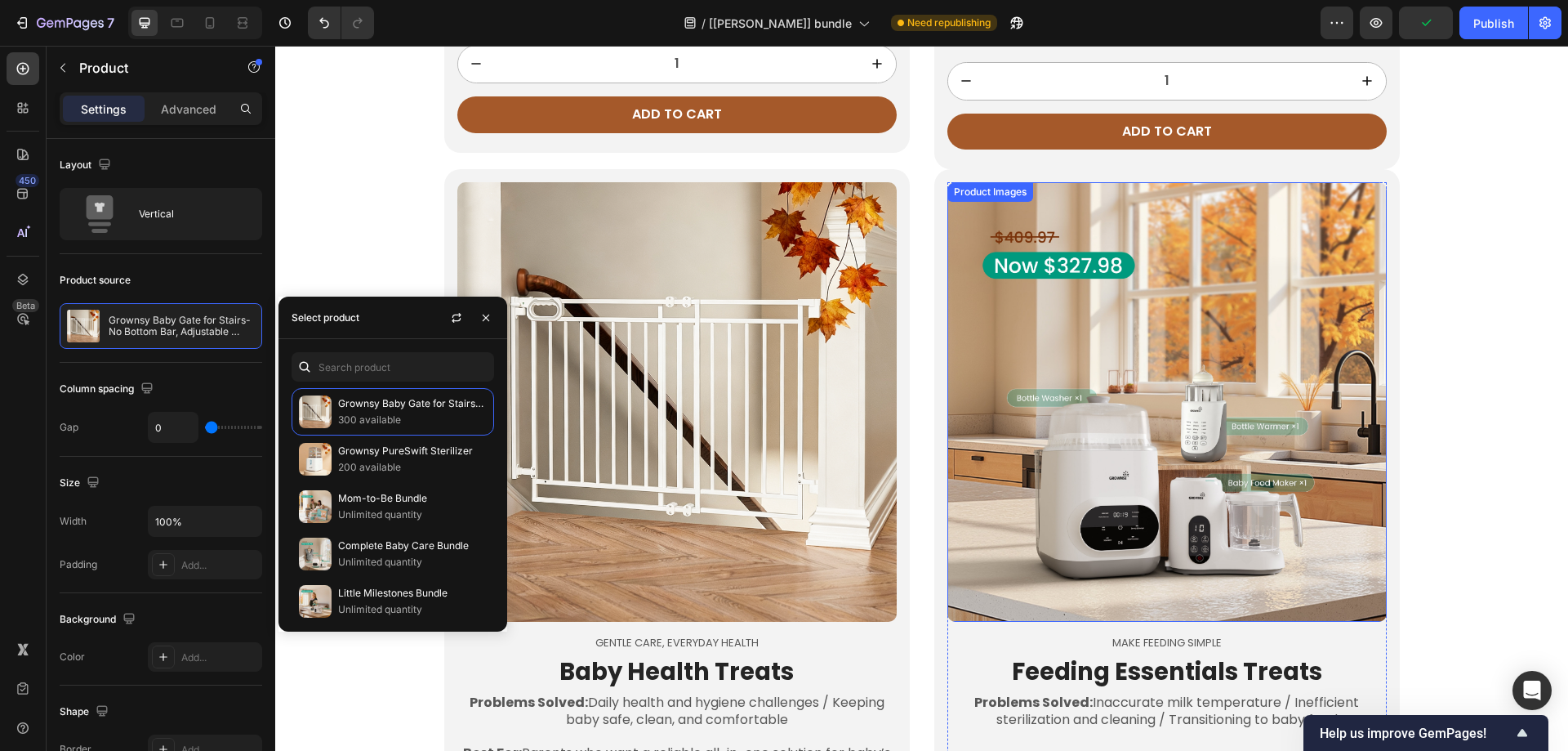
click at [977, 199] on div "Product Images" at bounding box center [990, 191] width 79 height 15
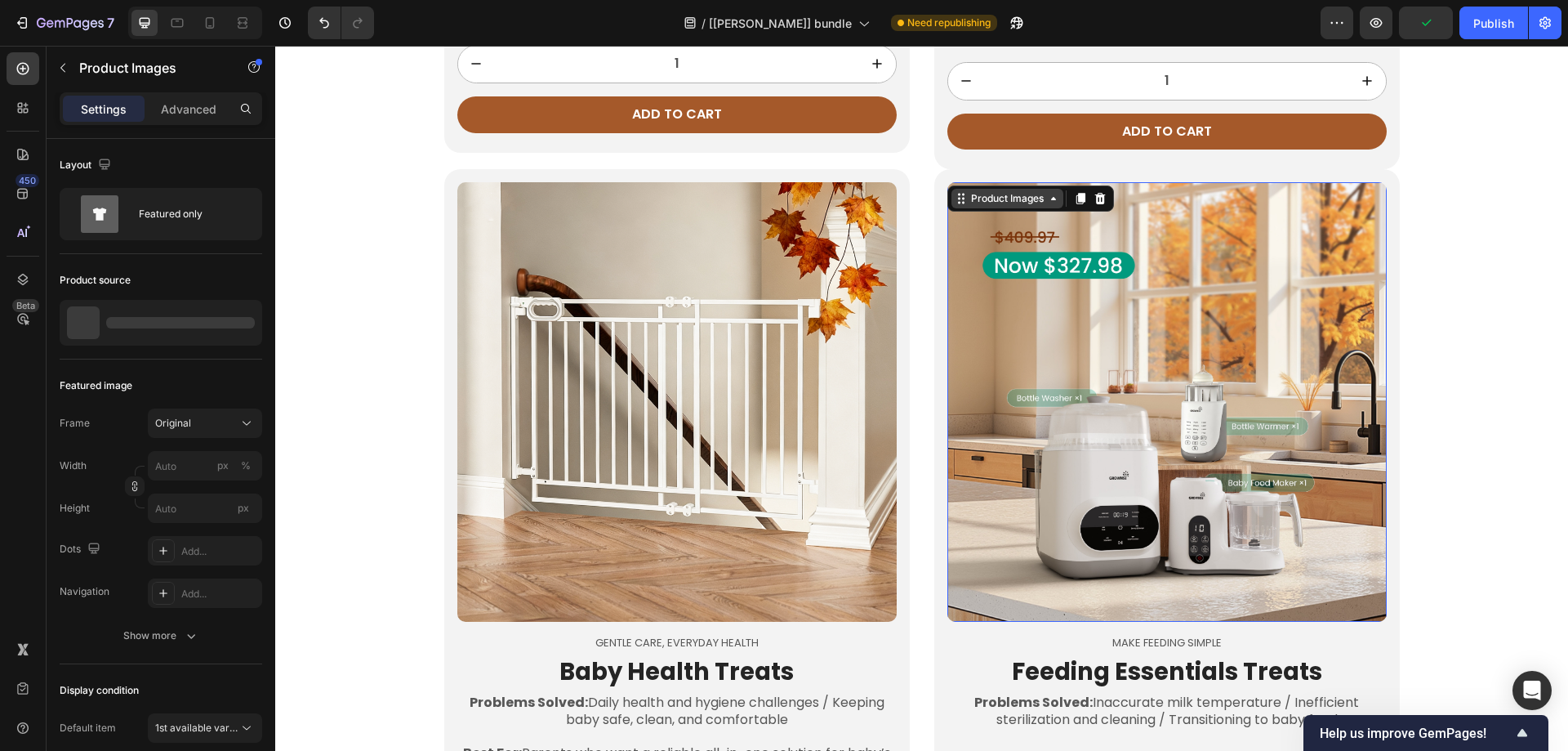
click at [972, 205] on div "Product Images" at bounding box center [1007, 198] width 79 height 15
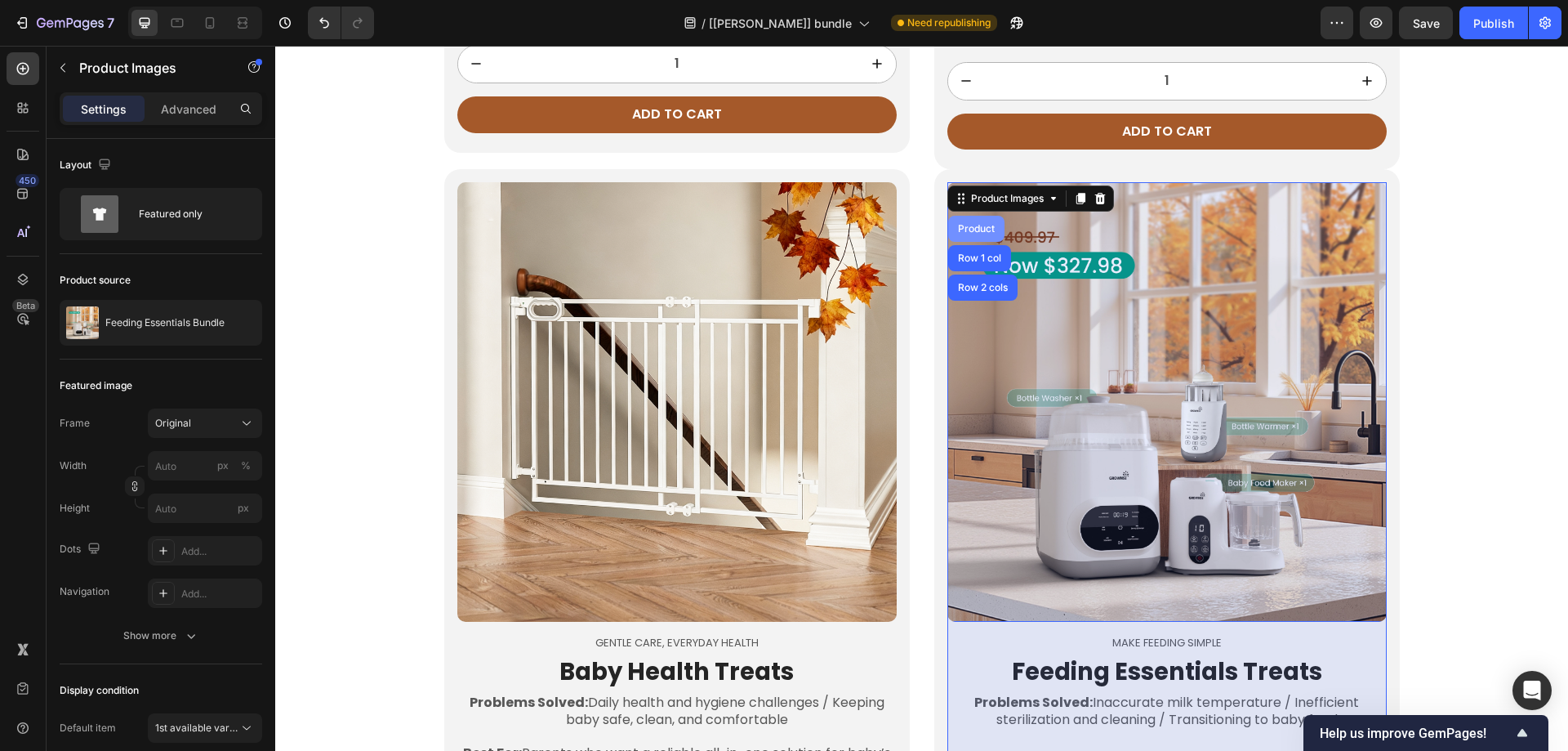
click at [965, 234] on div "Product" at bounding box center [976, 228] width 43 height 10
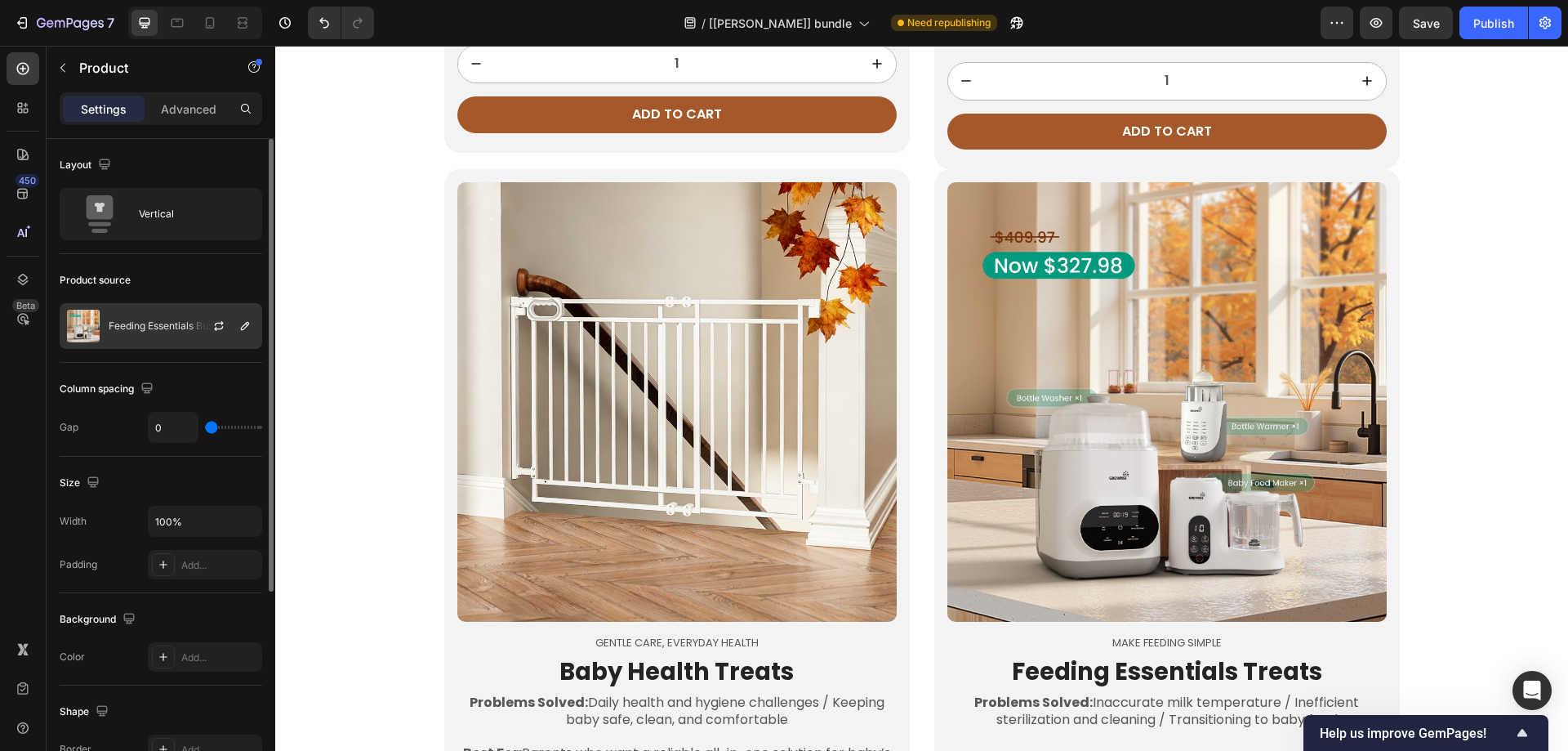
click at [124, 321] on p "Feeding Essentials Bundle" at bounding box center [168, 326] width 120 height 12
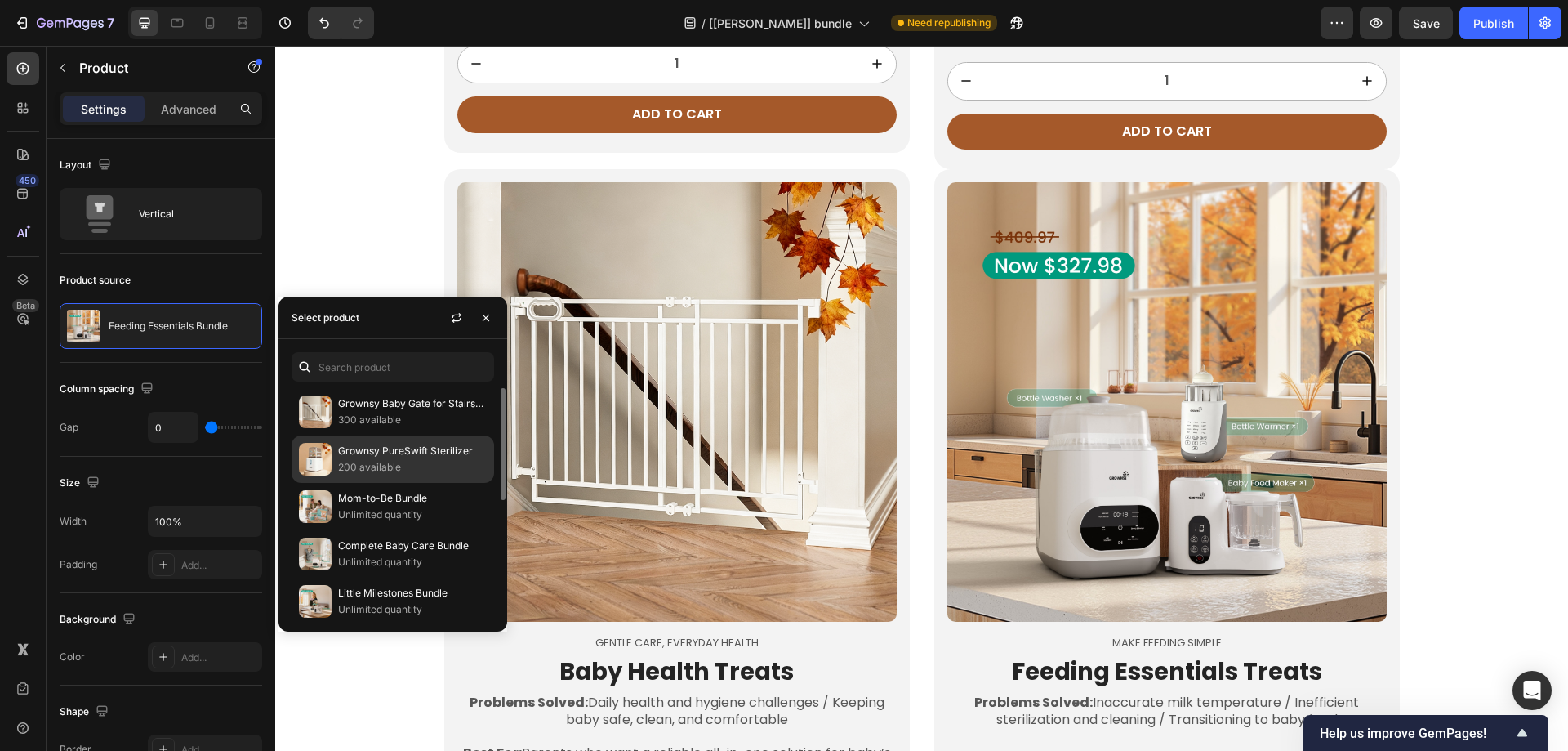
click at [358, 452] on p "Grownsy PureSwift Sterilizer" at bounding box center [413, 451] width 149 height 16
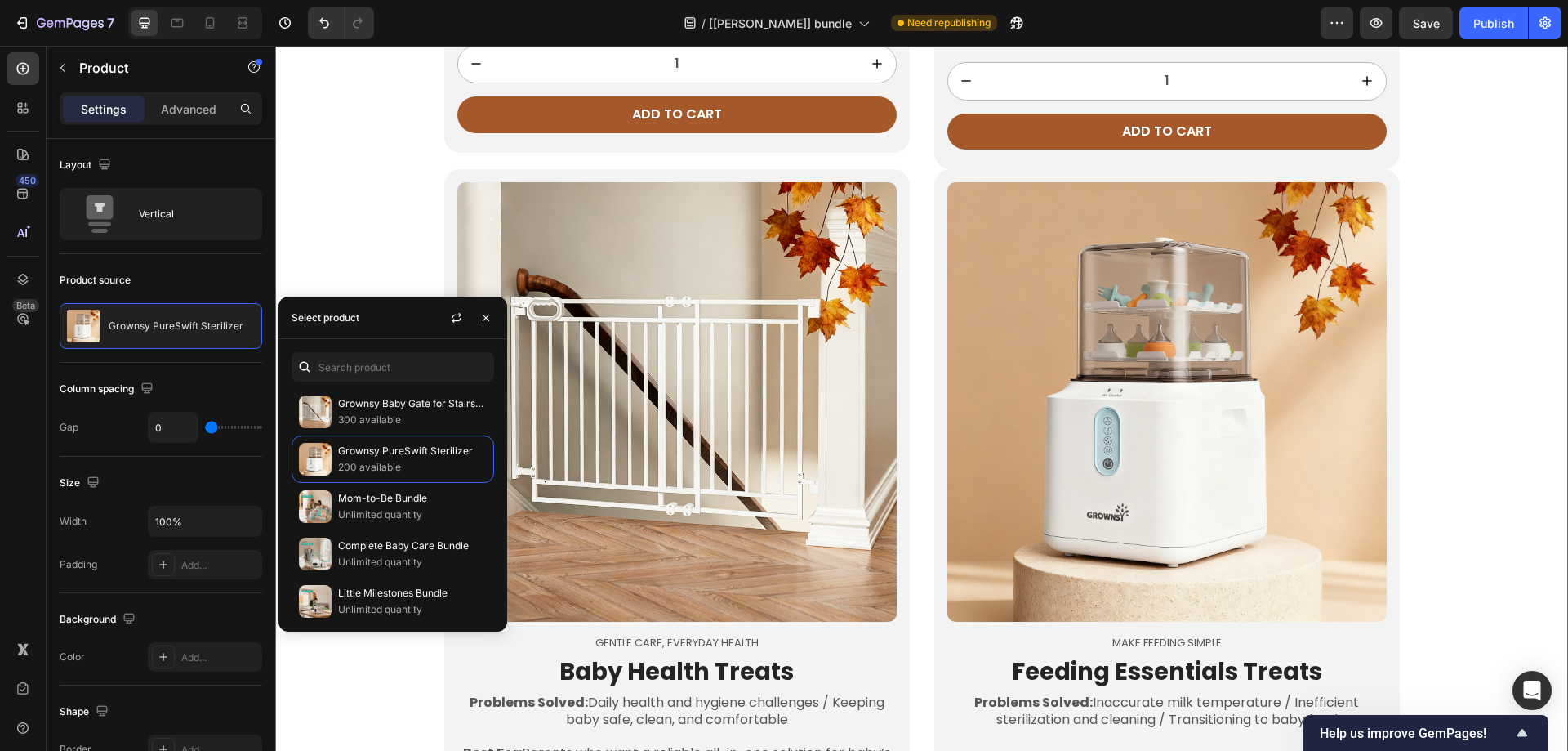
click at [344, 185] on div "Feeding & Health Essentials for 3–12M Babies Heading Row From keeping milk at t…" at bounding box center [922, 83] width 1293 height 1917
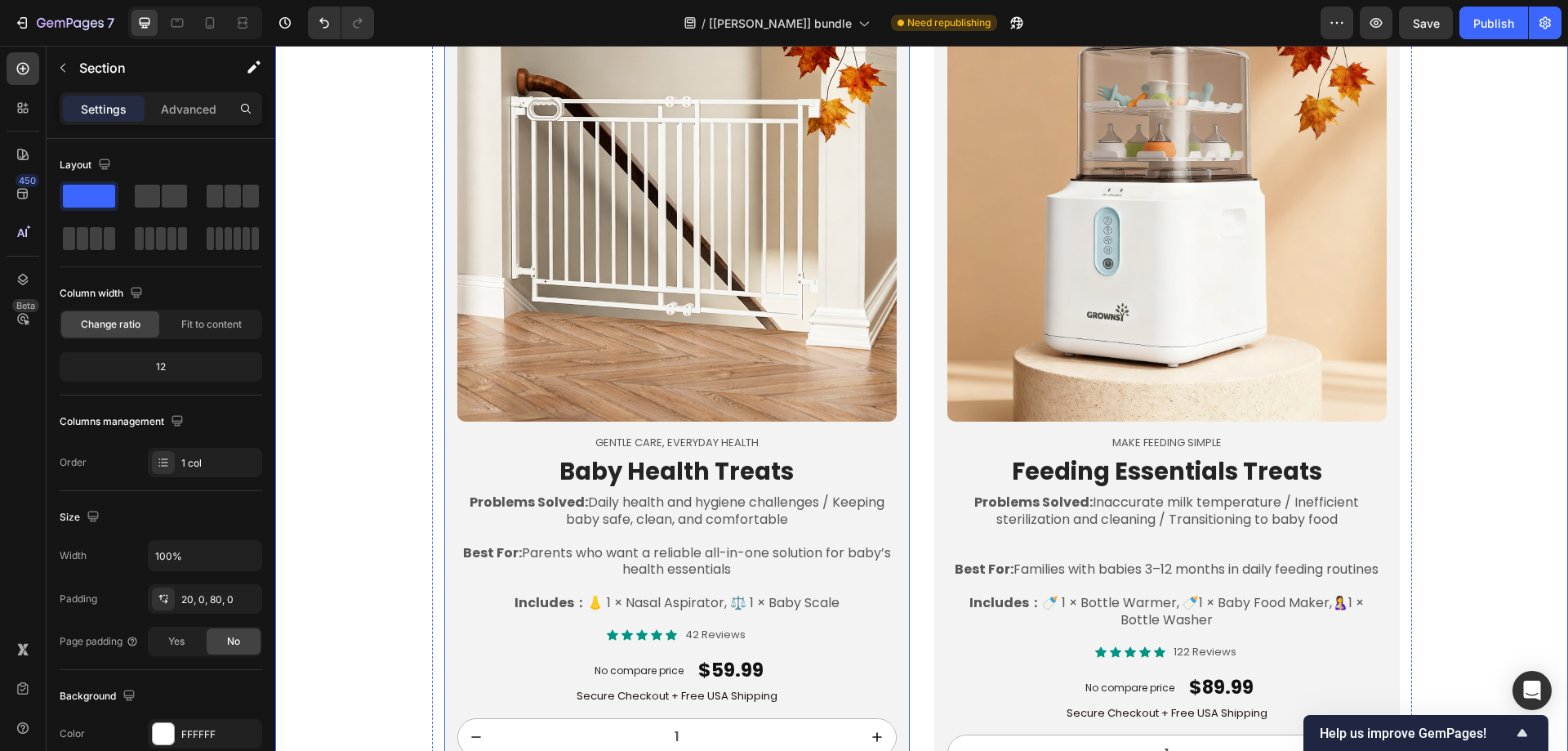
scroll to position [3275, 0]
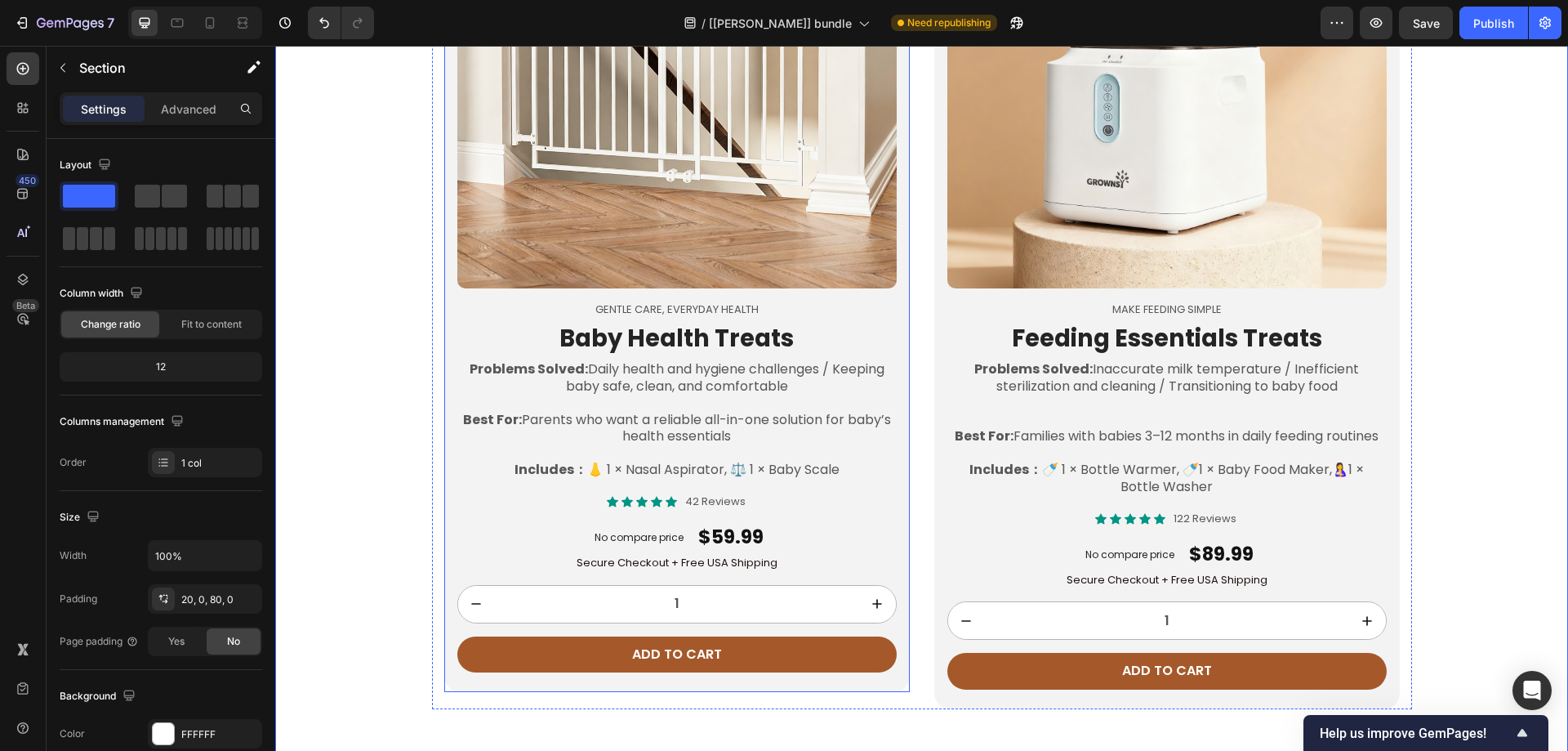
click at [452, 311] on div "Product Images Gentle Care, Everyday Health Text Block Baby Health Treats Headi…" at bounding box center [677, 264] width 466 height 856
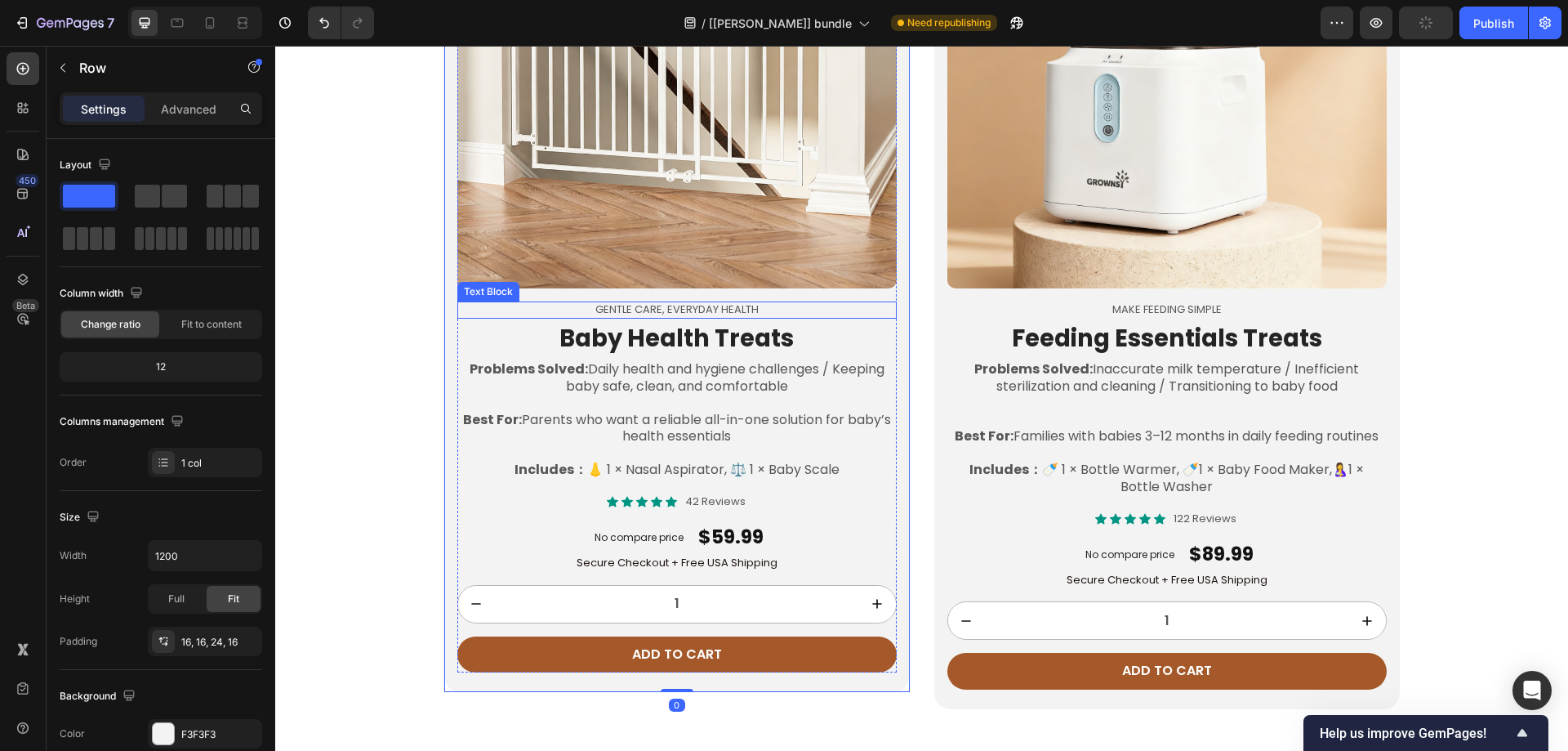
scroll to position [2942, 0]
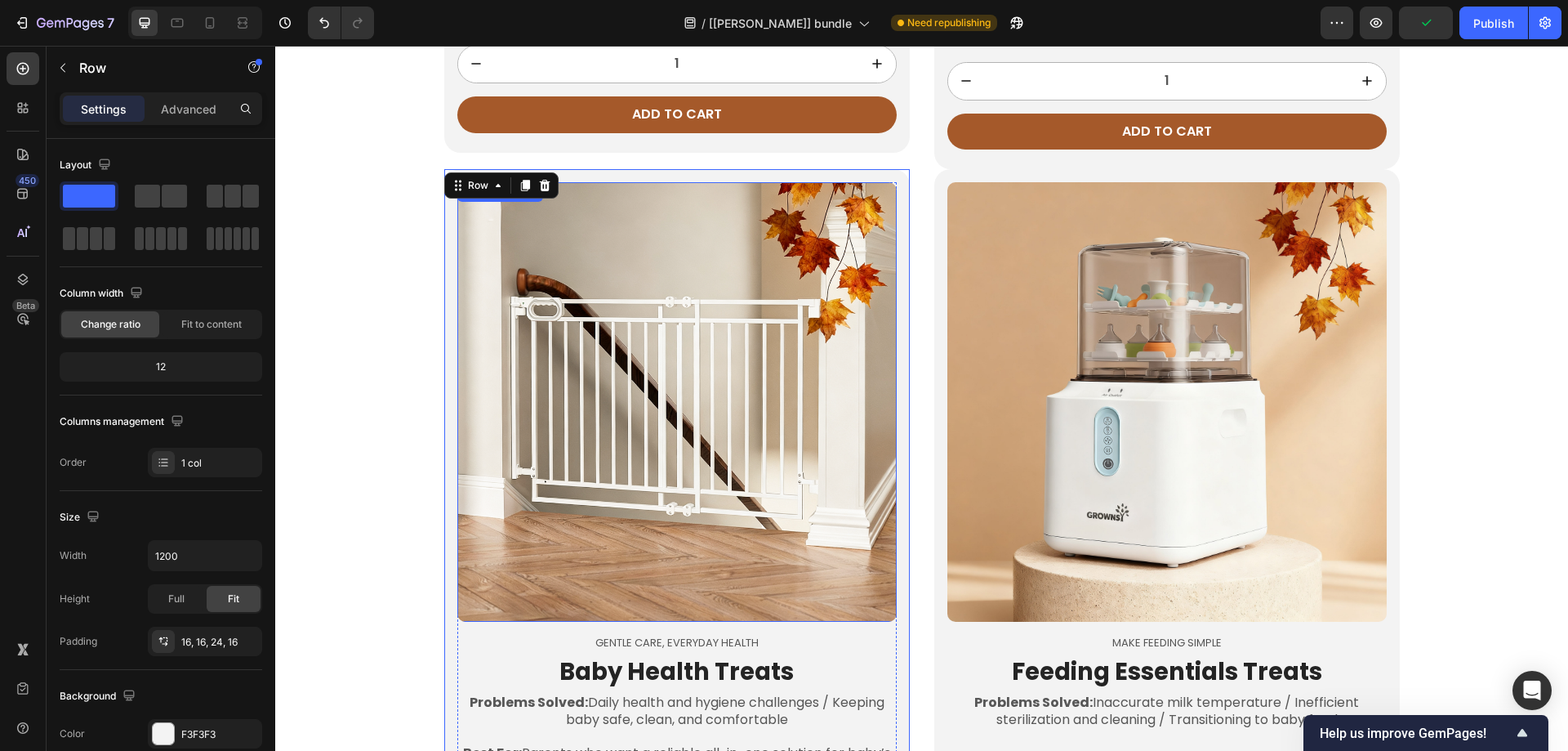
click at [500, 228] on div "Product Images" at bounding box center [677, 402] width 439 height 439
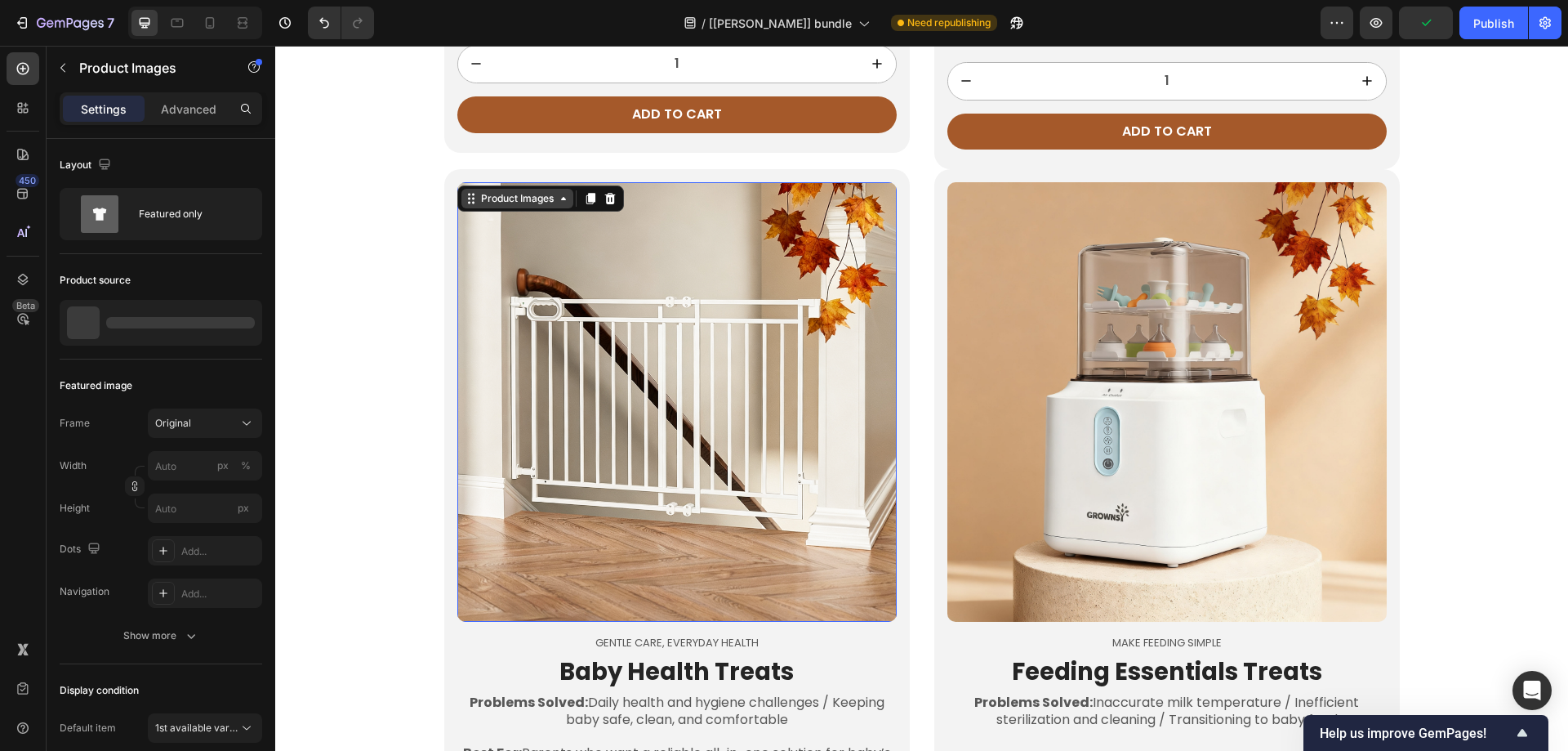
click at [498, 205] on div "Product Images" at bounding box center [517, 198] width 79 height 15
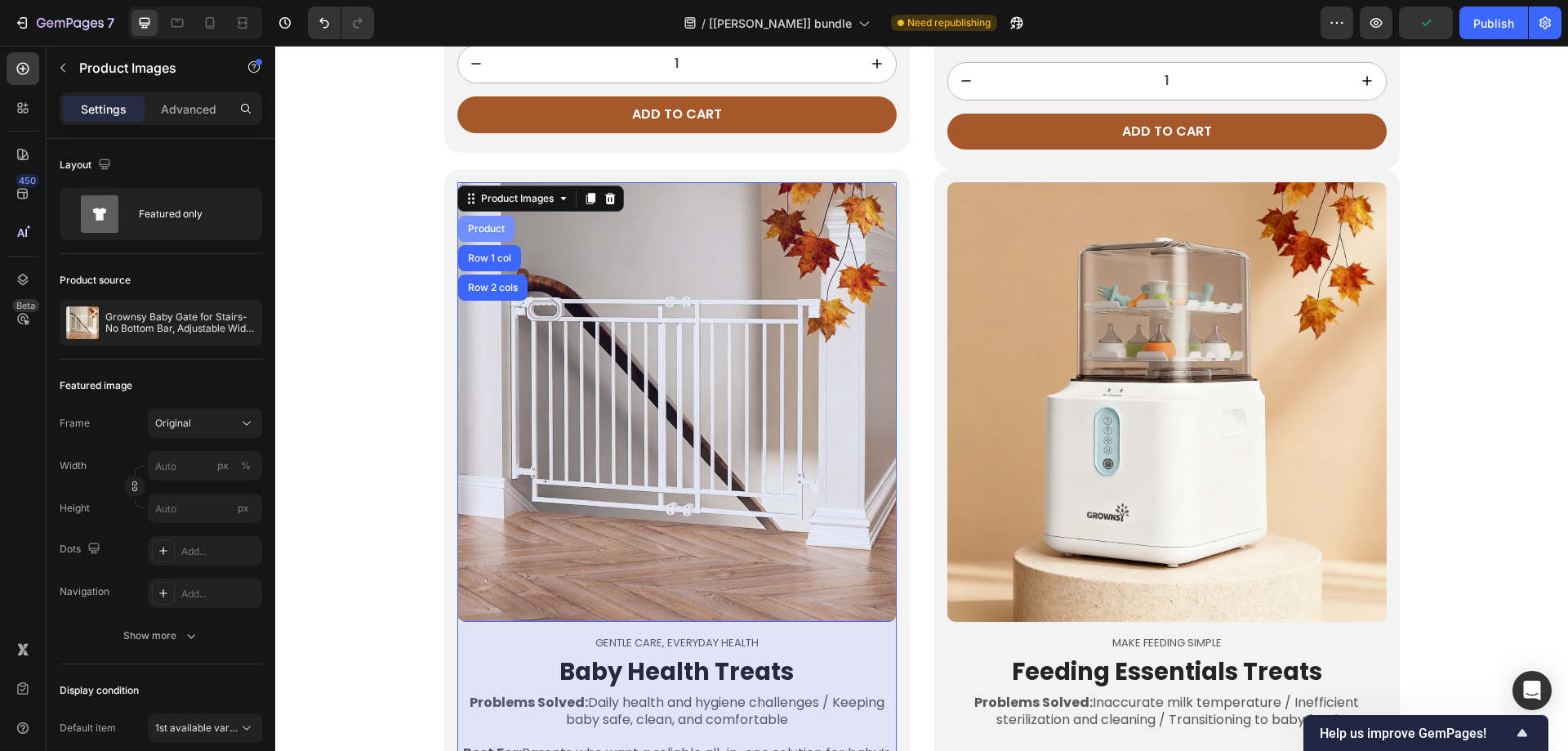
click at [485, 242] on div "Product" at bounding box center [486, 229] width 57 height 27
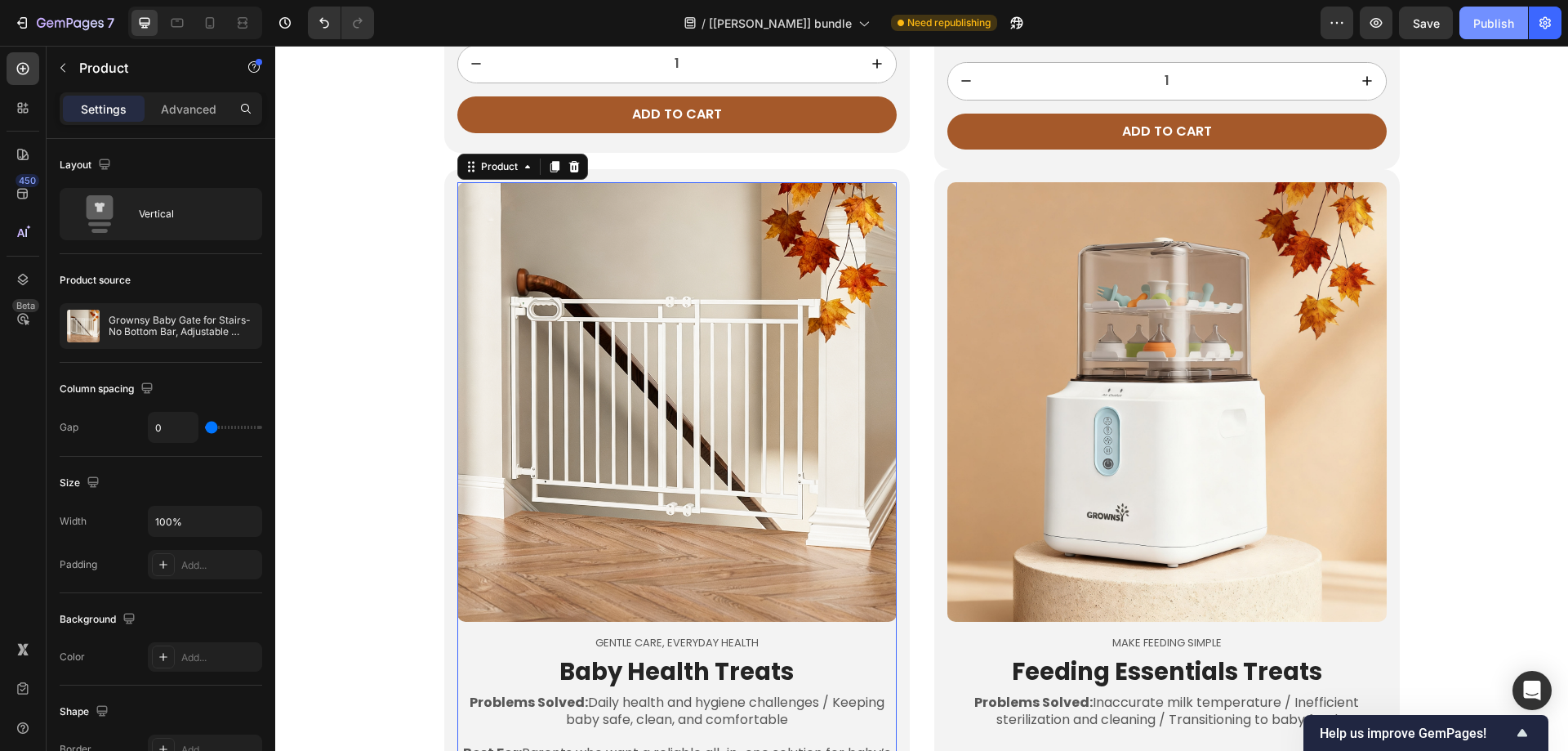
click at [1490, 34] on button "Publish" at bounding box center [1493, 22] width 68 height 33
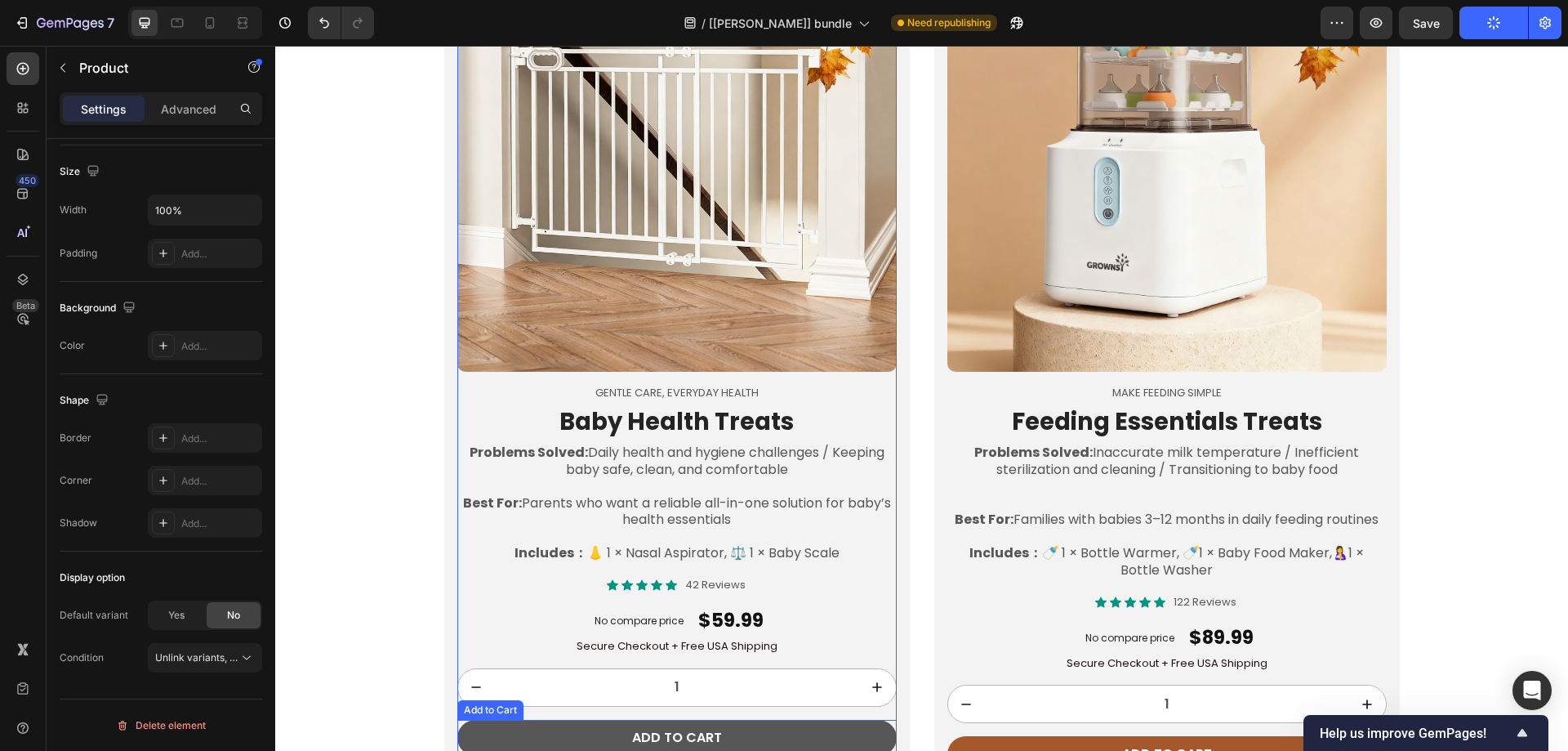
scroll to position [3441, 0]
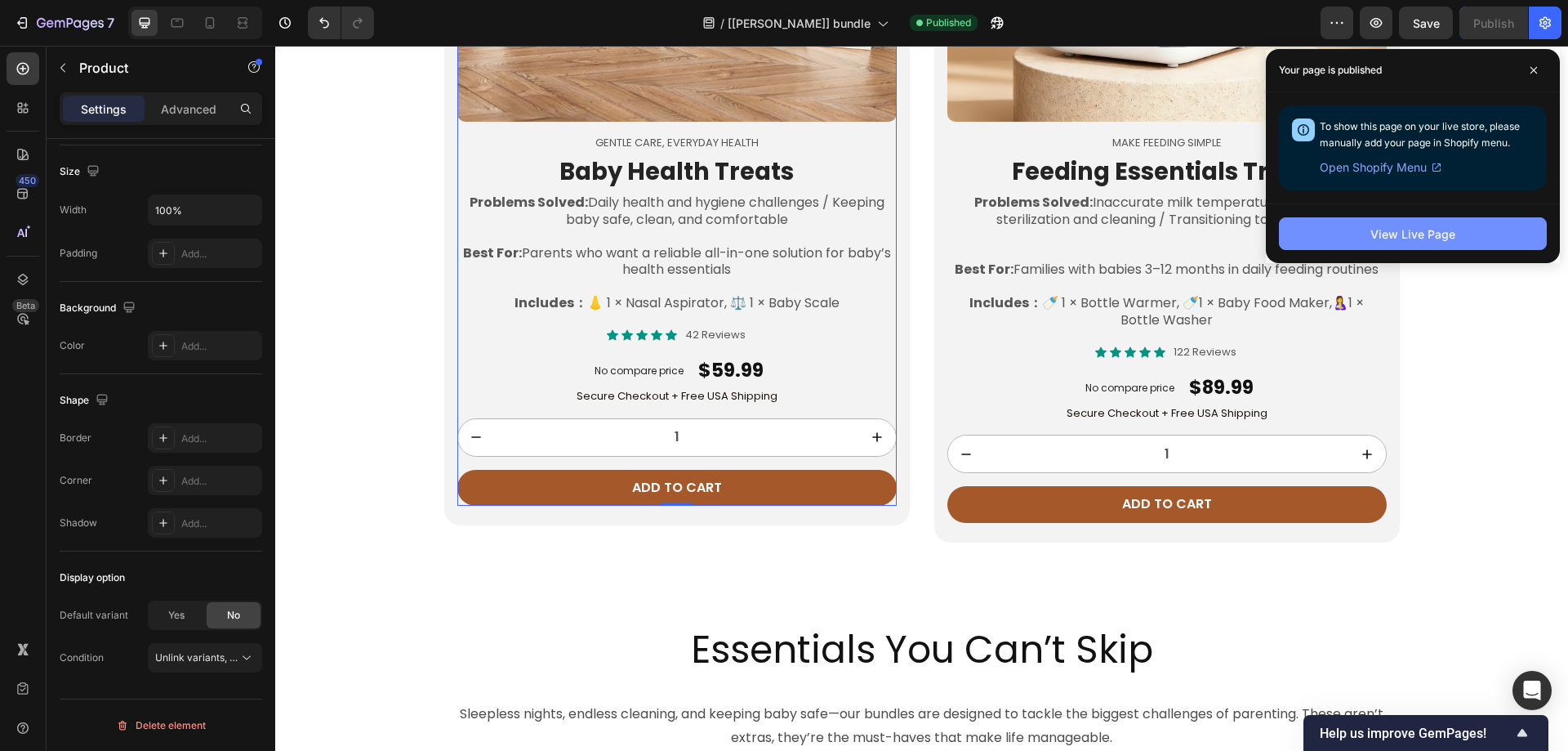
click at [1310, 226] on button "View Live Page" at bounding box center [1413, 233] width 268 height 33
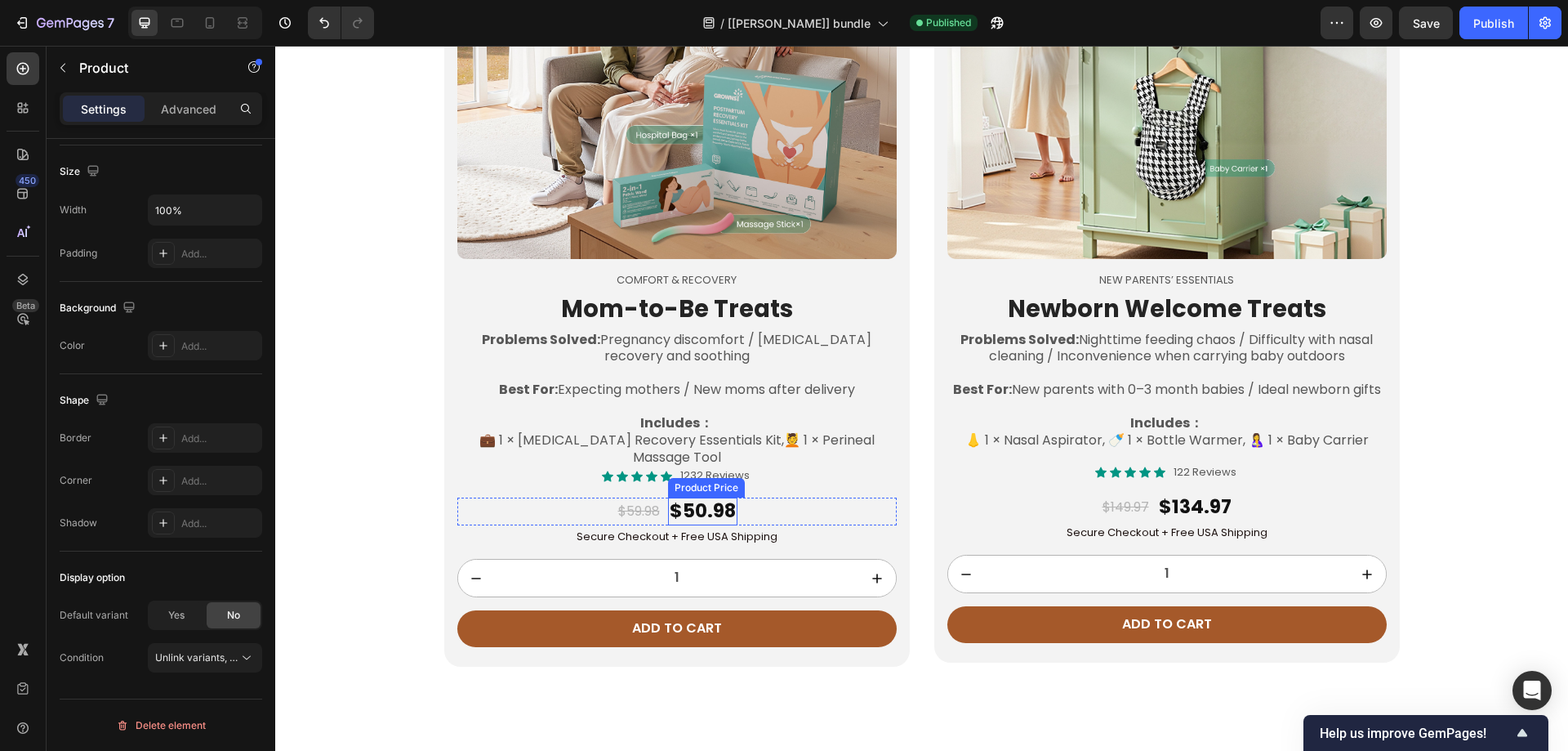
scroll to position [1525, 0]
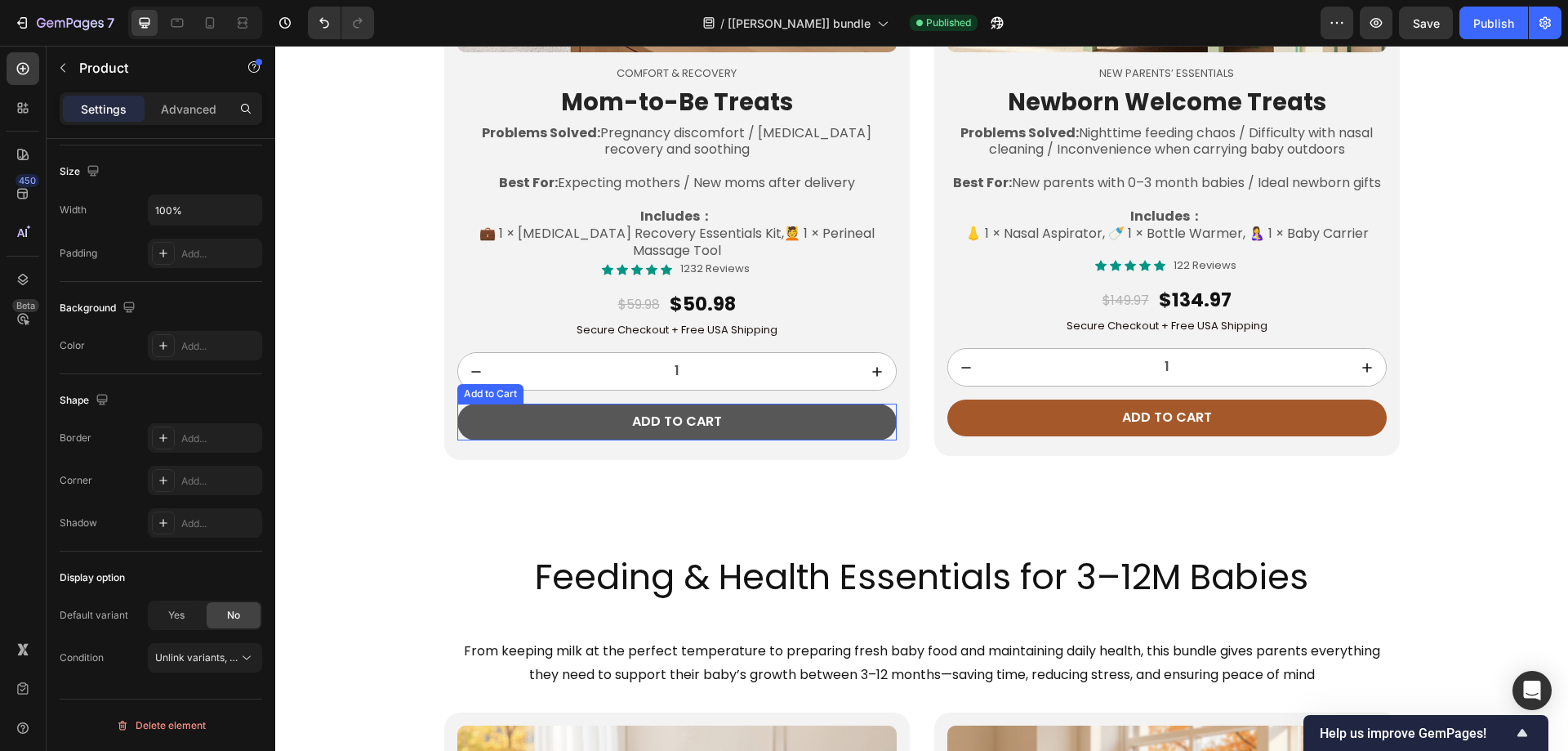
click at [498, 407] on button "Add to cart" at bounding box center [677, 422] width 439 height 37
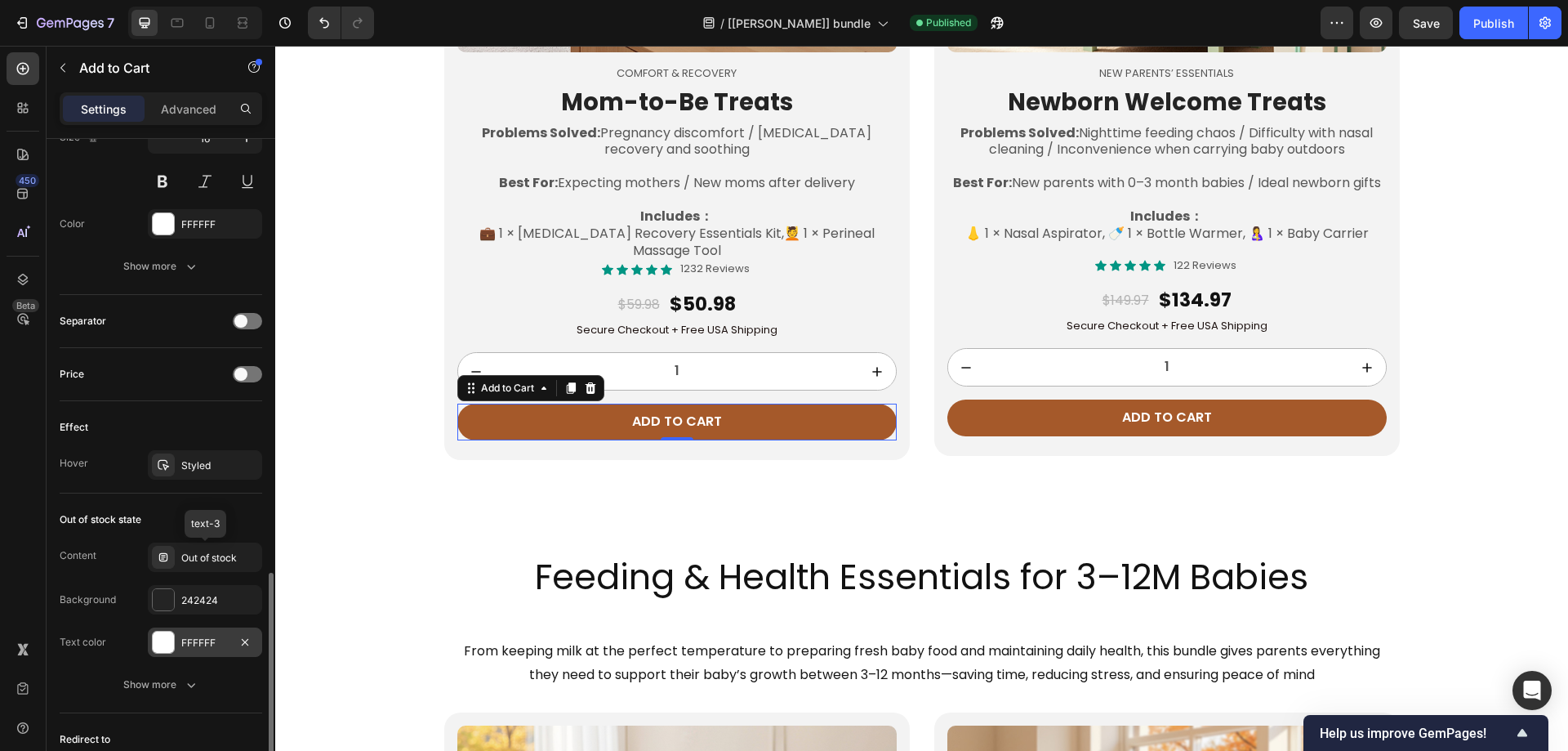
scroll to position [1166, 0]
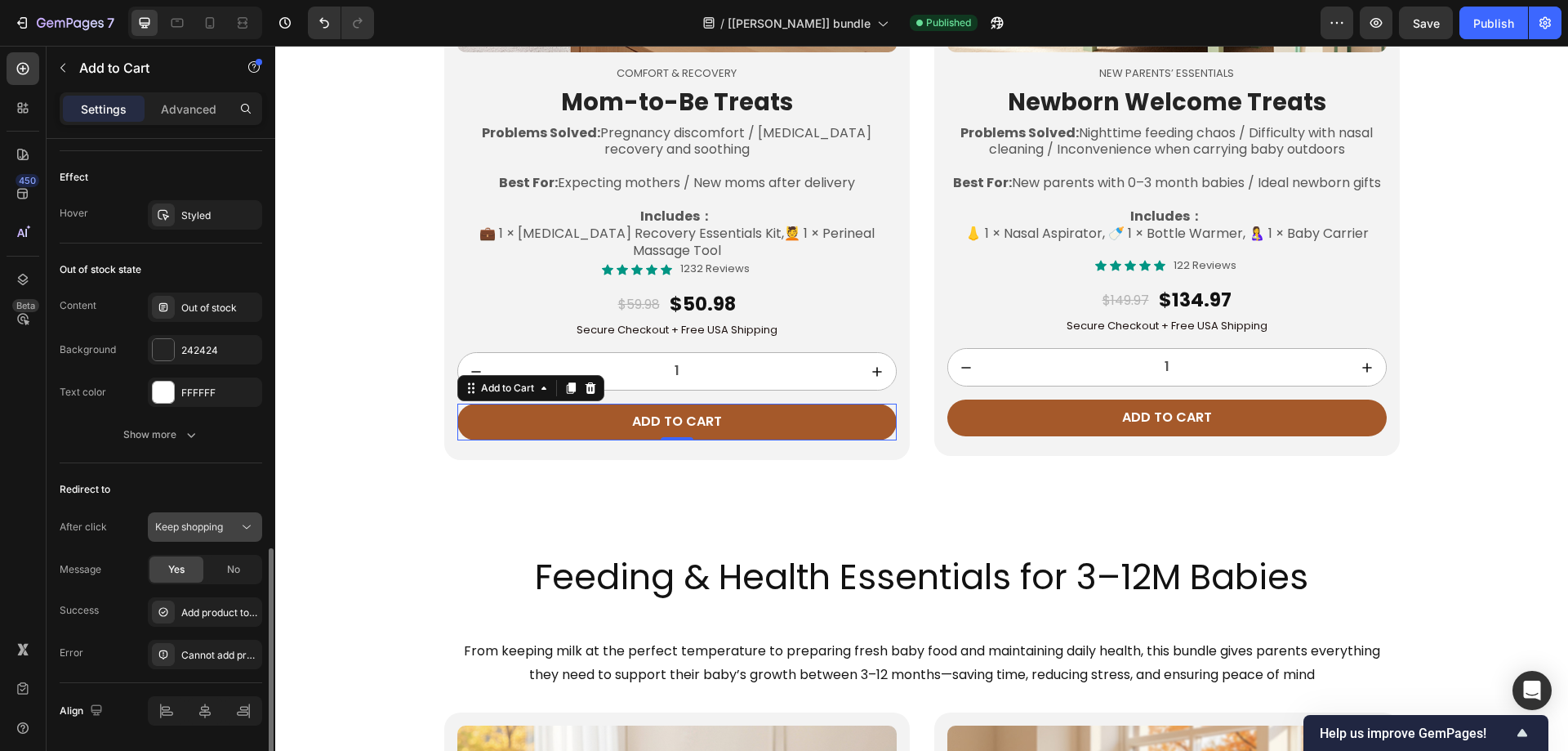
click at [193, 530] on span "Keep shopping" at bounding box center [189, 527] width 68 height 12
drag, startPoint x: 188, startPoint y: 628, endPoint x: 188, endPoint y: 543, distance: 85.0
click at [186, 627] on span "Open cart" at bounding box center [178, 629] width 46 height 15
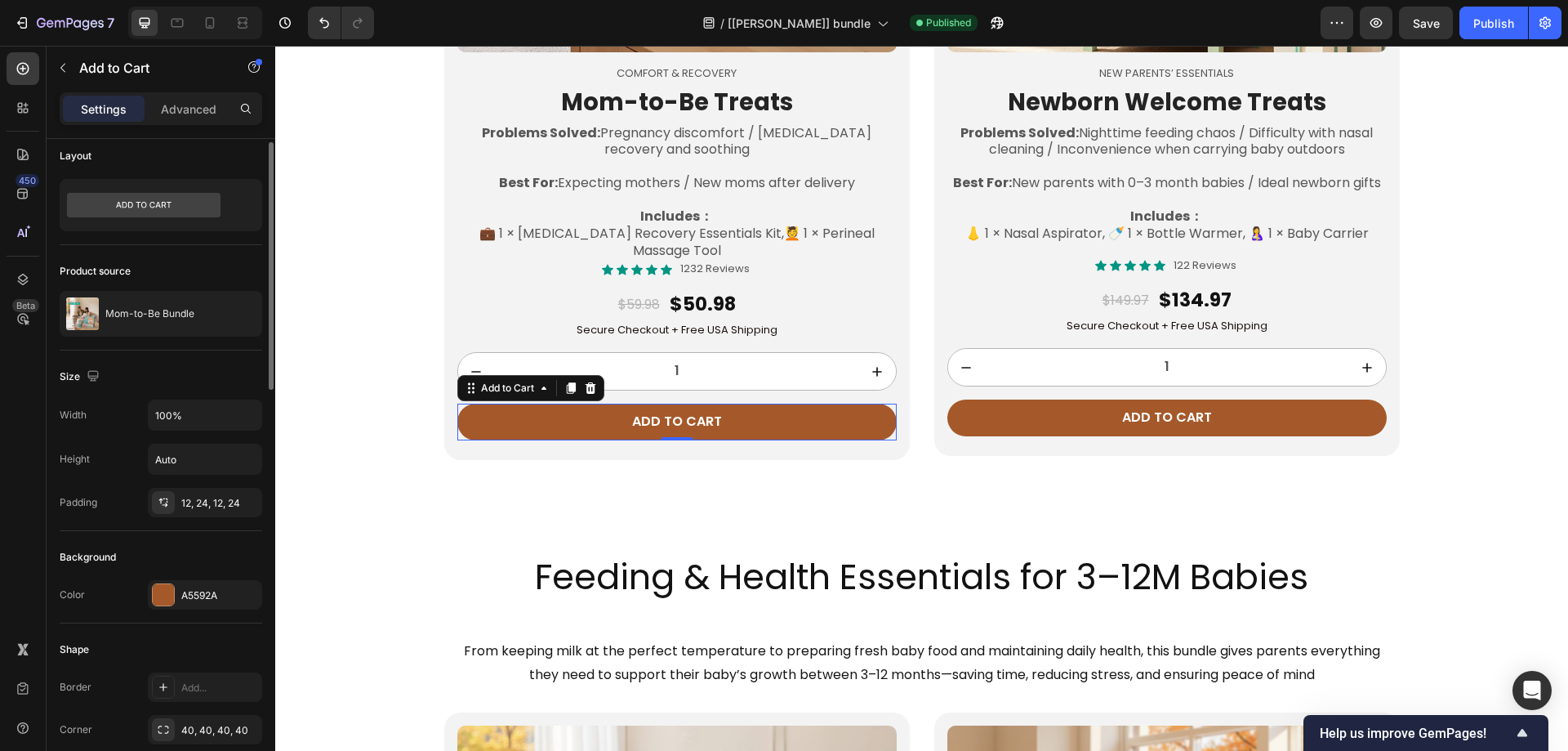
scroll to position [0, 0]
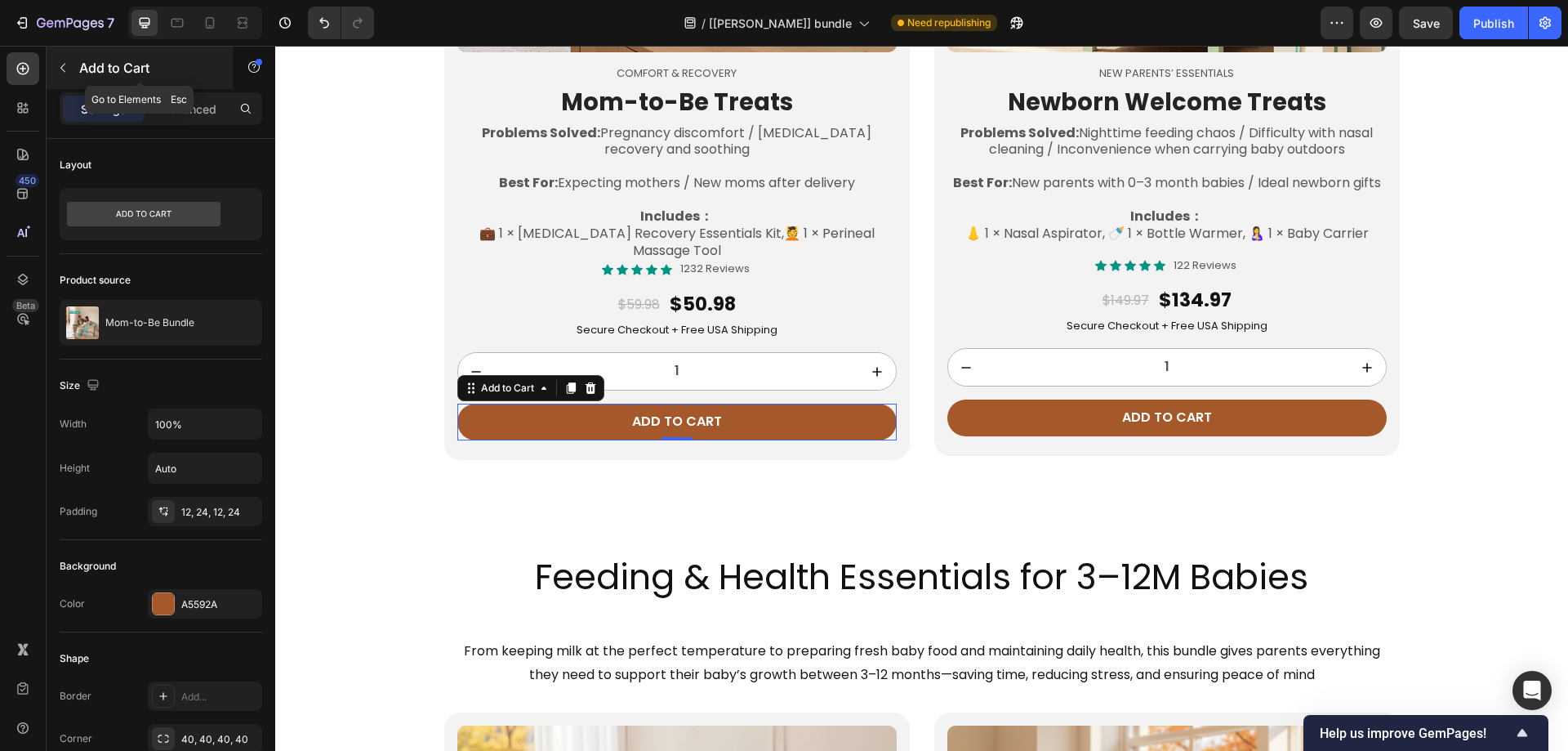
click at [68, 69] on icon "button" at bounding box center [63, 67] width 13 height 13
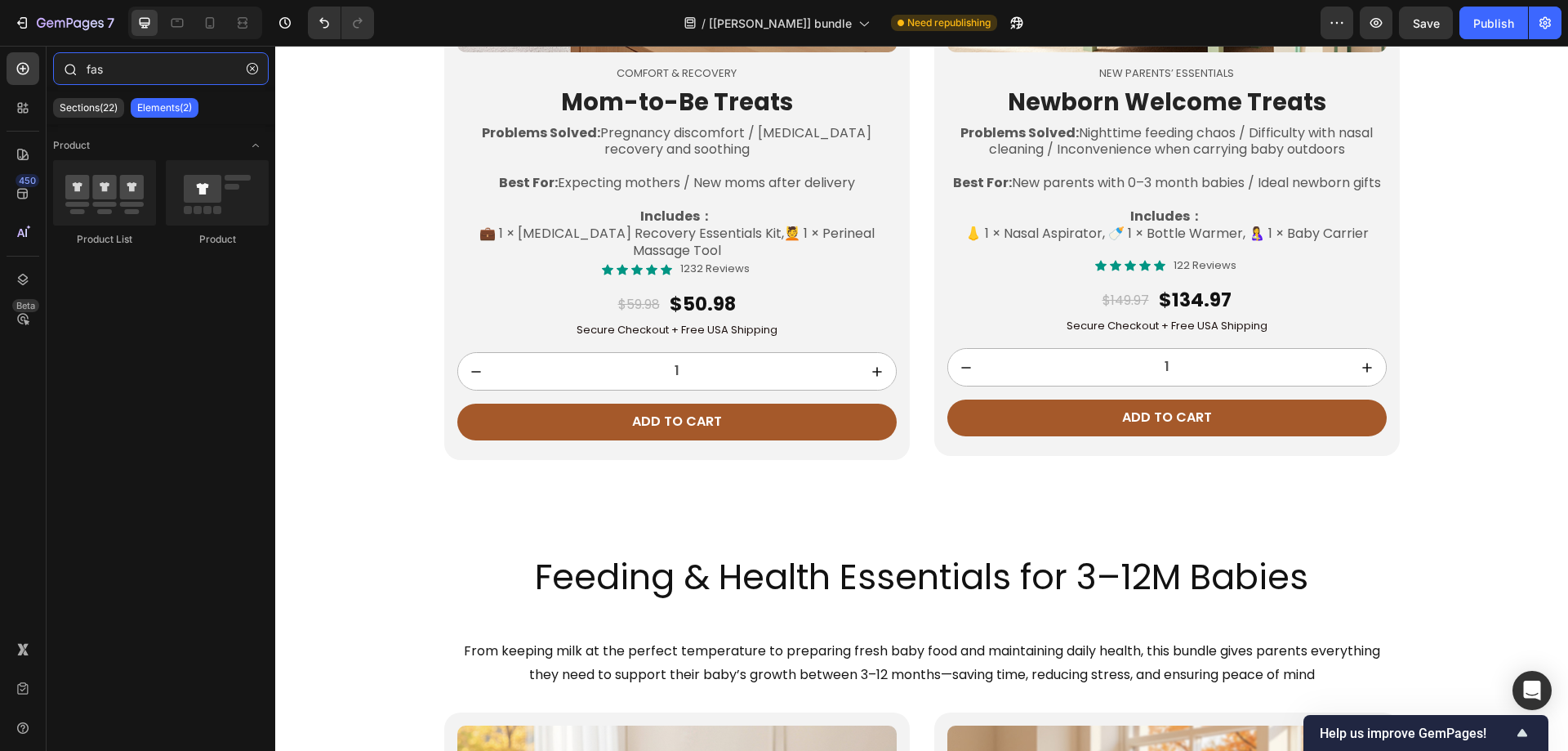
click at [106, 72] on input "fas" at bounding box center [161, 68] width 216 height 33
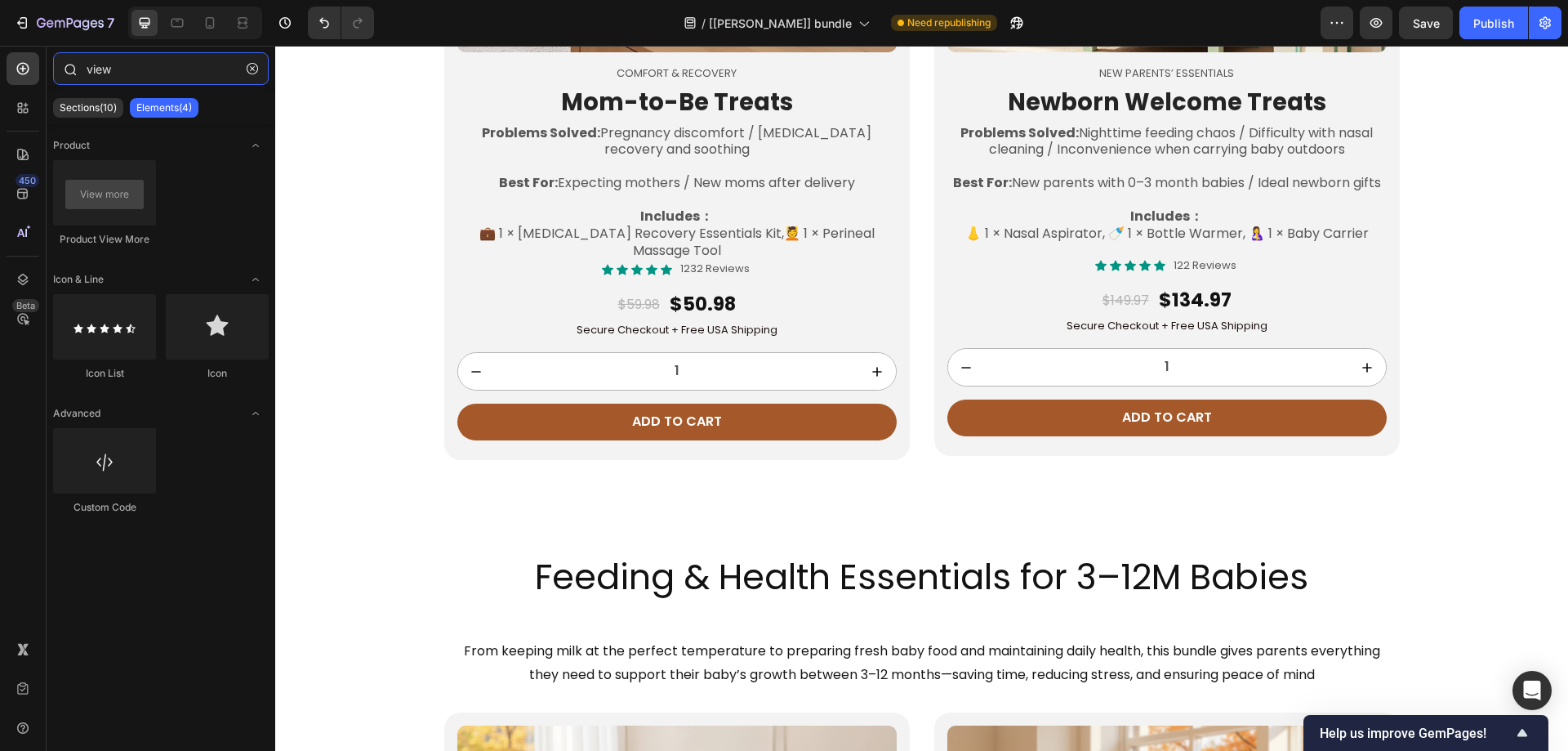
type input "view"
